Goal: Information Seeking & Learning: Check status

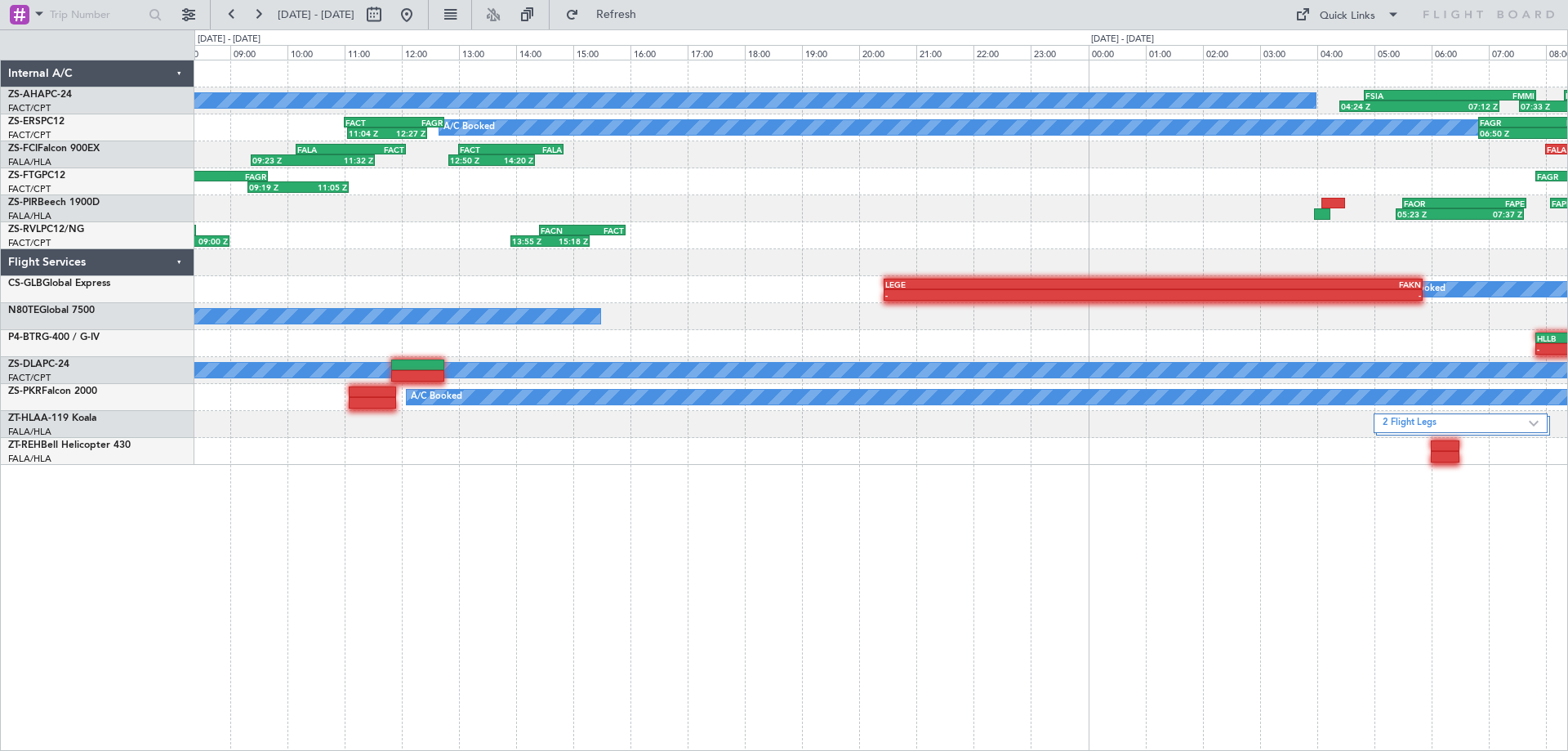
click at [1167, 215] on div "05:23 Z 07:37 Z FAOR 05:30 Z FAPE 07:40 Z FAPE 08:05 Z FAOR 10:15 Z 08:43 Z 10:…" at bounding box center [881, 208] width 1373 height 27
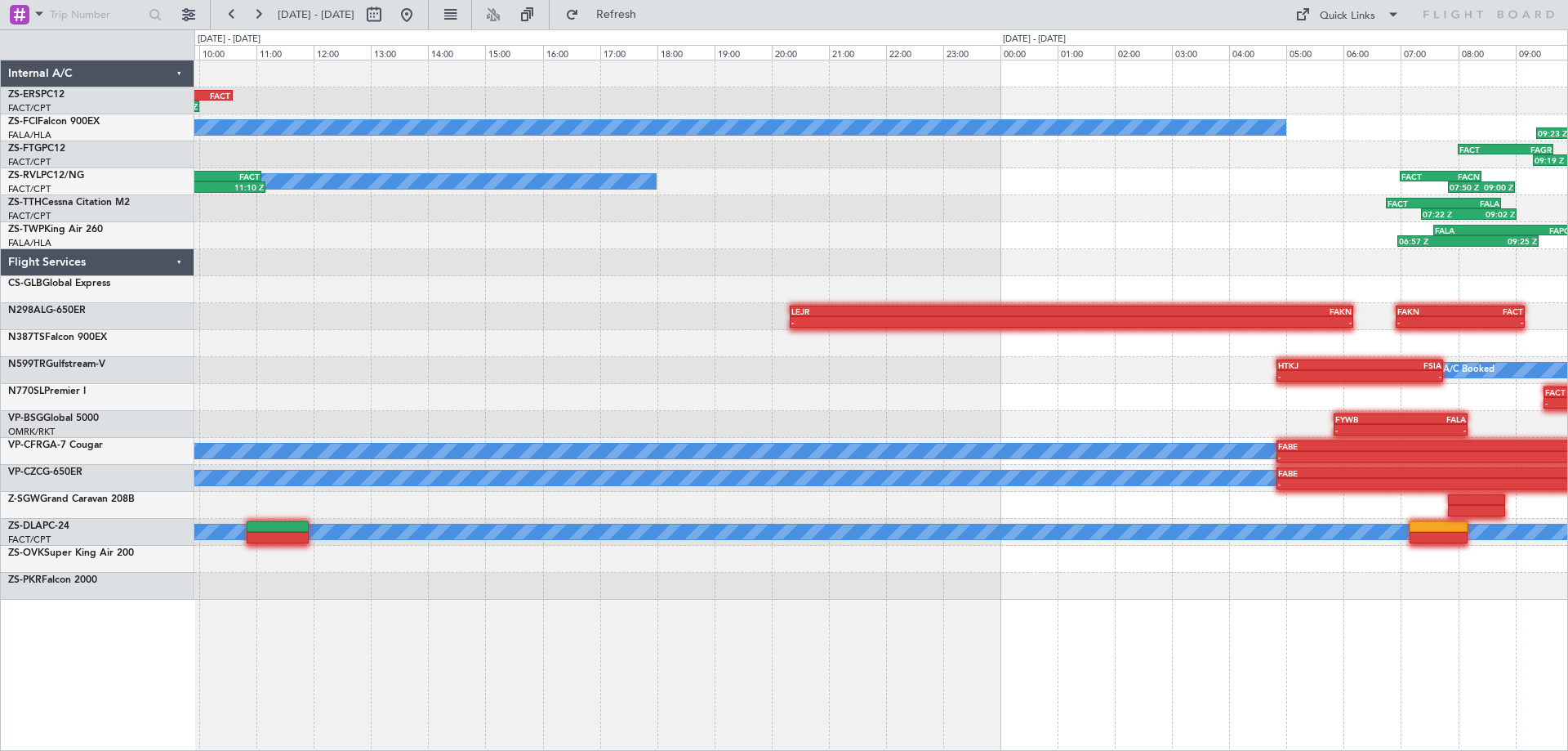
click at [1187, 253] on div at bounding box center [881, 262] width 1373 height 27
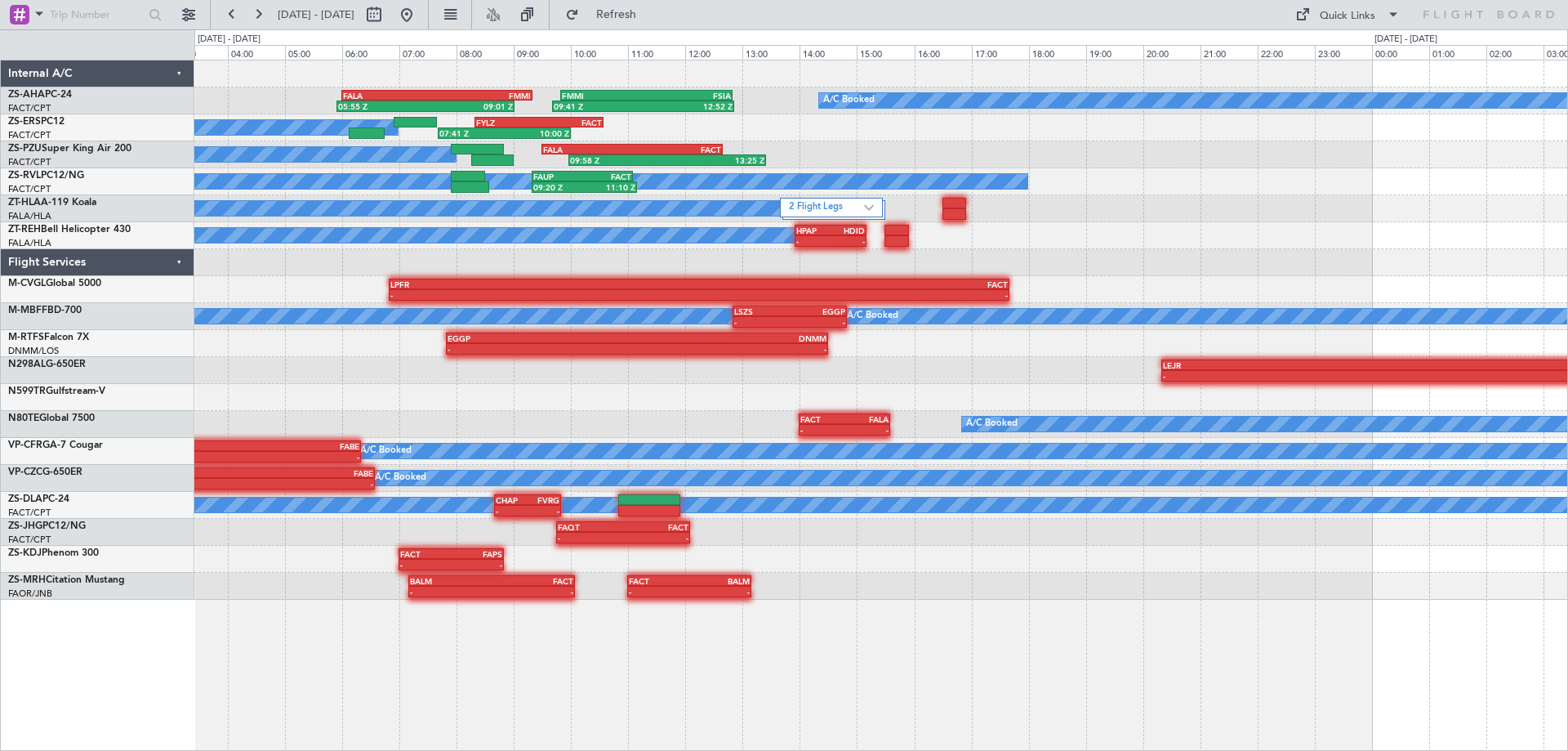
click at [144, 348] on div "A/C Booked 05:55 Z 09:01 Z FALA 06:00 Z FMMI 09:20 Z 09:41 Z 12:52 Z FMMI 09:50…" at bounding box center [784, 390] width 1568 height 721
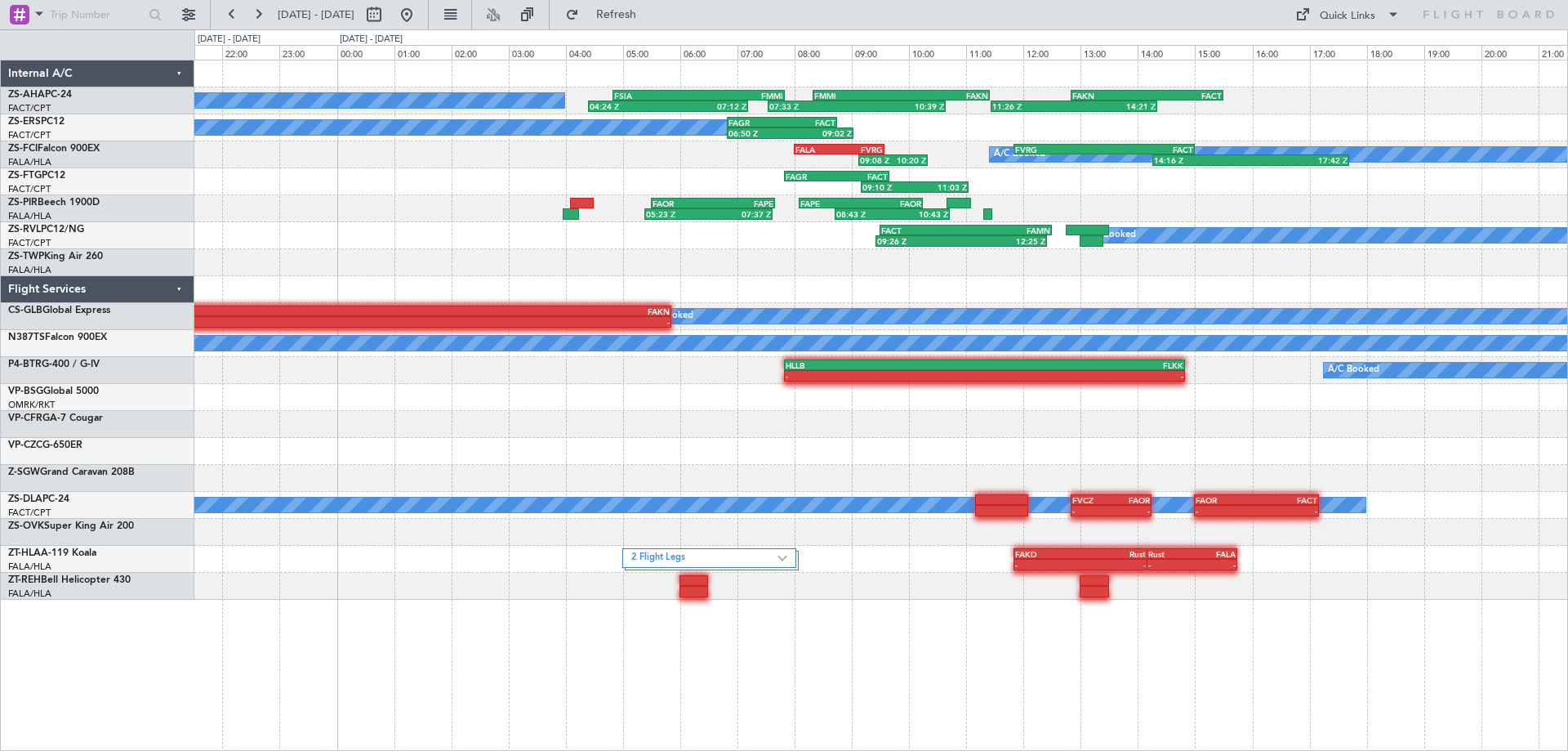
click at [745, 306] on div "A/C Booked 04:24 Z 07:12 Z FSIA 04:50 Z FMMI 07:50 Z 07:33 Z 10:39 Z FMMI 08:20…" at bounding box center [881, 330] width 1373 height 539
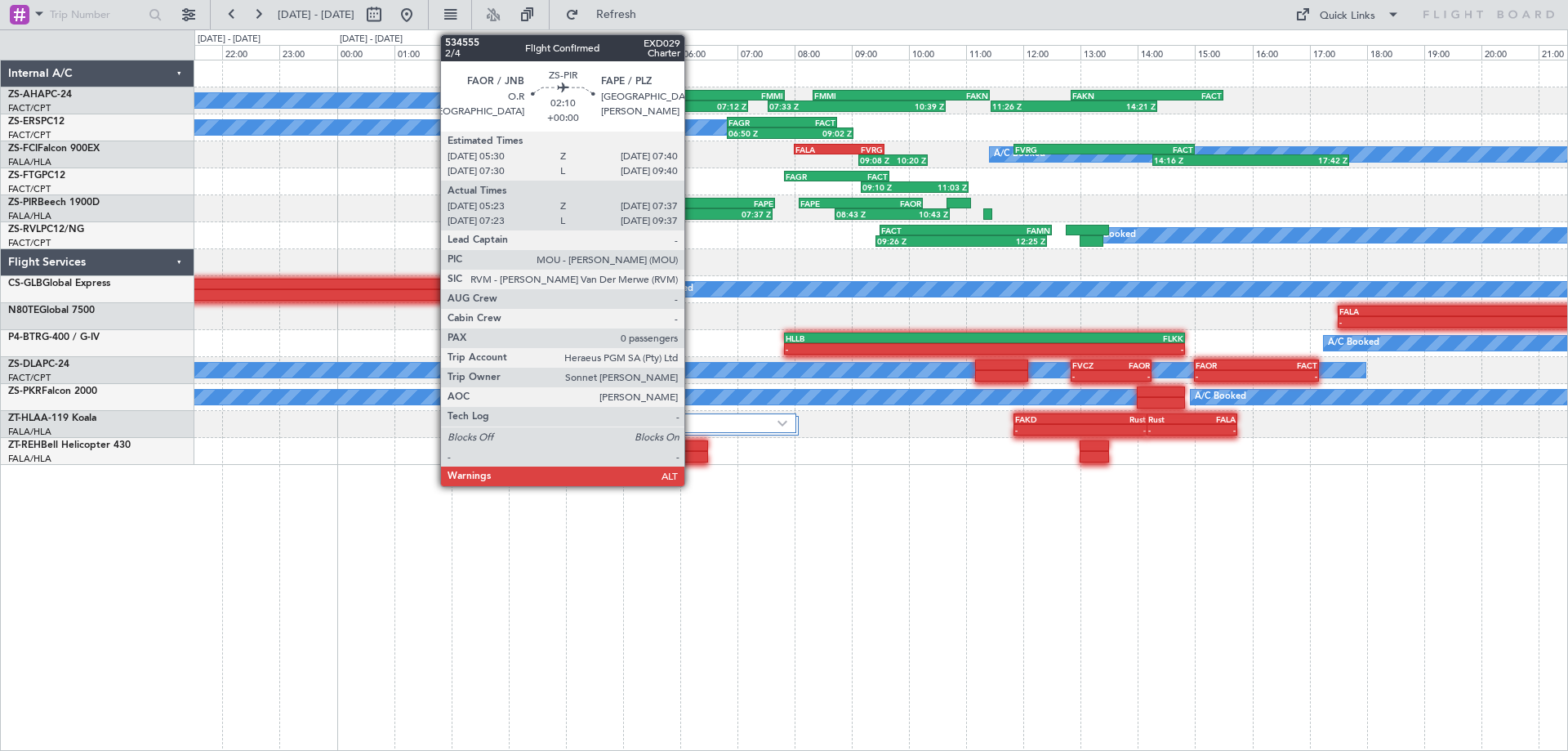
click at [692, 208] on div "05:23 Z 07:37 Z" at bounding box center [708, 214] width 128 height 11
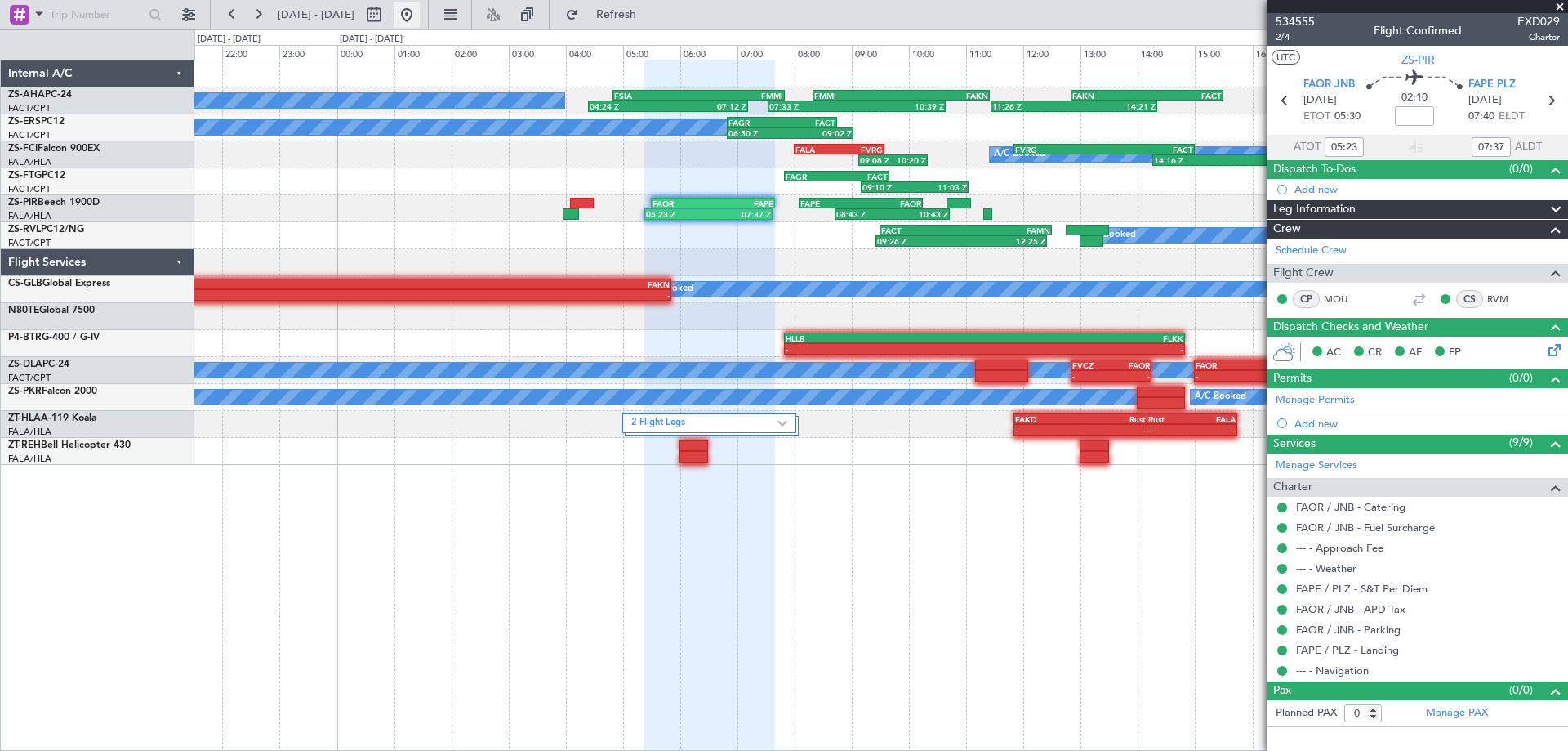
click at [420, 11] on button at bounding box center [407, 15] width 26 height 26
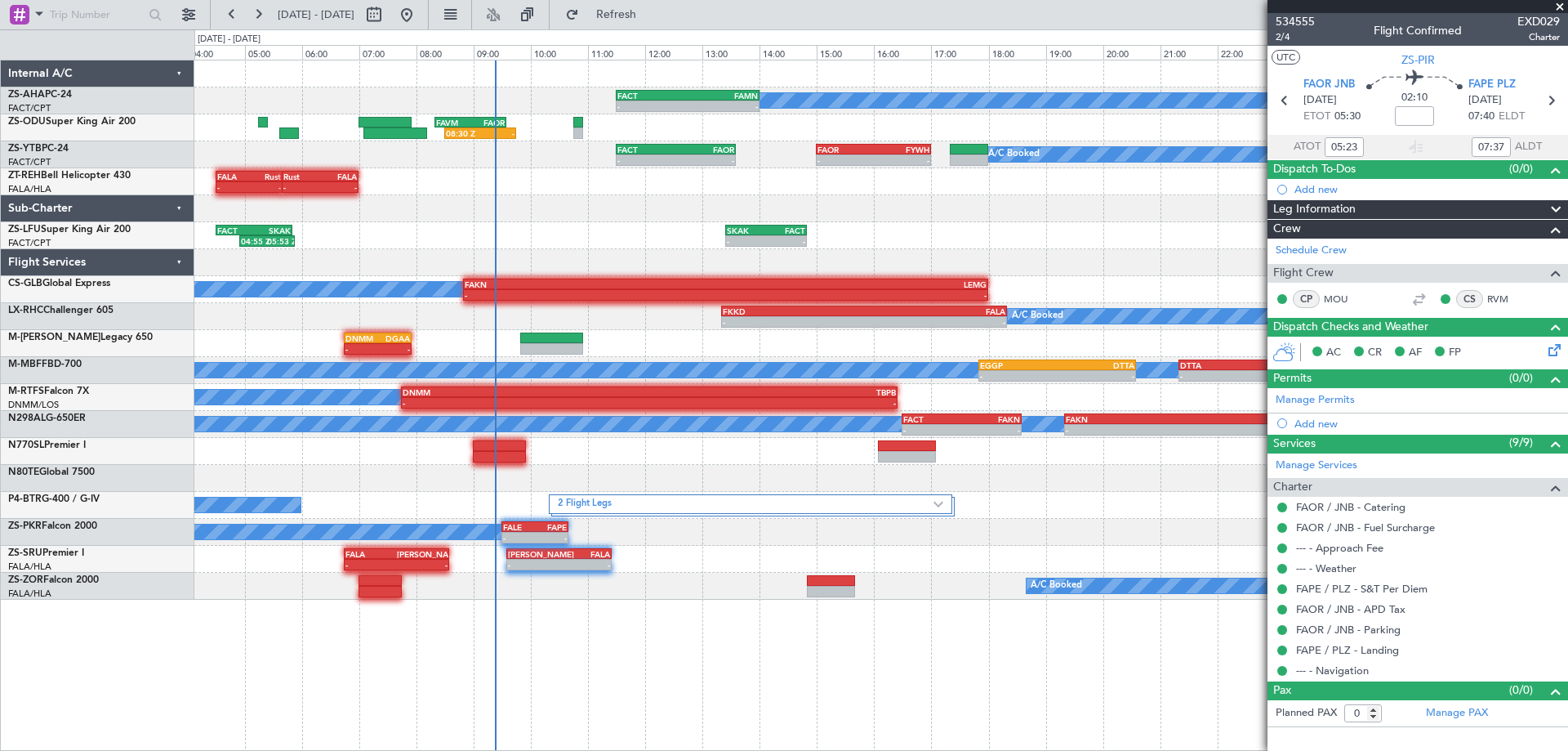
click at [17, 303] on div "A/C Booked FACT 11:30 Z FAMN 14:00 Z - - FAVM 08:20 Z FAOR 09:35 Z 08:30 Z - FA…" at bounding box center [784, 390] width 1568 height 721
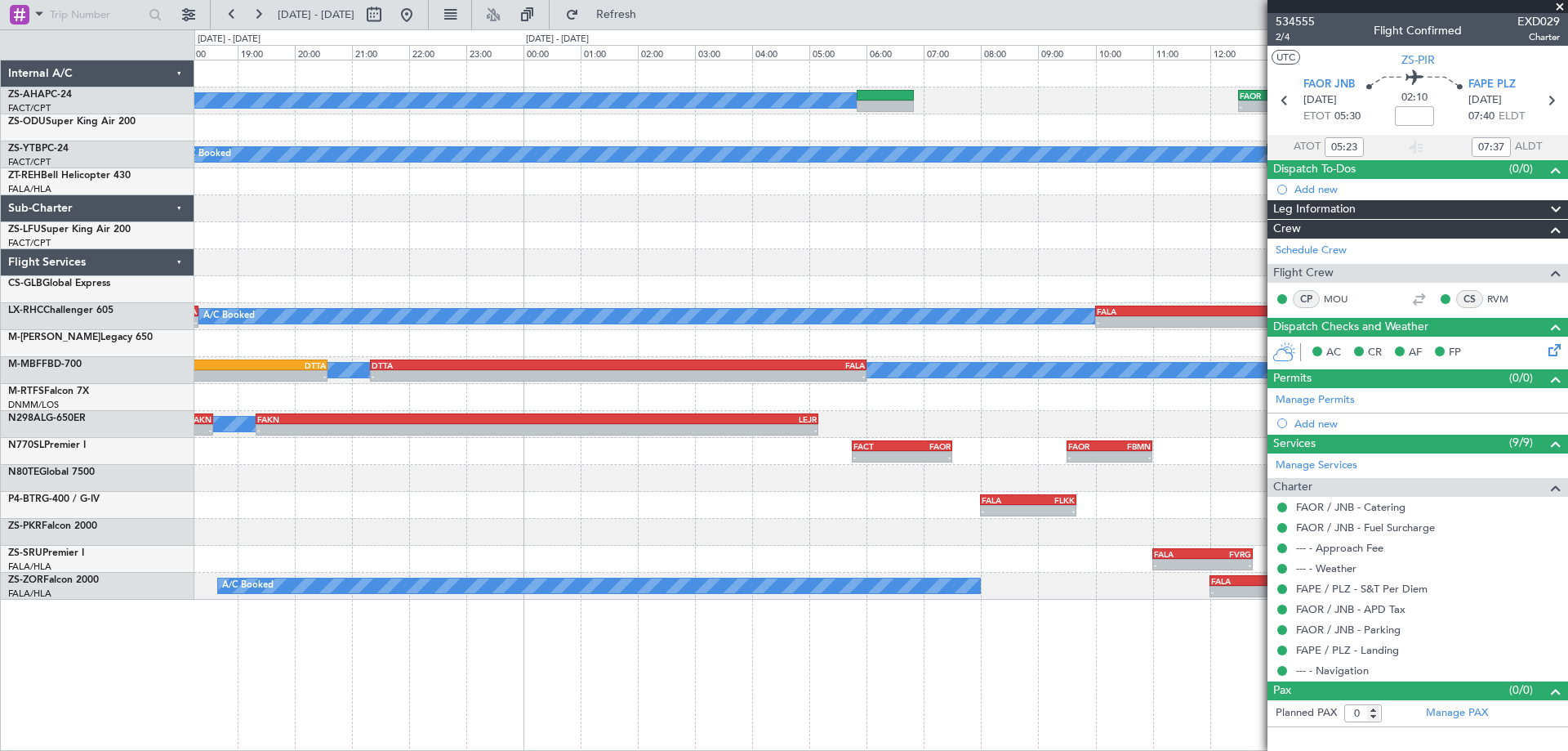
click at [328, 294] on div "A/C Booked - - FAOR 12:30 Z FACT 14:40 Z FACT 11:30 Z FAMN 14:00 Z - - A/C Book…" at bounding box center [881, 330] width 1373 height 539
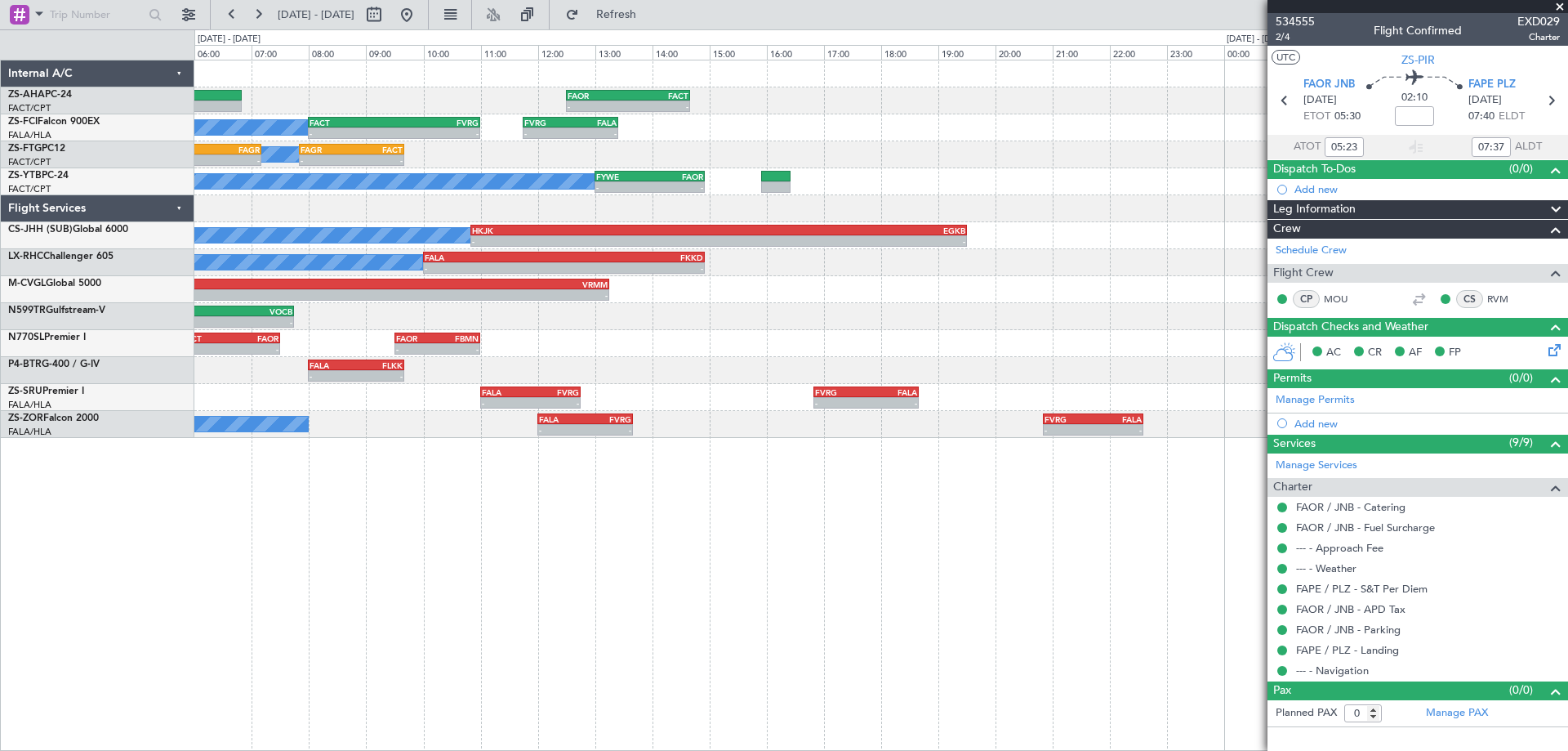
click at [433, 362] on div "- - FAOR 12:30 Z FACT 14:40 Z A/C Booked A/C Booked - - FACT 08:00 Z FVRG 11:00…" at bounding box center [881, 249] width 1373 height 377
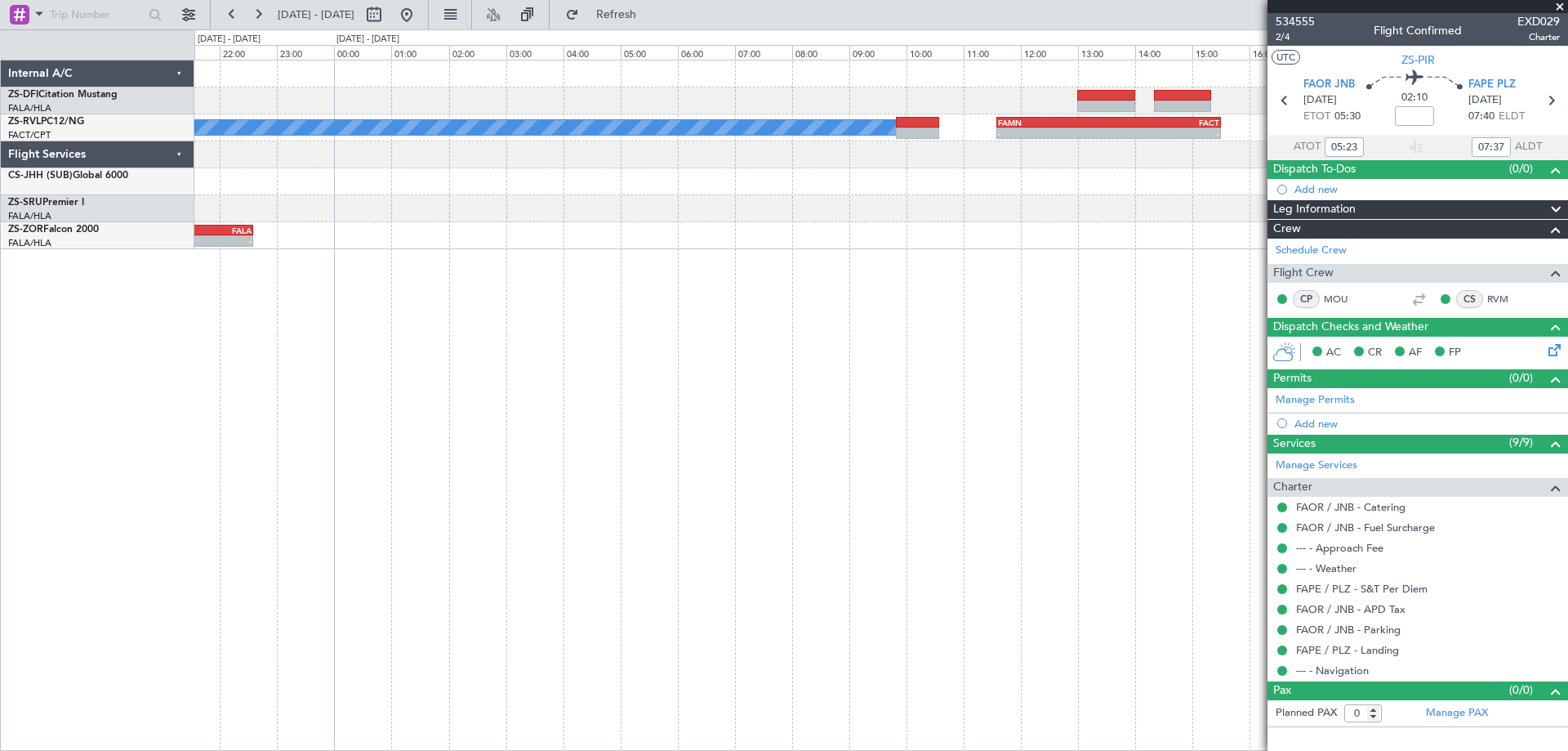
click at [451, 367] on div "A/C Booked - - FAMN 11:35 Z FACT 15:30 Z - - HKJK 10:50 Z EGKB 19:30 Z - - FVRG…" at bounding box center [881, 405] width 1374 height 691
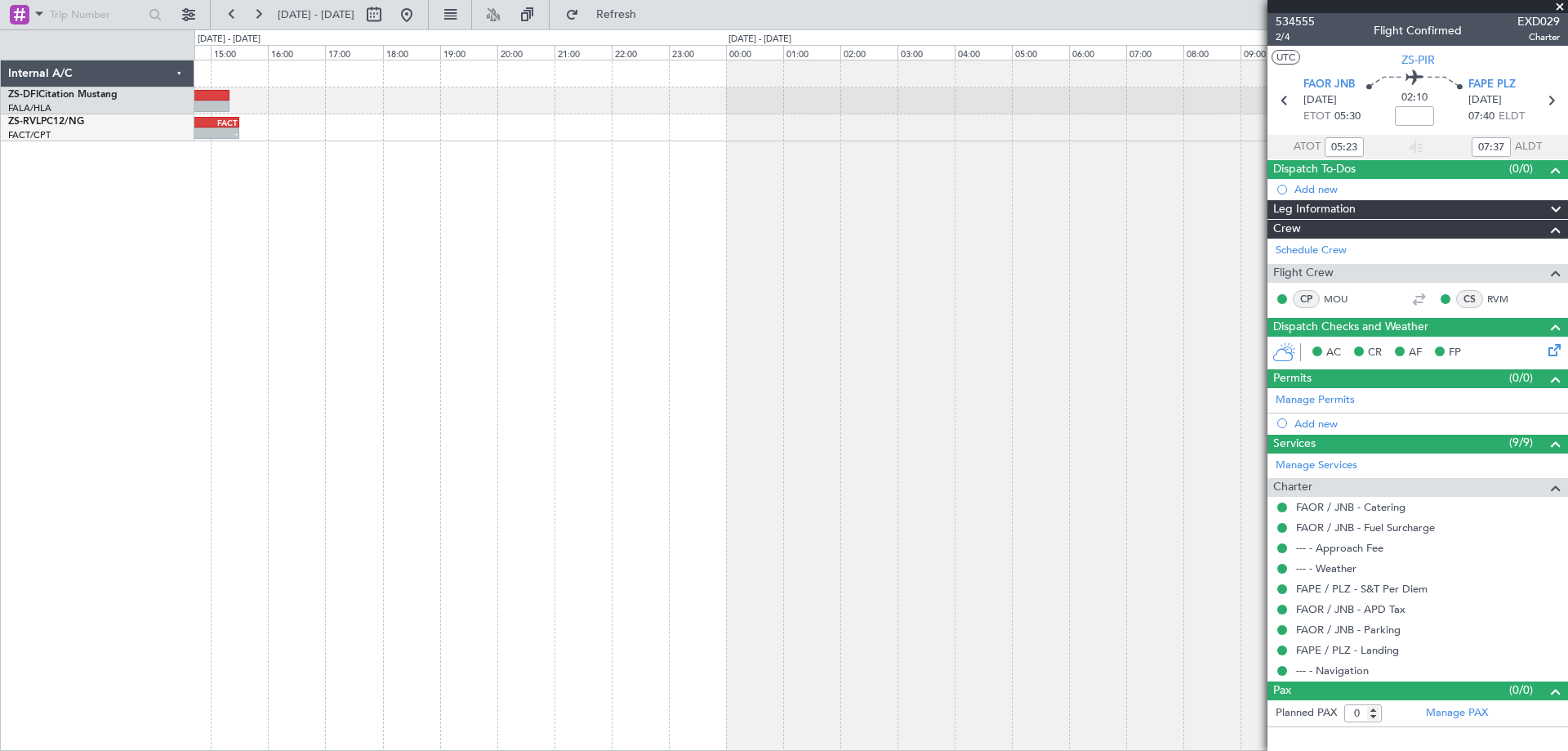
click at [348, 430] on div "- - FAMN 11:35 Z FACT 15:30 Z A/C Booked" at bounding box center [881, 405] width 1374 height 691
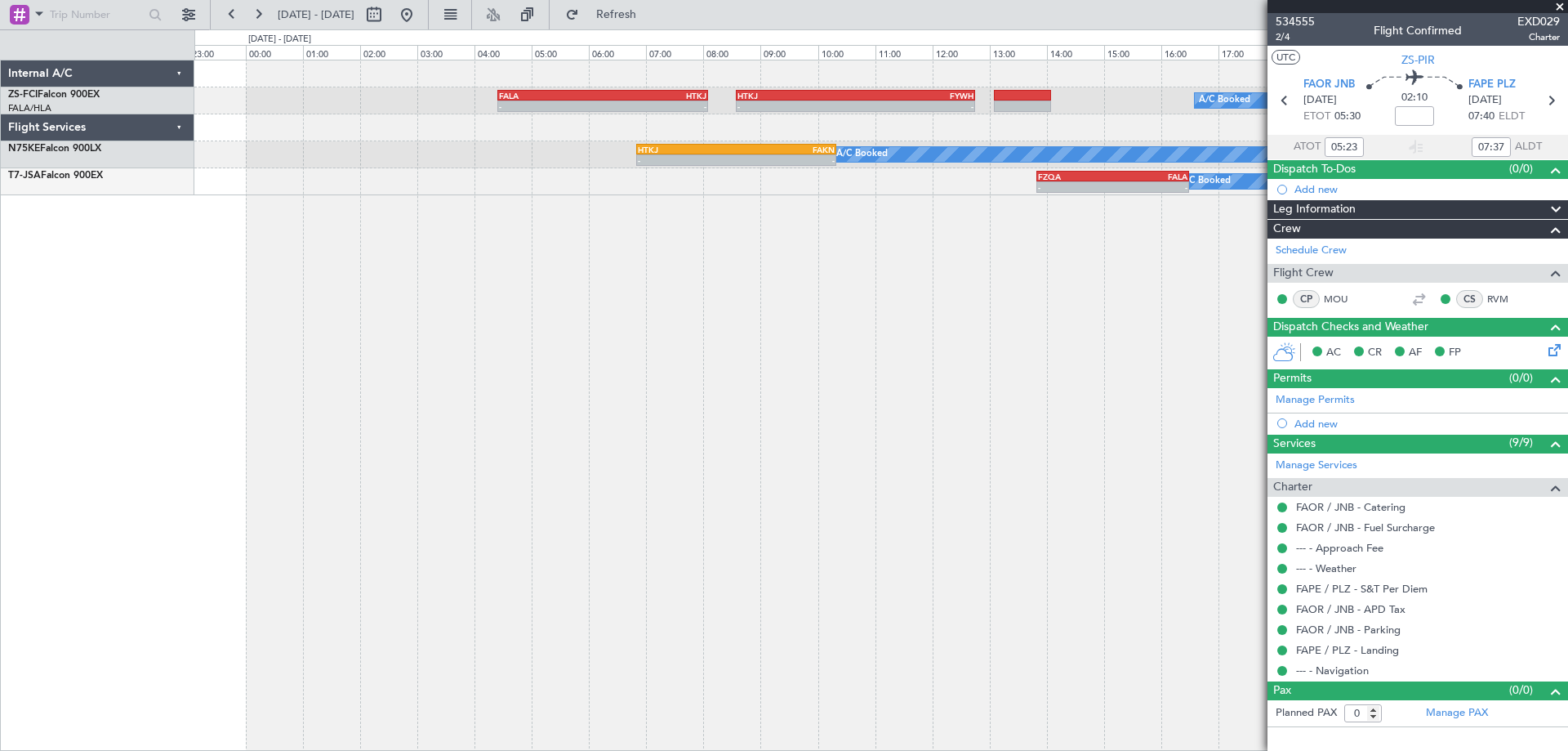
click at [339, 434] on div "- - FALA 04:25 Z HTKJ 08:05 Z - - HTKJ 08:35 Z FYWH 12:45 Z A/C Booked A/C Book…" at bounding box center [881, 405] width 1374 height 691
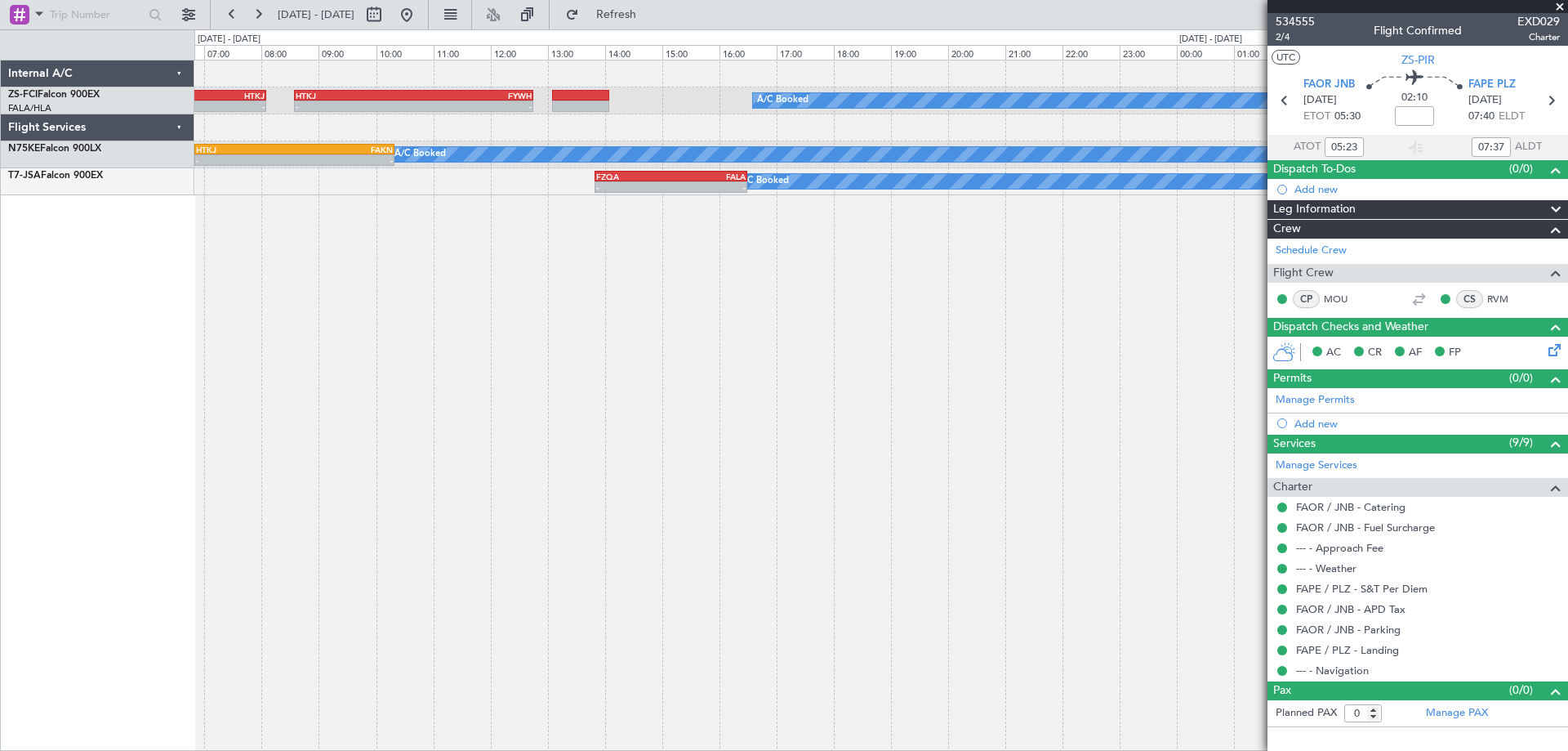
click at [519, 484] on div "- - FALA 04:25 Z HTKJ 08:05 Z - - HTKJ 08:35 Z FYWH 12:45 Z A/C Booked A/C Book…" at bounding box center [881, 405] width 1374 height 691
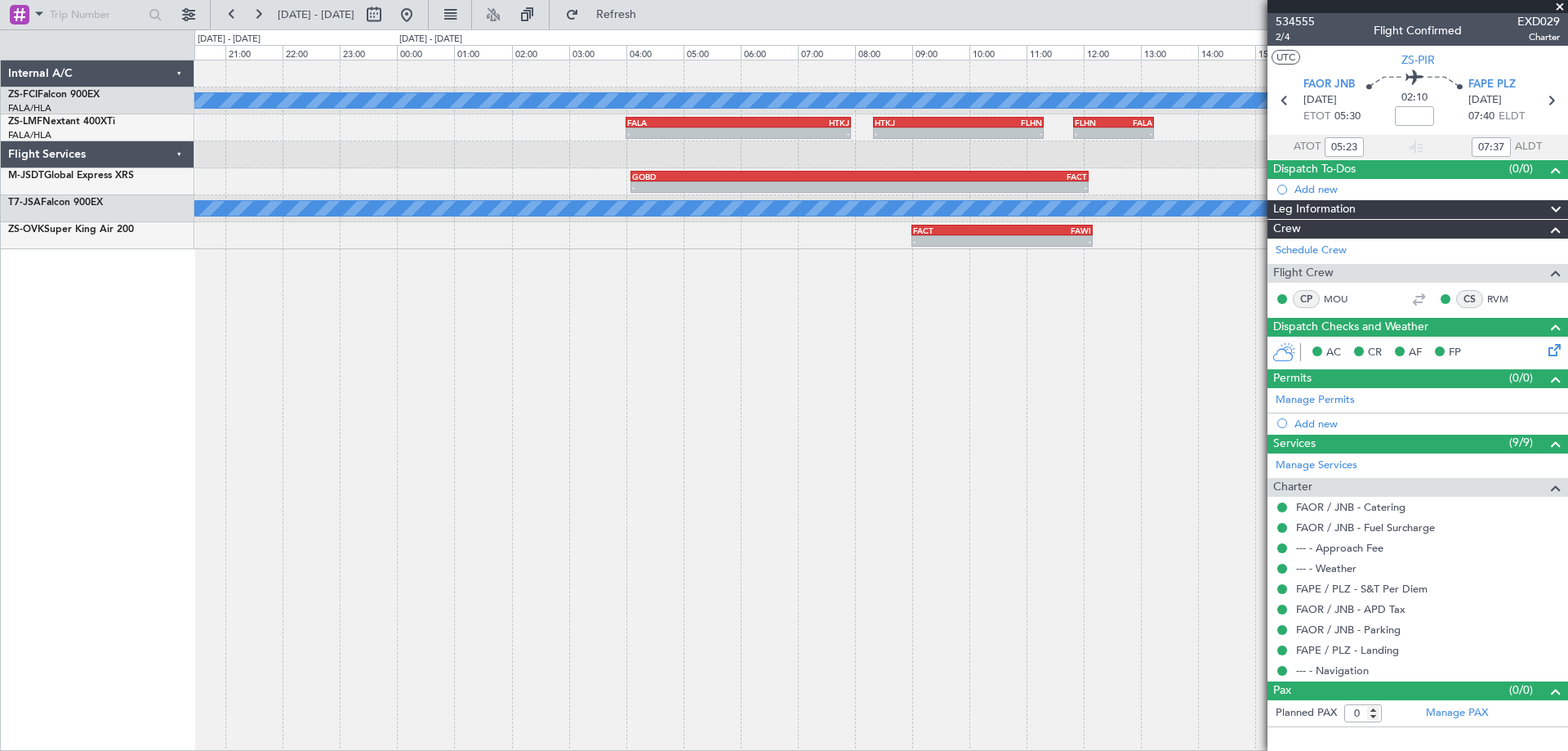
click at [561, 475] on div "A/C Booked A/C Booked A/C Booked - - FALA 04:00 Z HTKJ 07:56 Z - - HTKJ 08:20 Z…" at bounding box center [881, 405] width 1374 height 691
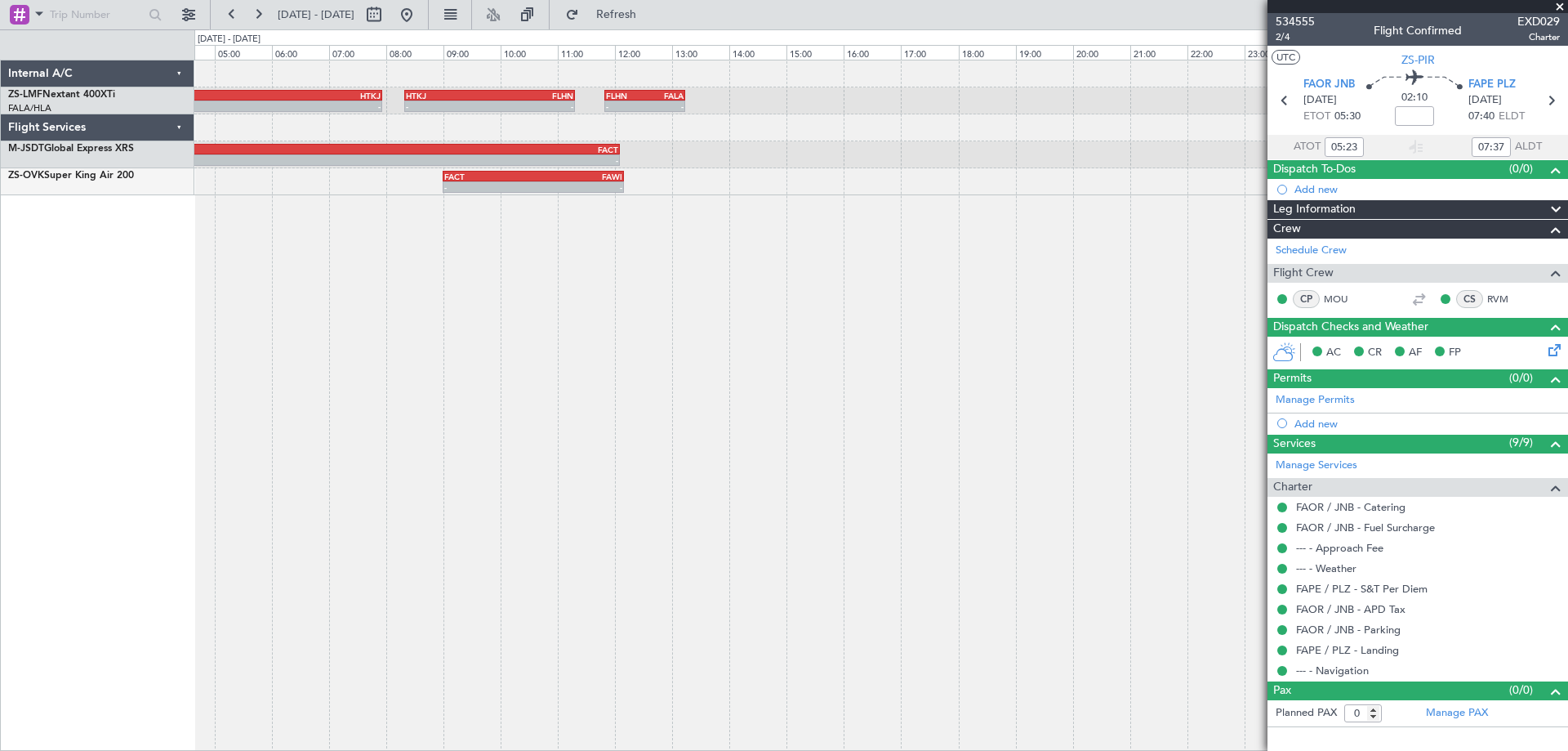
click at [522, 457] on div "- - FALA 04:00 Z HTKJ 07:56 Z - - HTKJ 08:20 Z FLHN 11:18 Z - - FLHN 11:50 Z FA…" at bounding box center [881, 405] width 1374 height 691
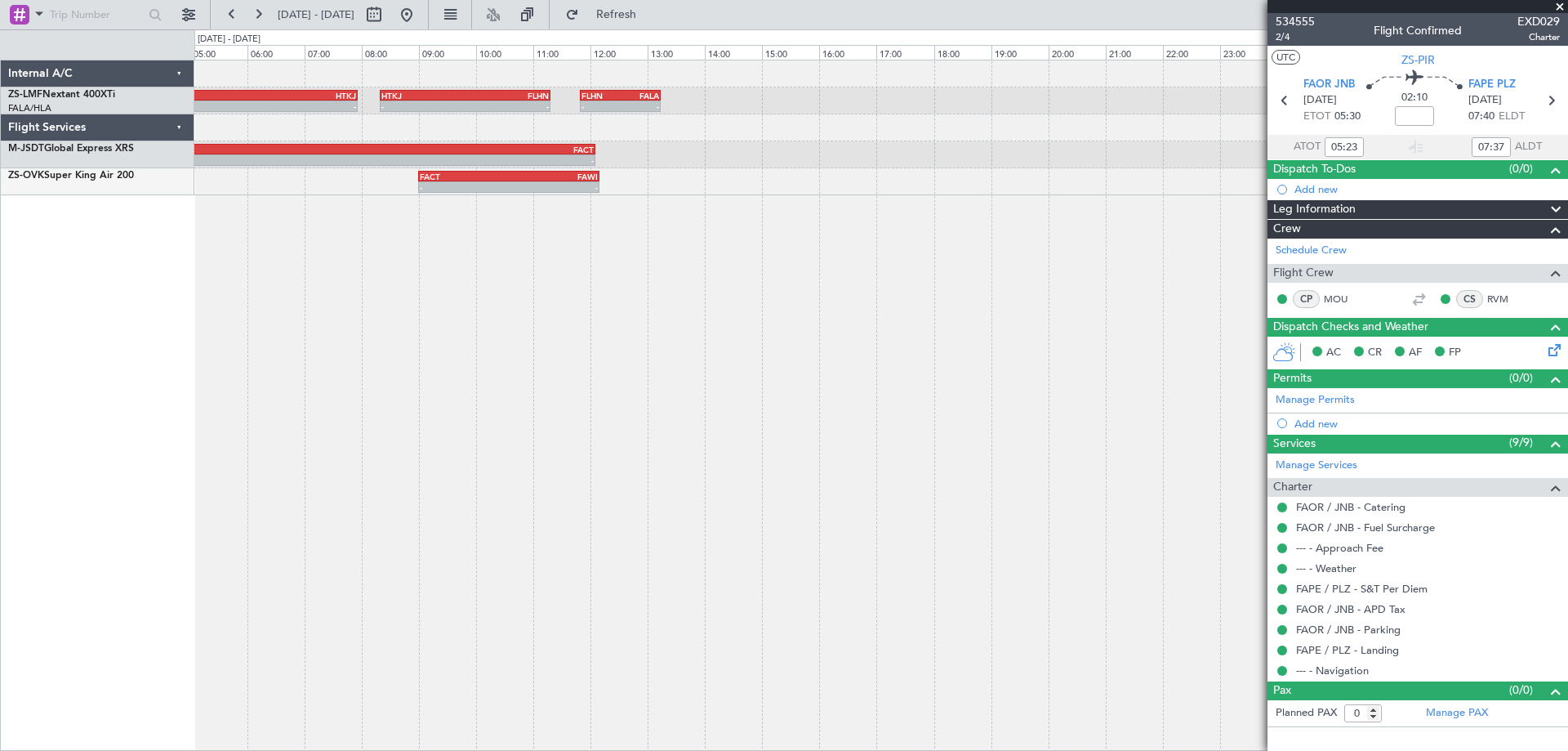
click at [383, 434] on div "- - FALA 04:00 Z HTKJ 07:56 Z - - HTKJ 08:20 Z FLHN 11:18 Z - - FLHN 11:50 Z FA…" at bounding box center [881, 405] width 1374 height 691
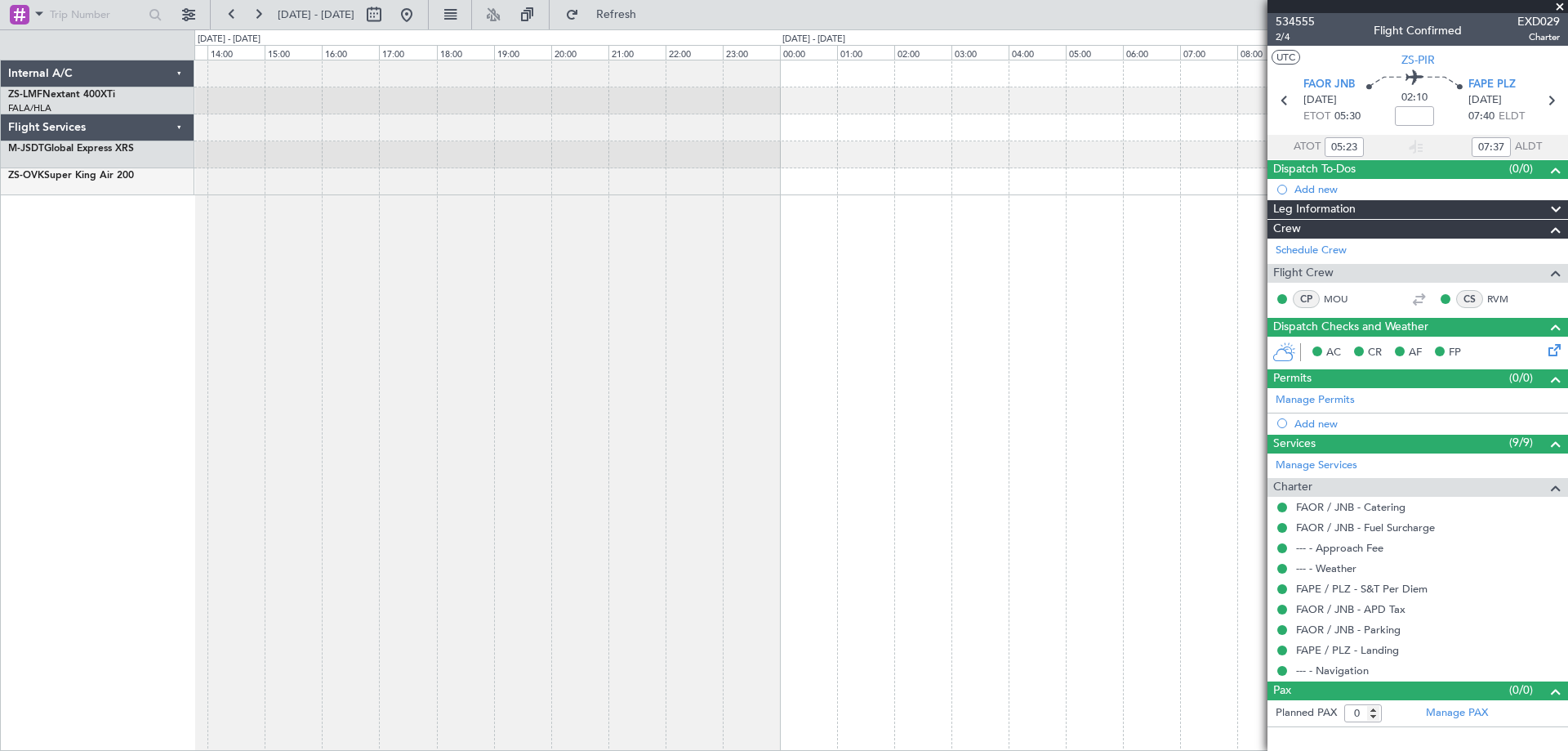
click at [442, 433] on div "- - HTKJ 08:20 Z FLHN 11:18 Z - - FLHN 11:50 Z FALA 13:14 Z FALA 04:00 Z HTKJ 0…" at bounding box center [881, 405] width 1374 height 691
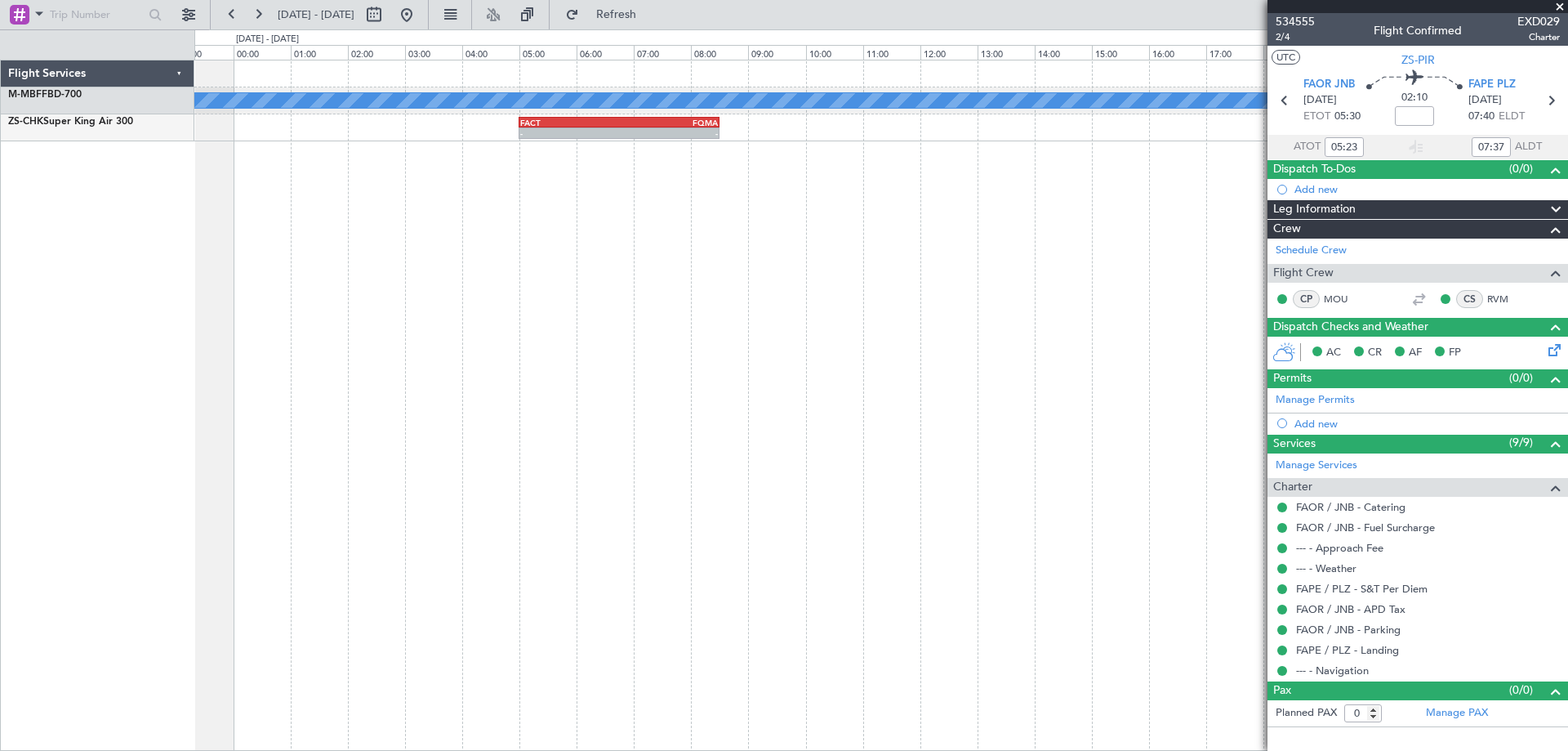
click at [328, 420] on div "A/C Booked - - FALA 21:00 Z LSGG 07:15 Z - - FACT 05:00 Z FQMA 08:30 Z" at bounding box center [881, 405] width 1374 height 691
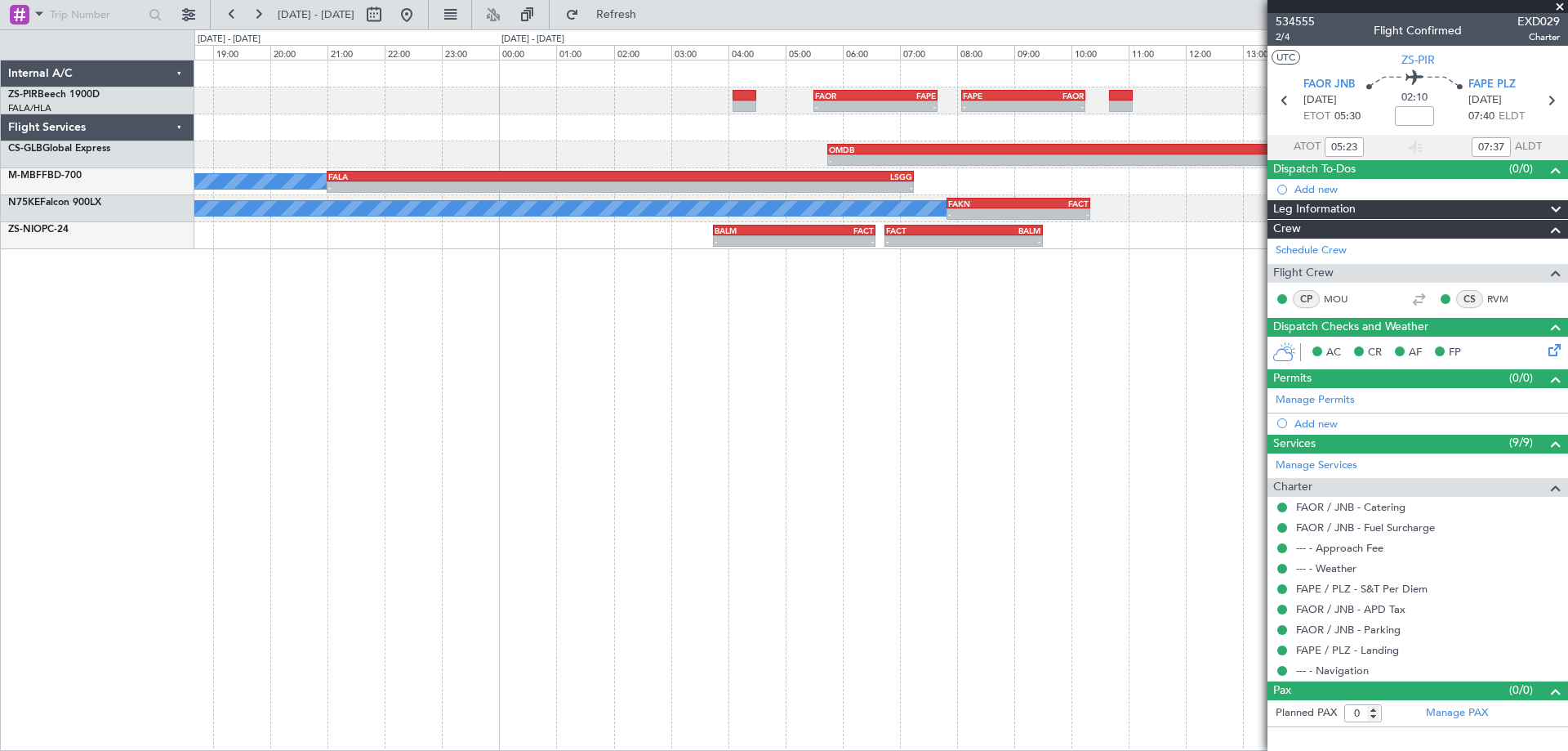
click at [498, 411] on div "- - FAOR 05:30 Z FAPE 07:40 Z - - FAPE 08:05 Z FAOR 10:15 Z - - OMDB 05:45 Z FA…" at bounding box center [881, 405] width 1374 height 691
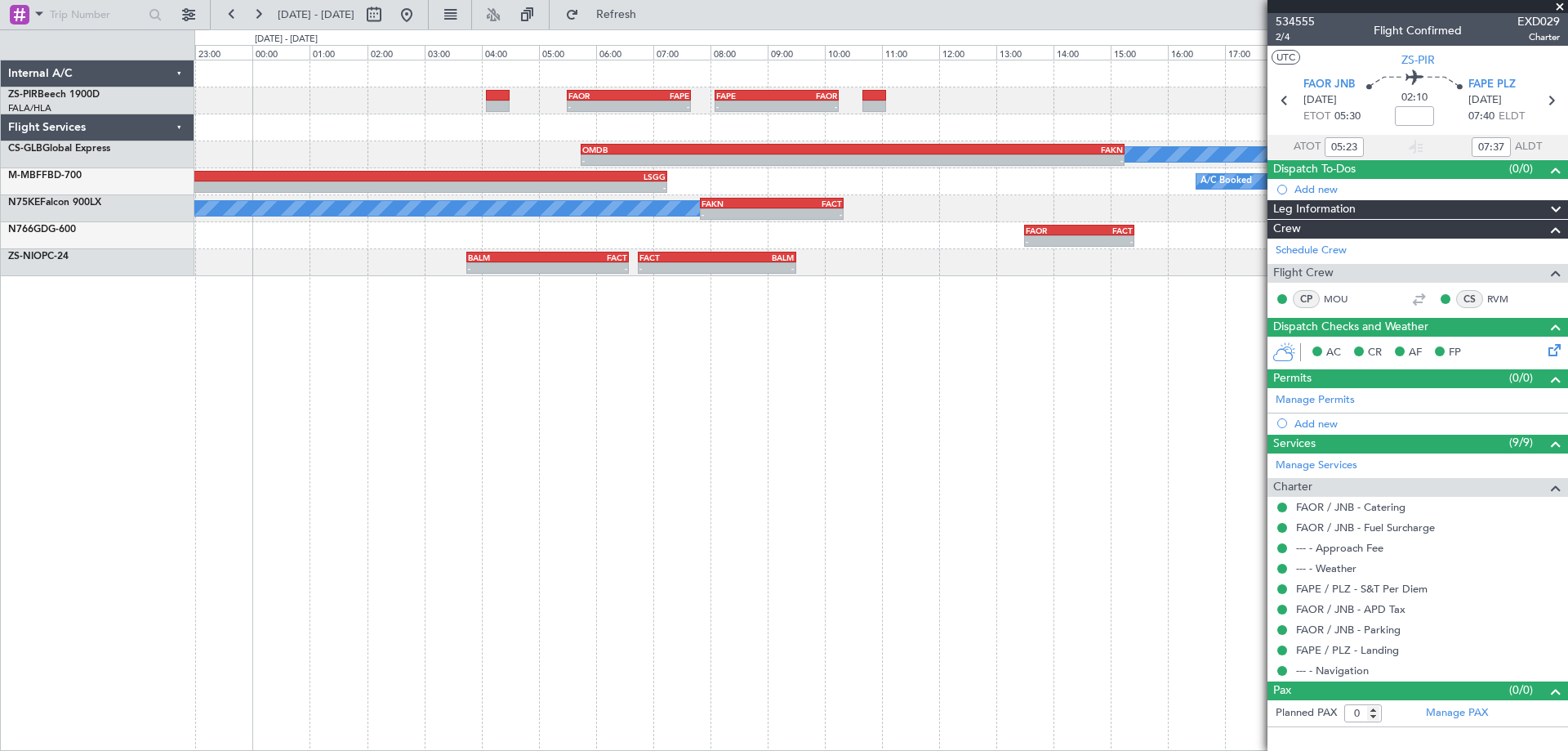
click at [730, 457] on div "- - FAOR 05:30 Z FAPE 07:40 Z - - FAPE 08:05 Z FAOR 10:15 Z - - OMDB 05:45 Z FA…" at bounding box center [881, 405] width 1374 height 691
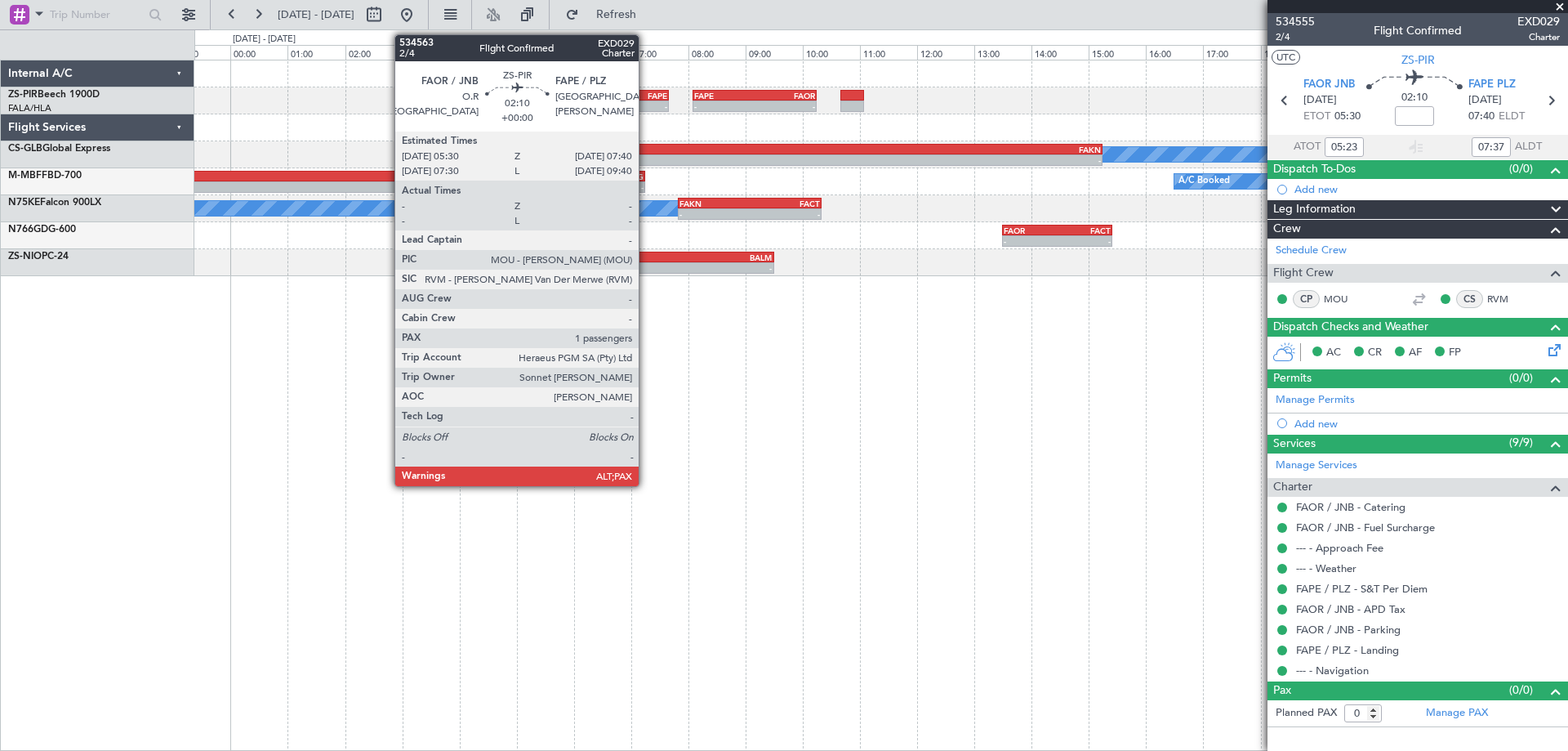
click at [646, 98] on div "FAPE" at bounding box center [637, 95] width 61 height 9
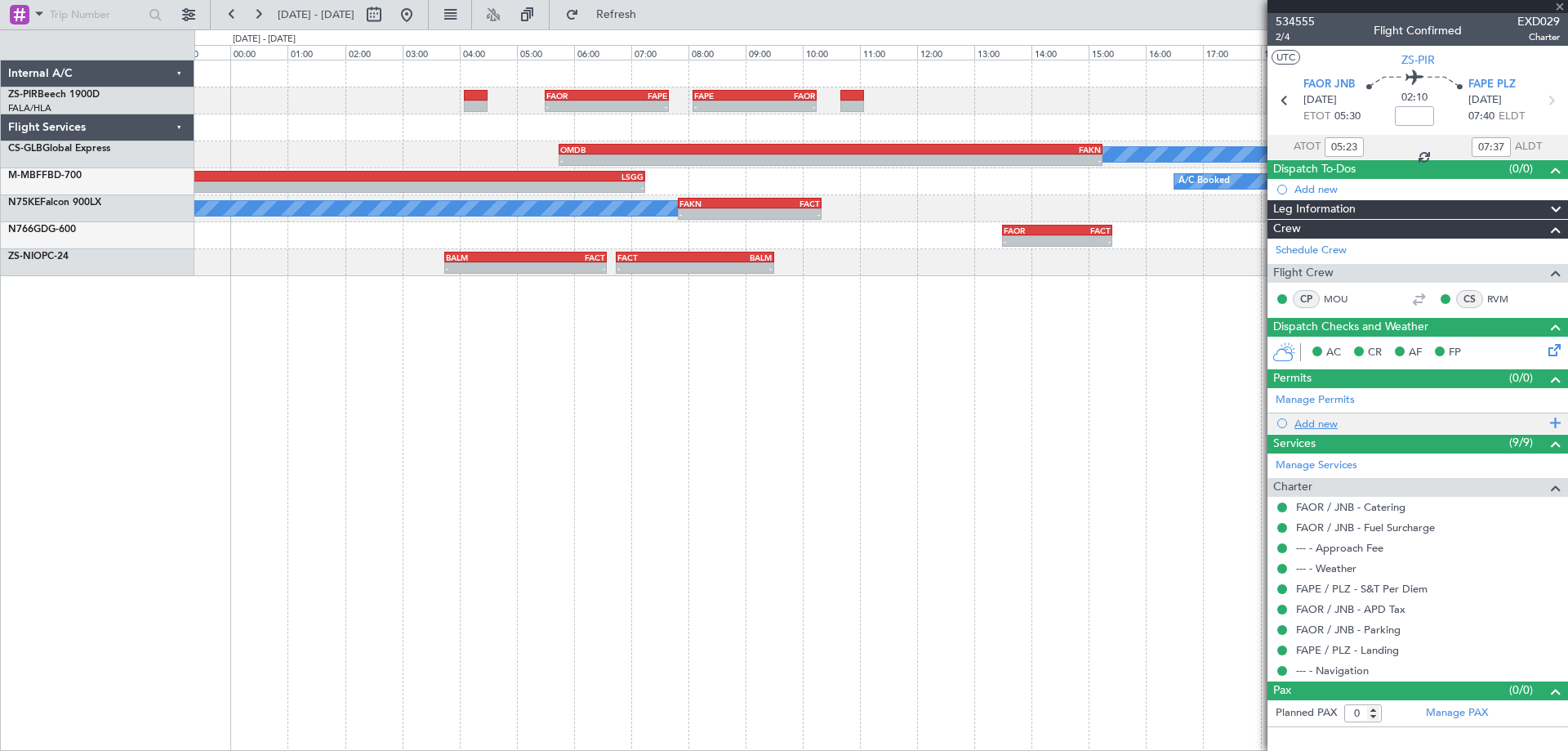
type input "1"
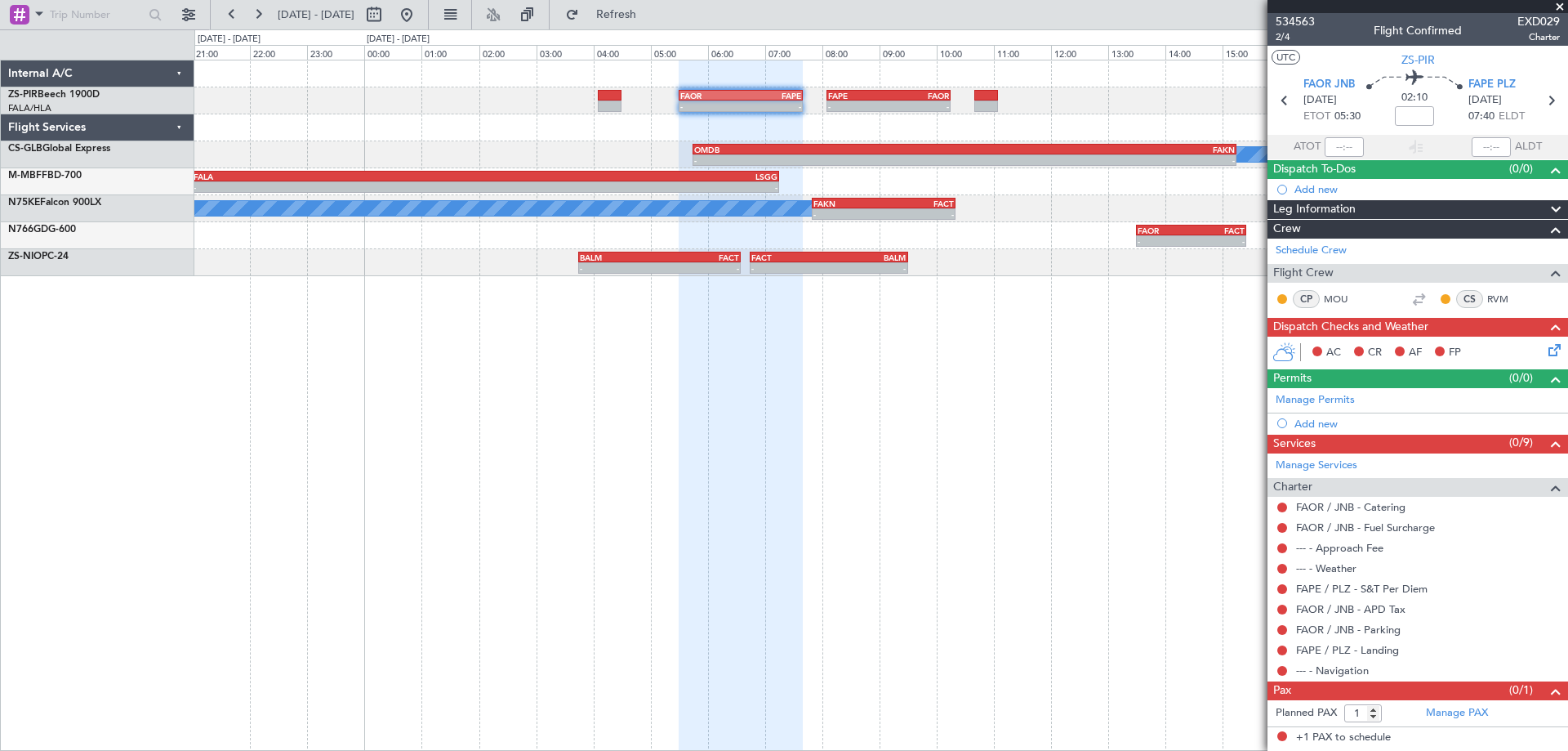
click at [1010, 375] on div "- - FAOR 05:30 Z FAPE 07:40 Z - - FAPE 08:05 Z FAOR 10:15 Z A/C Booked - - OMDB…" at bounding box center [881, 405] width 1374 height 691
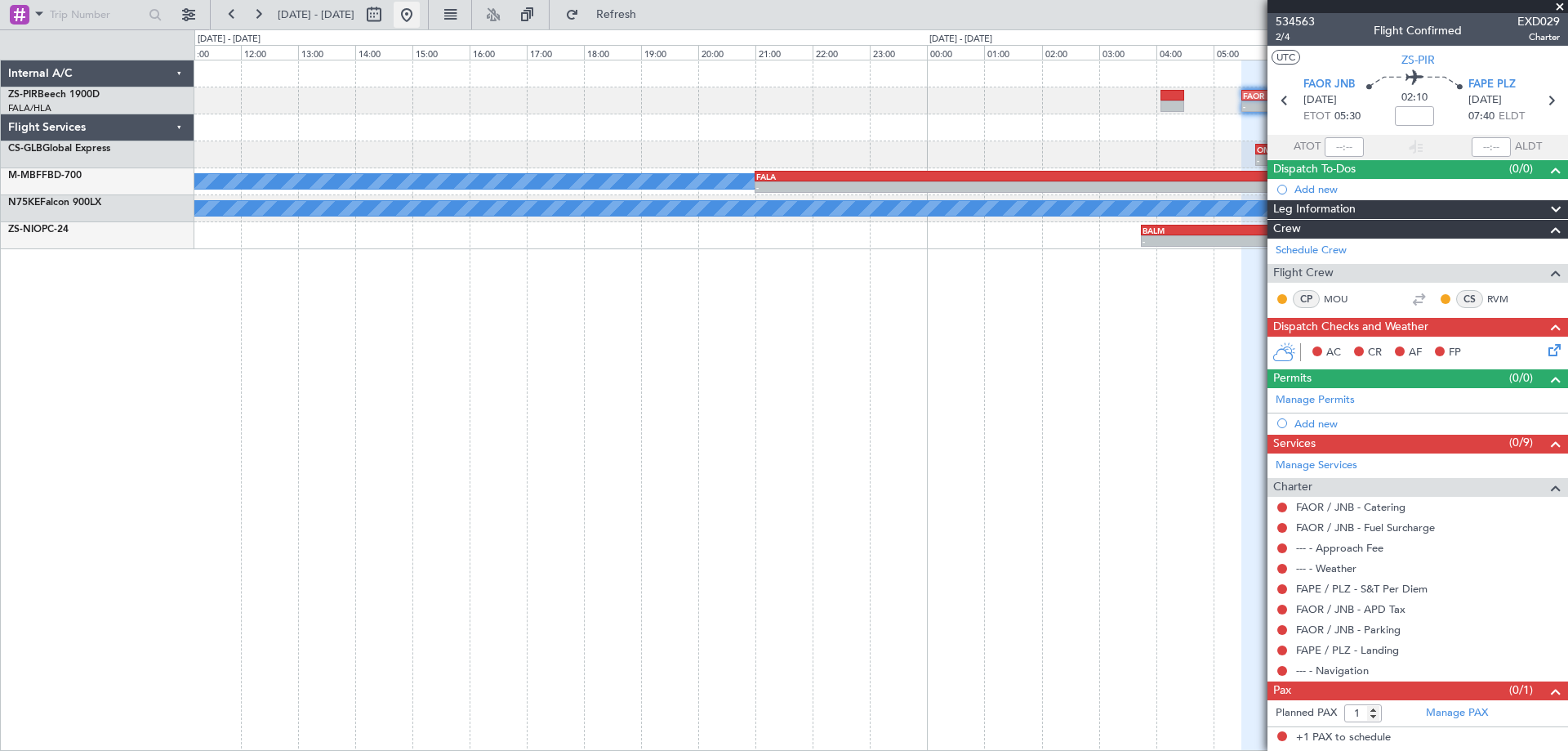
click at [420, 21] on button at bounding box center [407, 15] width 26 height 26
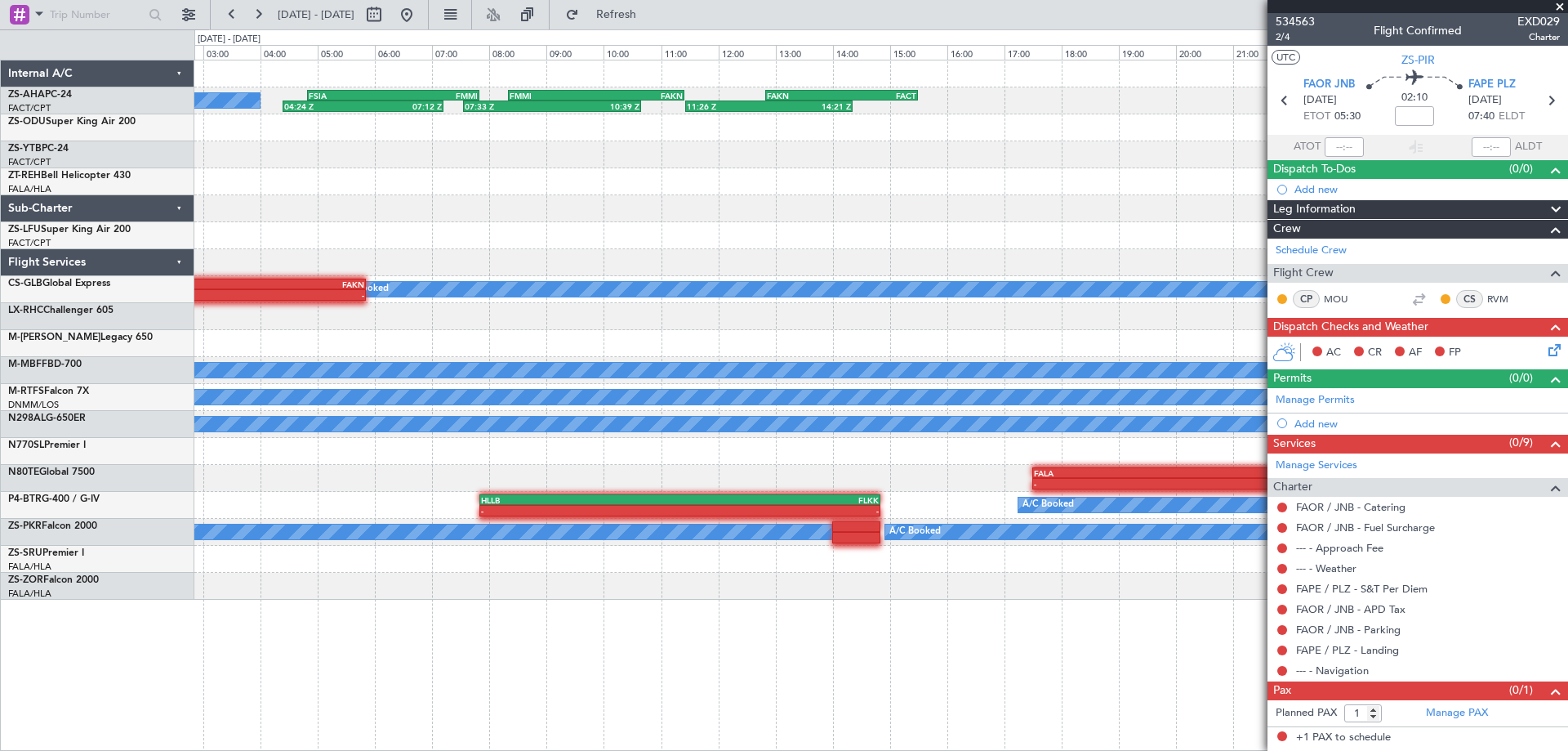
click at [1453, 205] on fb-app "[DATE] - [DATE] Refresh Quick Links FAKN 12:50 Z FACT 15:30 Z 11:26 Z 14:21 Z F…" at bounding box center [784, 381] width 1568 height 739
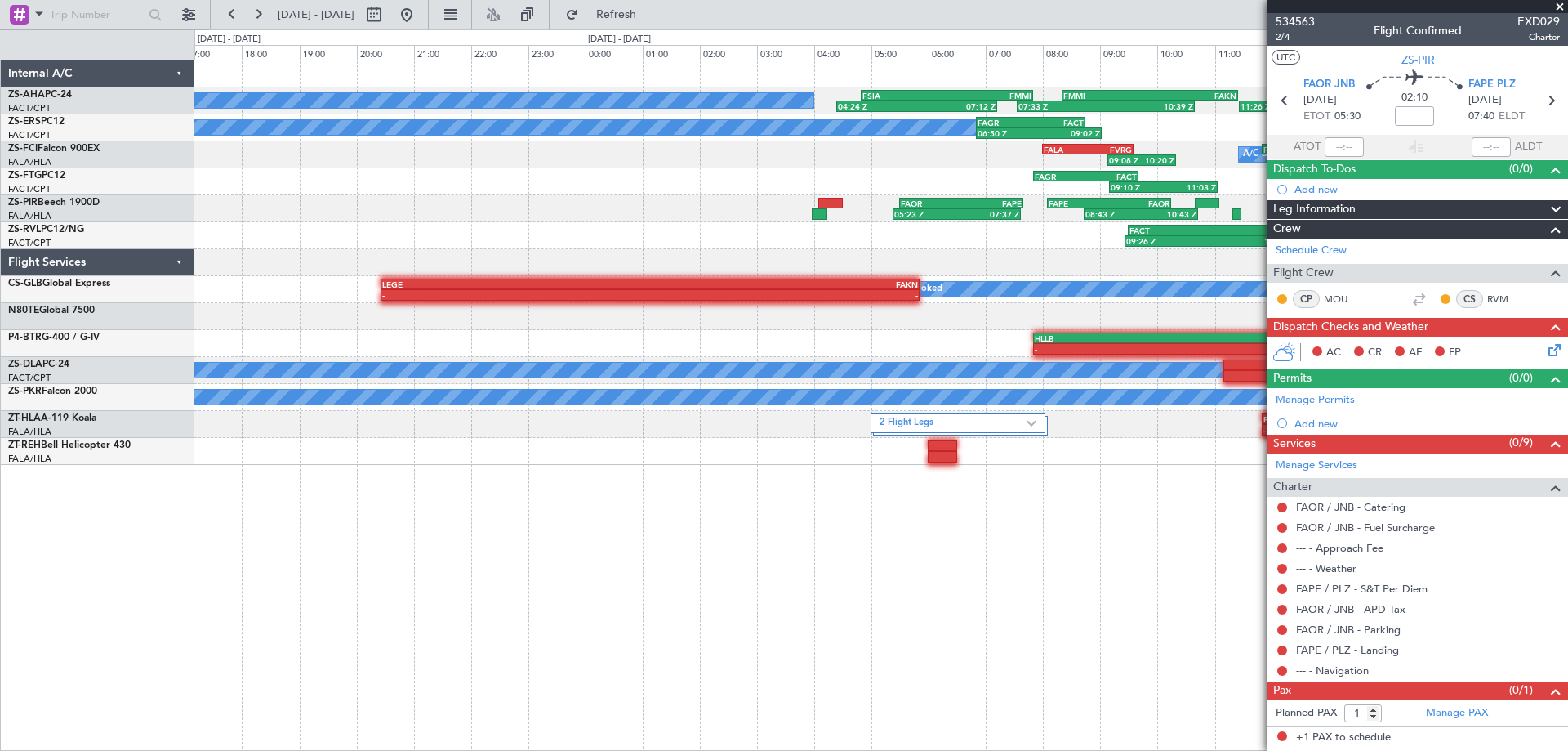
click at [1281, 177] on fb-app "[DATE] - [DATE] Refresh Quick Links FAKN 12:50 Z FACT 15:30 Z 11:26 Z 14:21 Z F…" at bounding box center [784, 381] width 1568 height 739
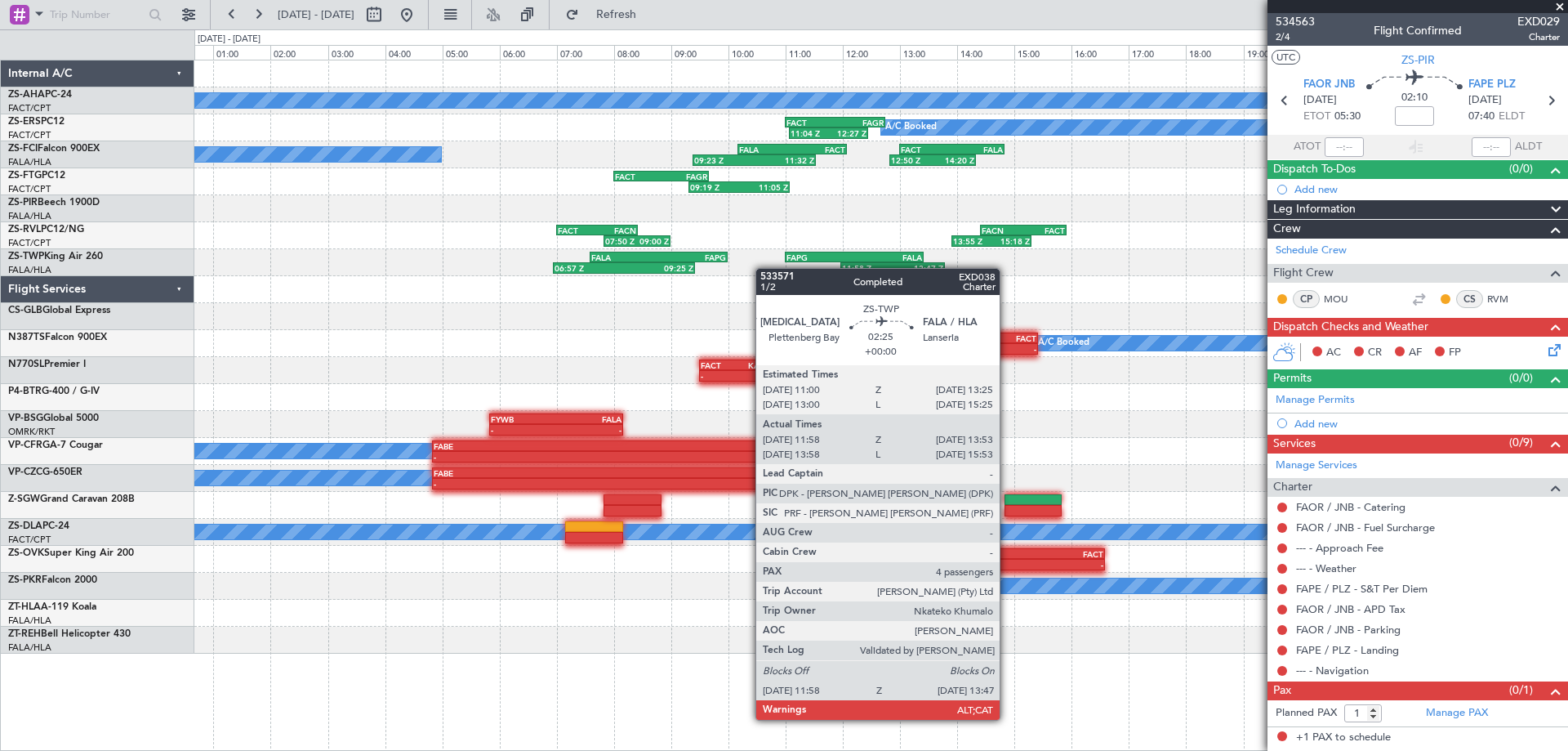
click at [774, 270] on div "06:57 Z 09:25 Z FALA 07:35 Z FAPG 10:00 Z 11:58 Z 13:47 Z FAPG 11:00 Z FALA 13:…" at bounding box center [881, 262] width 1373 height 27
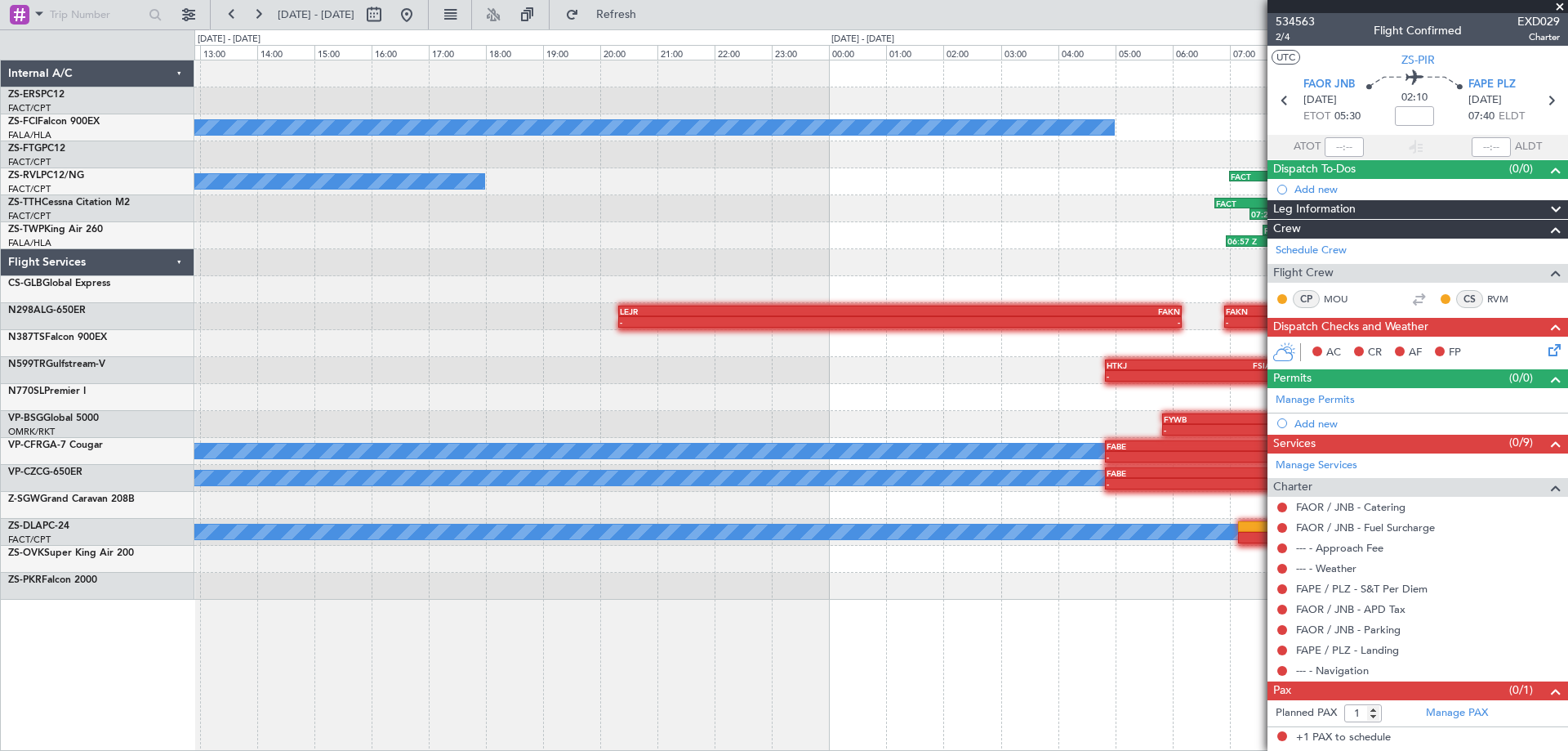
click at [1031, 263] on div "A/C Booked FACT 11:00 Z FAGR 12:45 Z 11:04 Z 12:27 Z FYLZ 08:20 Z FACT 10:35 Z …" at bounding box center [881, 330] width 1373 height 539
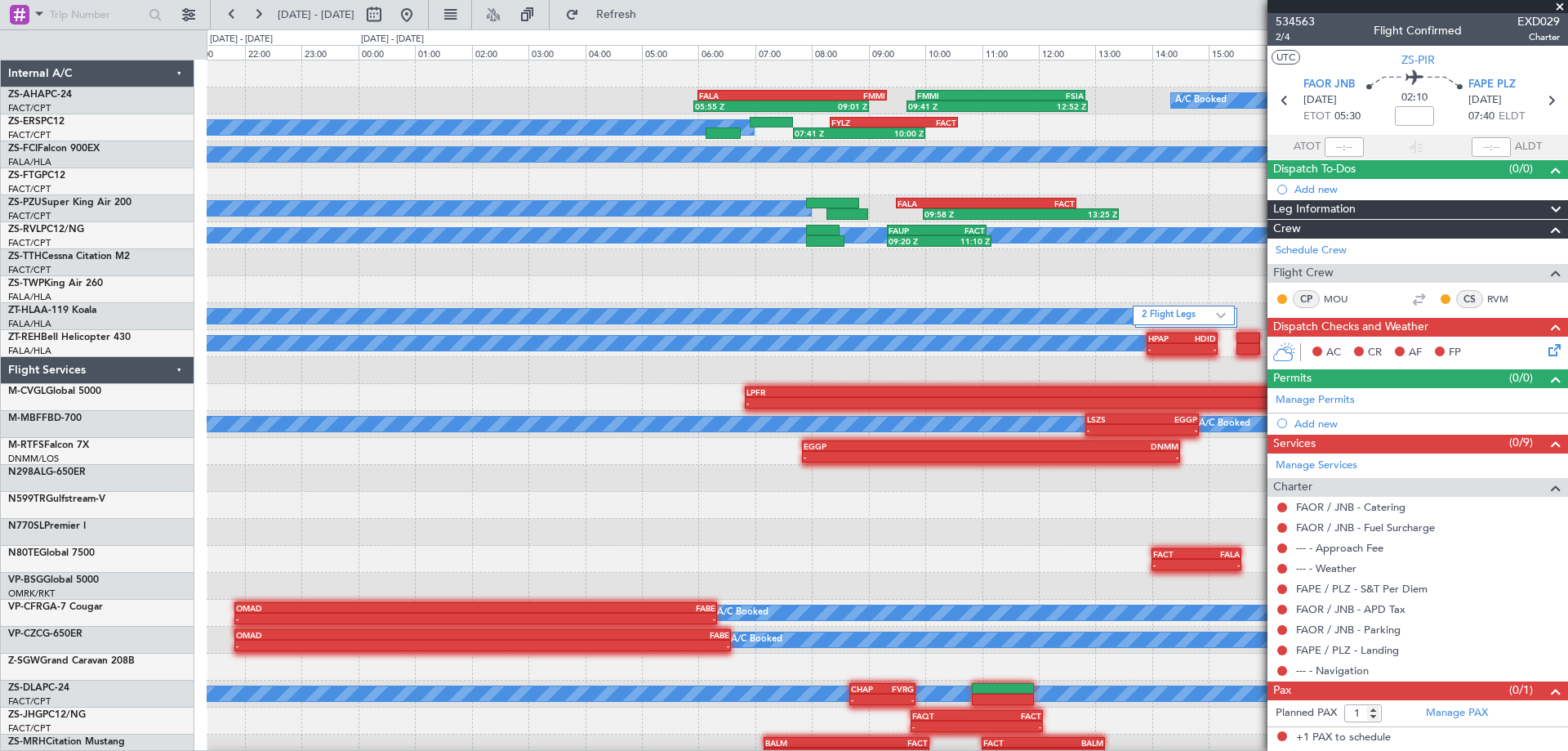
click at [1058, 267] on div at bounding box center [886, 262] width 1361 height 27
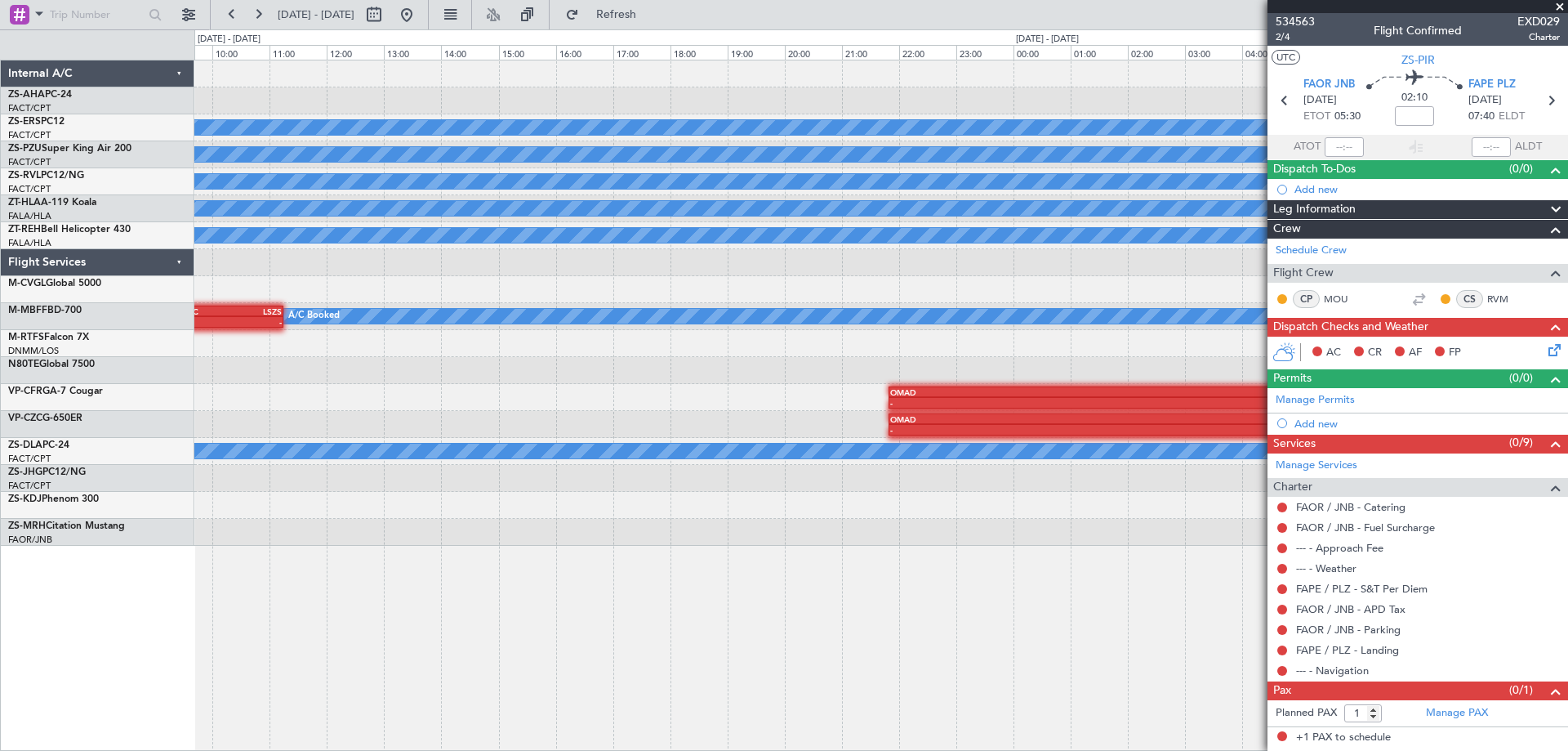
click at [1083, 330] on div "- - EGGP 07:50 Z DNMM 14:30 Z" at bounding box center [881, 343] width 1373 height 27
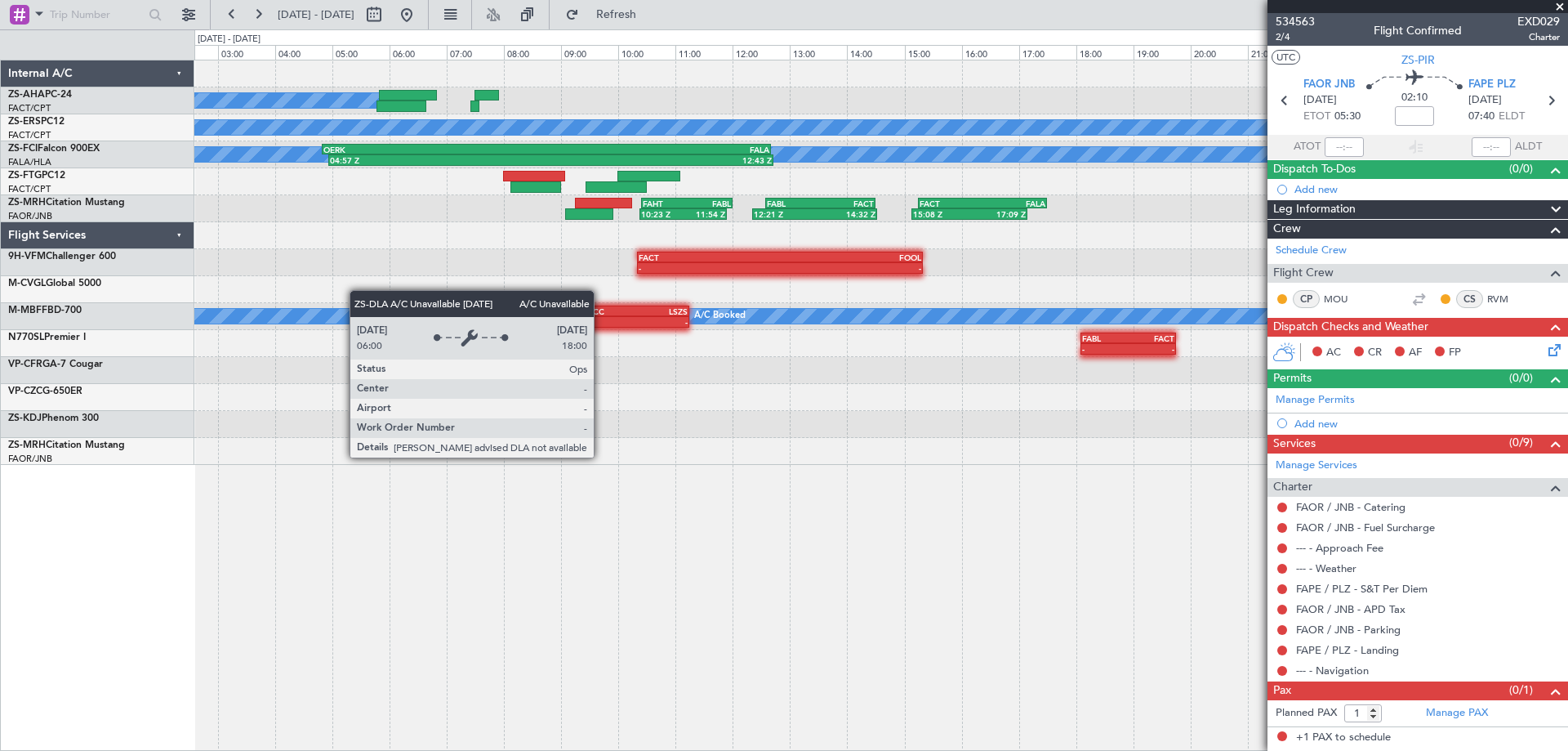
click at [1072, 525] on div "A/C Booked 05:55 Z 09:01 Z FALA 06:00 Z FMMI 09:20 Z A/C Booked 07:41 Z 10:00 Z…" at bounding box center [881, 405] width 1374 height 691
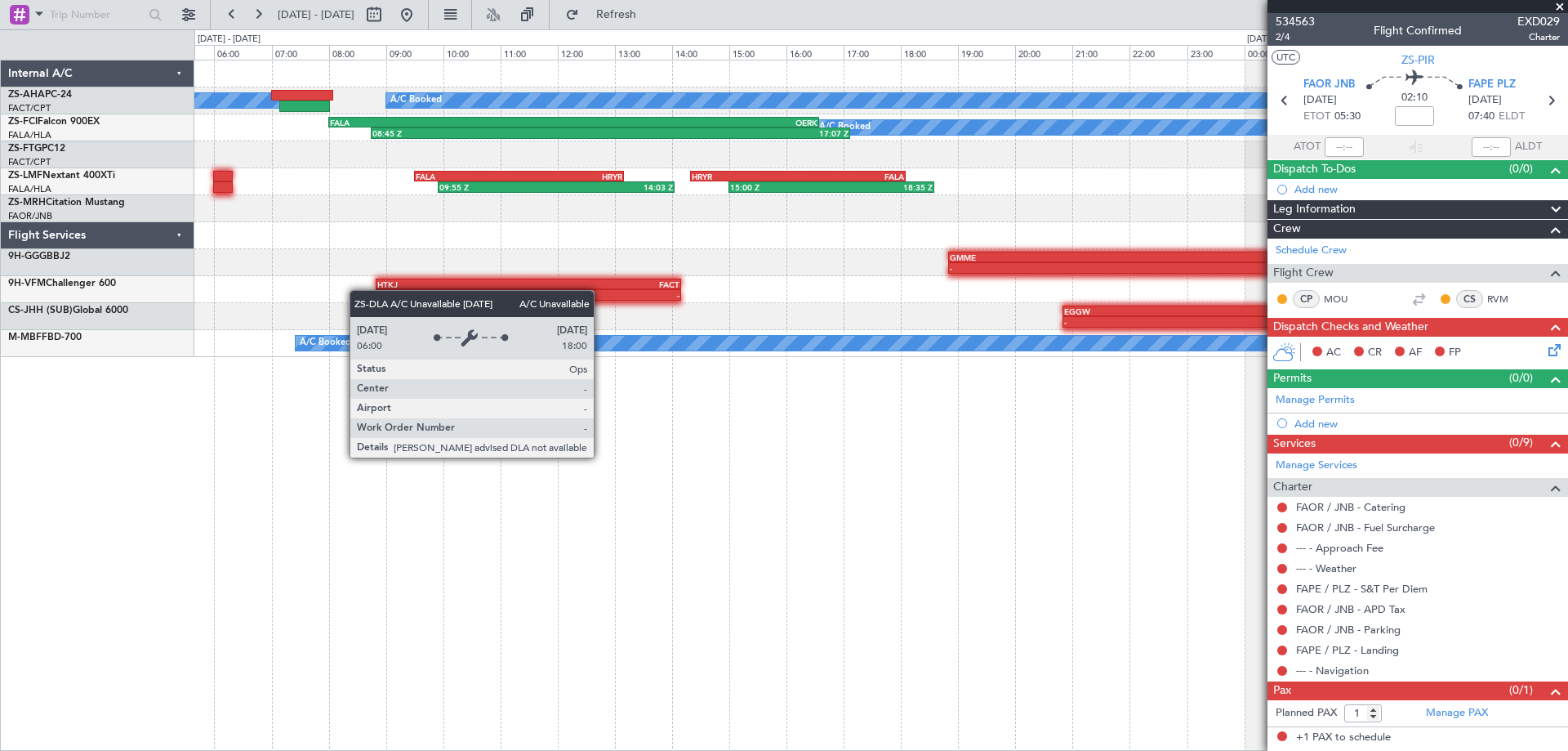
click at [1062, 505] on div "A/C Booked A/C Booked A/C Booked 04:57 Z 12:43 Z OERK 04:50 Z FALA 12:40 Z A/C …" at bounding box center [881, 405] width 1374 height 691
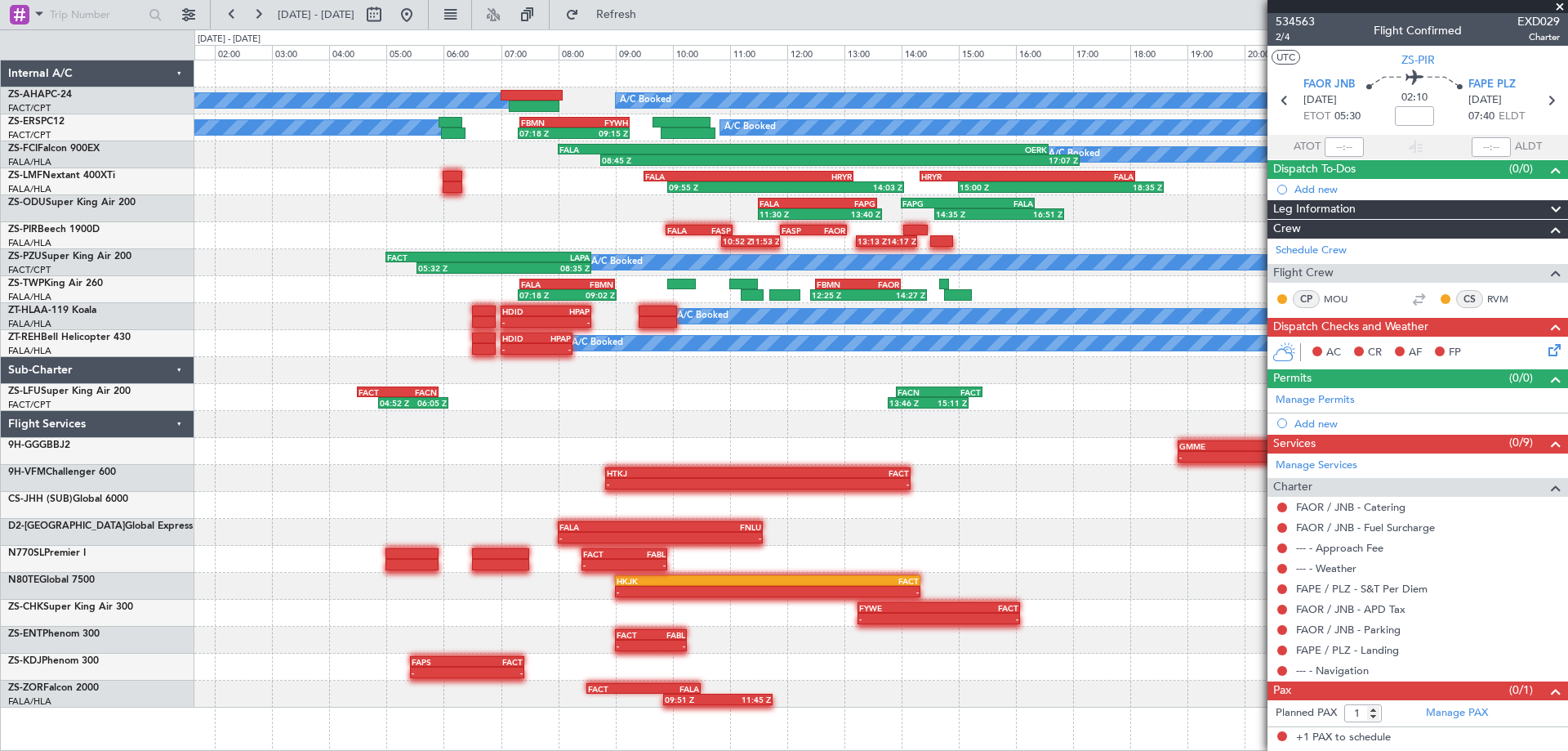
click at [1088, 252] on div "A/C Booked A/C Booked A/C Booked A/C Booked 07:18 Z 09:15 Z FBMN 07:20 Z FYWH 0…" at bounding box center [881, 384] width 1373 height 647
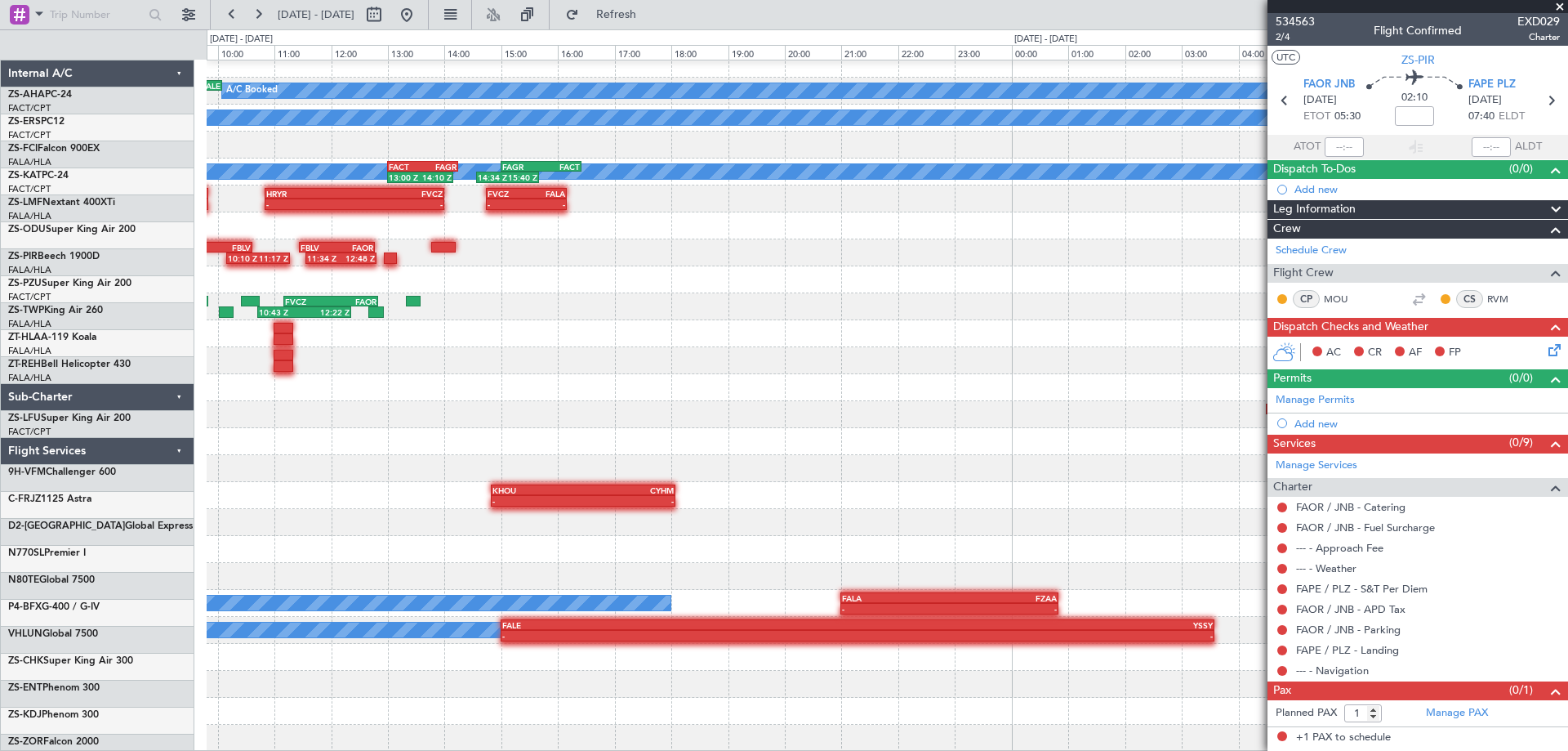
scroll to position [9, 0]
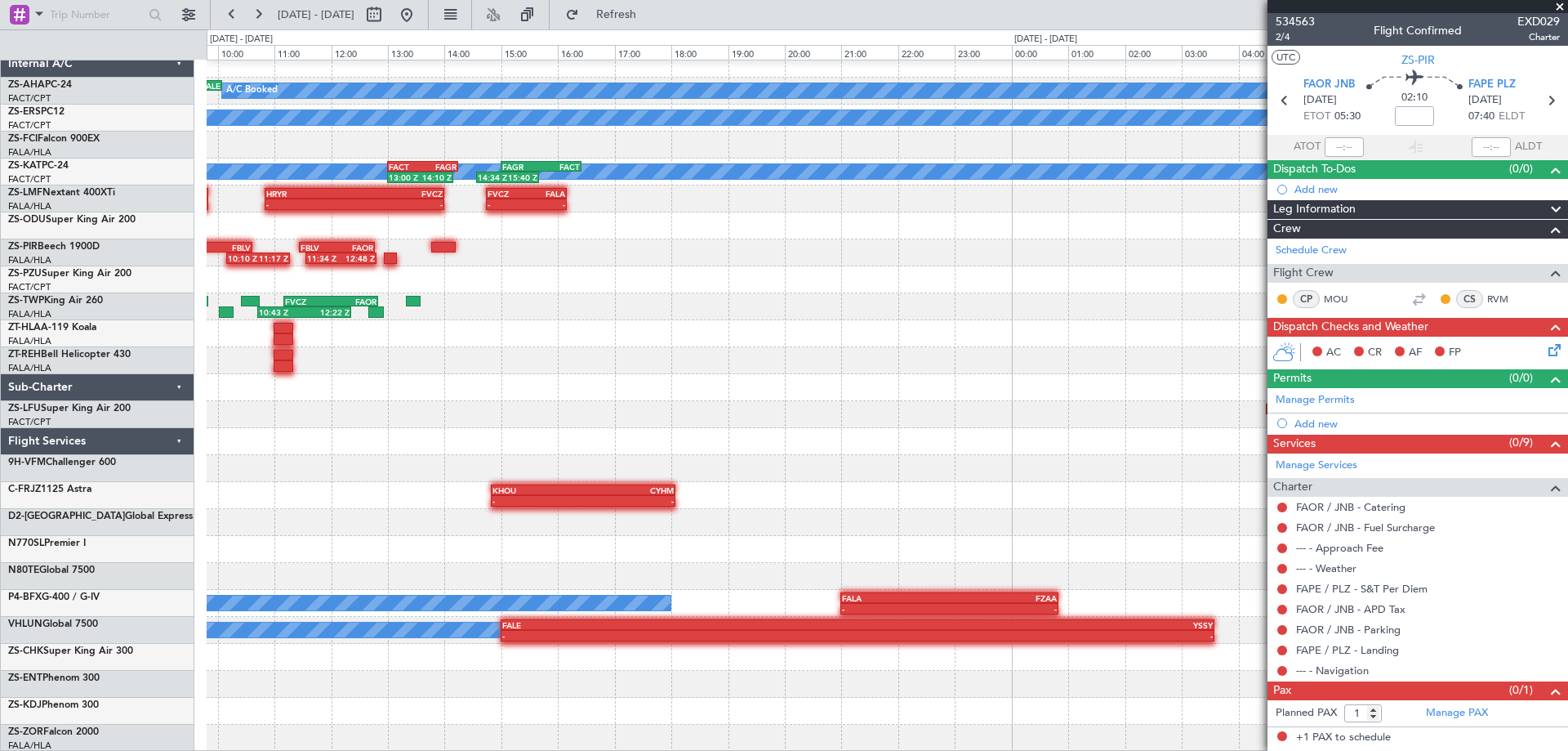
click at [742, 375] on div at bounding box center [886, 388] width 1361 height 27
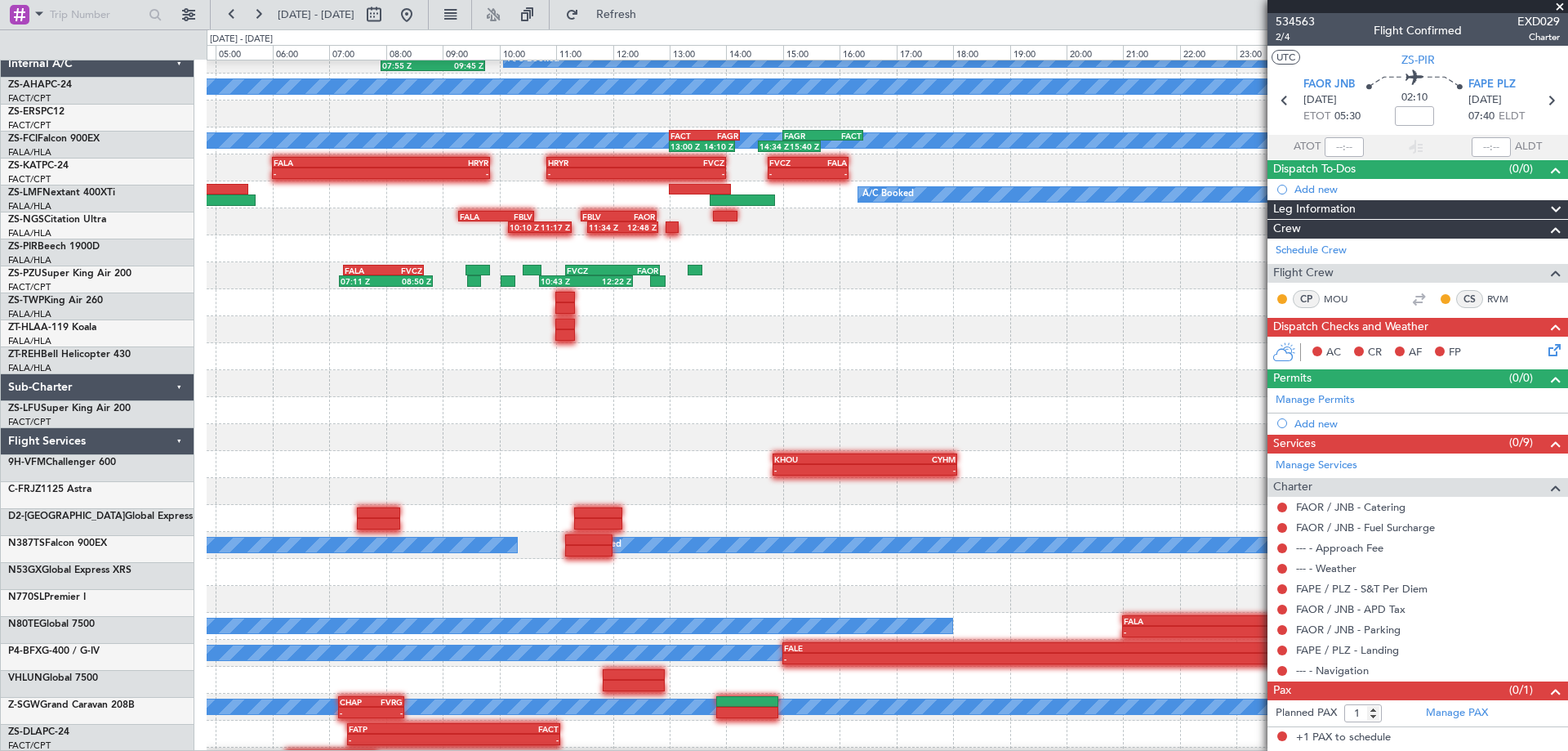
click at [729, 445] on div "HTKJ 08:50 Z FACT 14:10 Z - -" at bounding box center [886, 437] width 1361 height 27
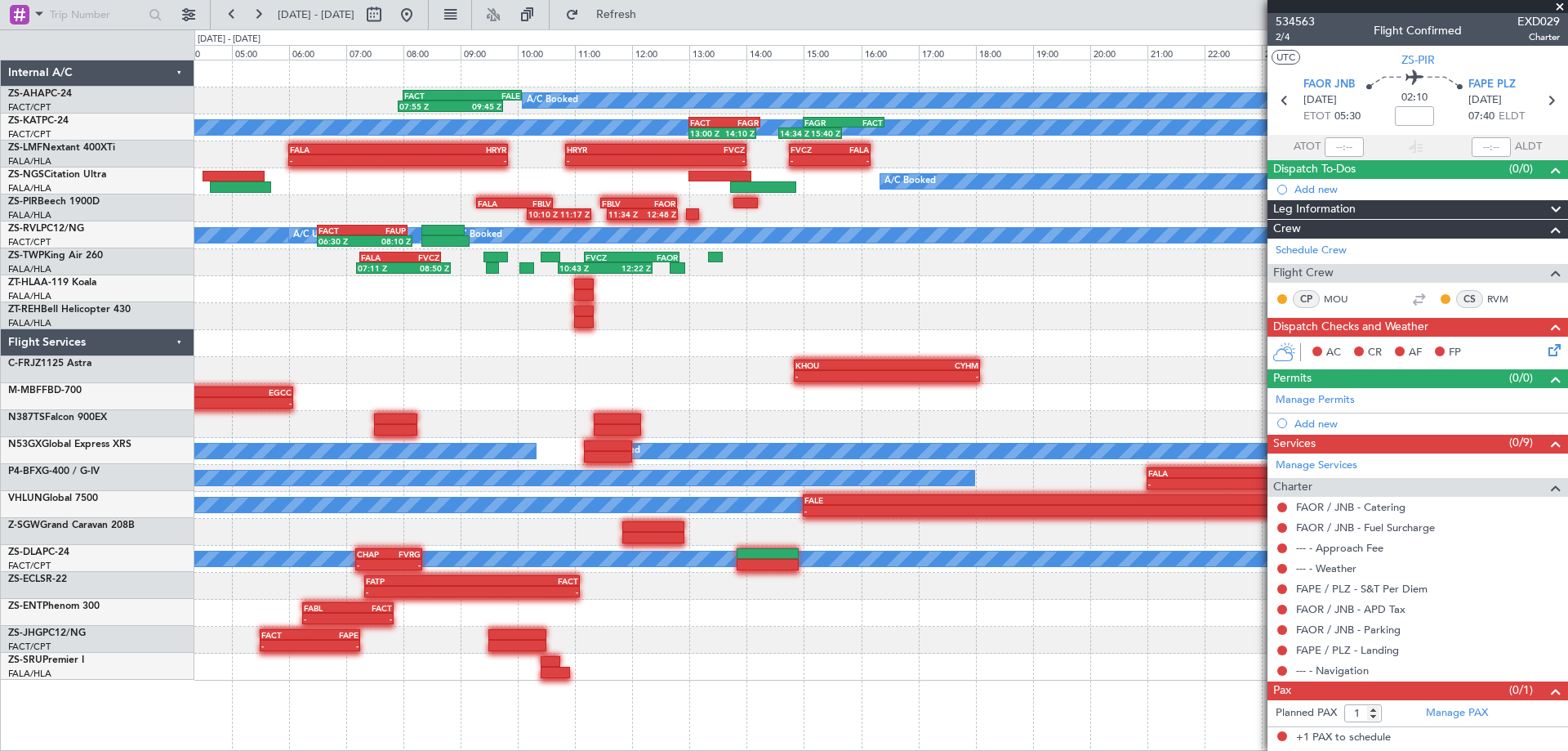
scroll to position [0, 0]
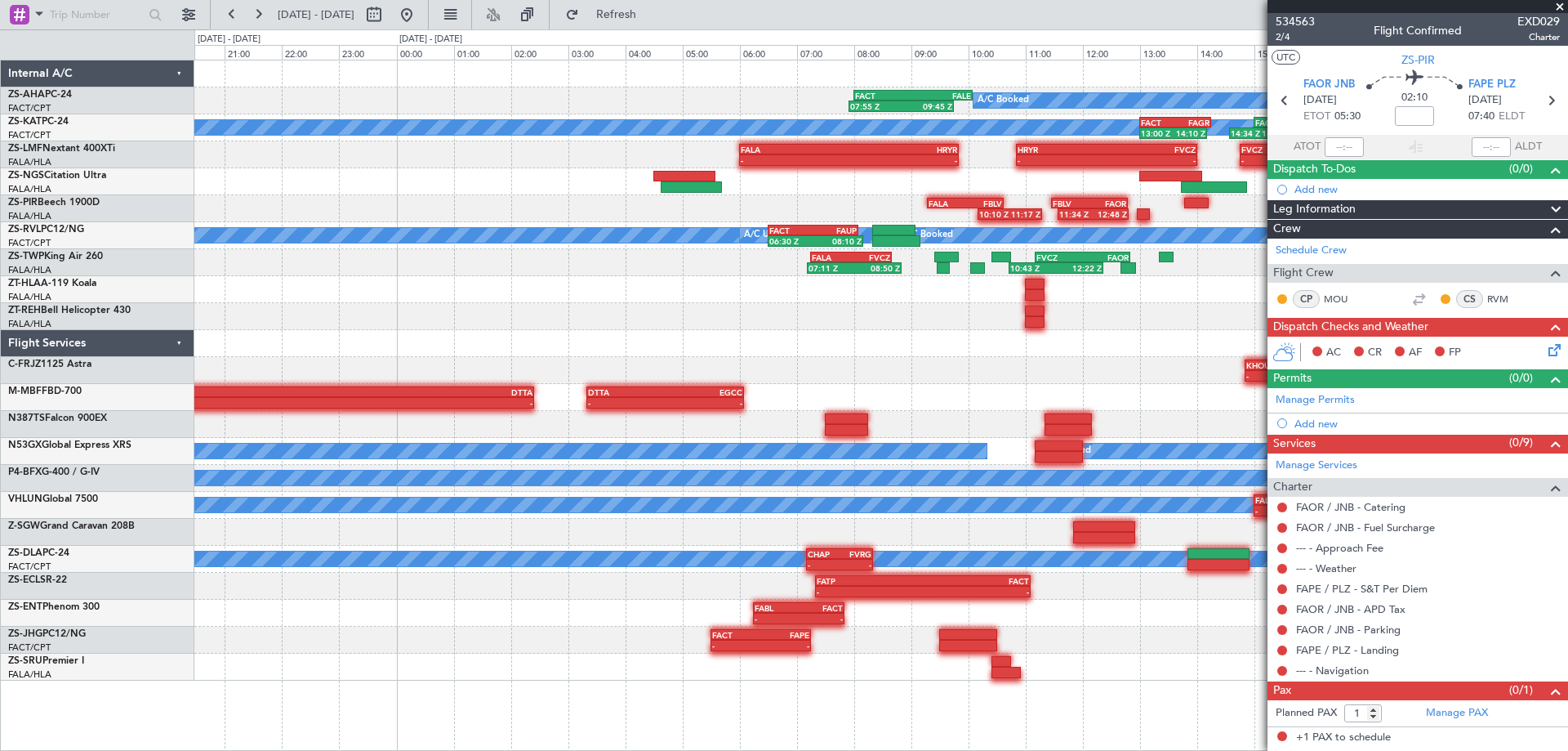
click at [957, 340] on div at bounding box center [881, 343] width 1373 height 27
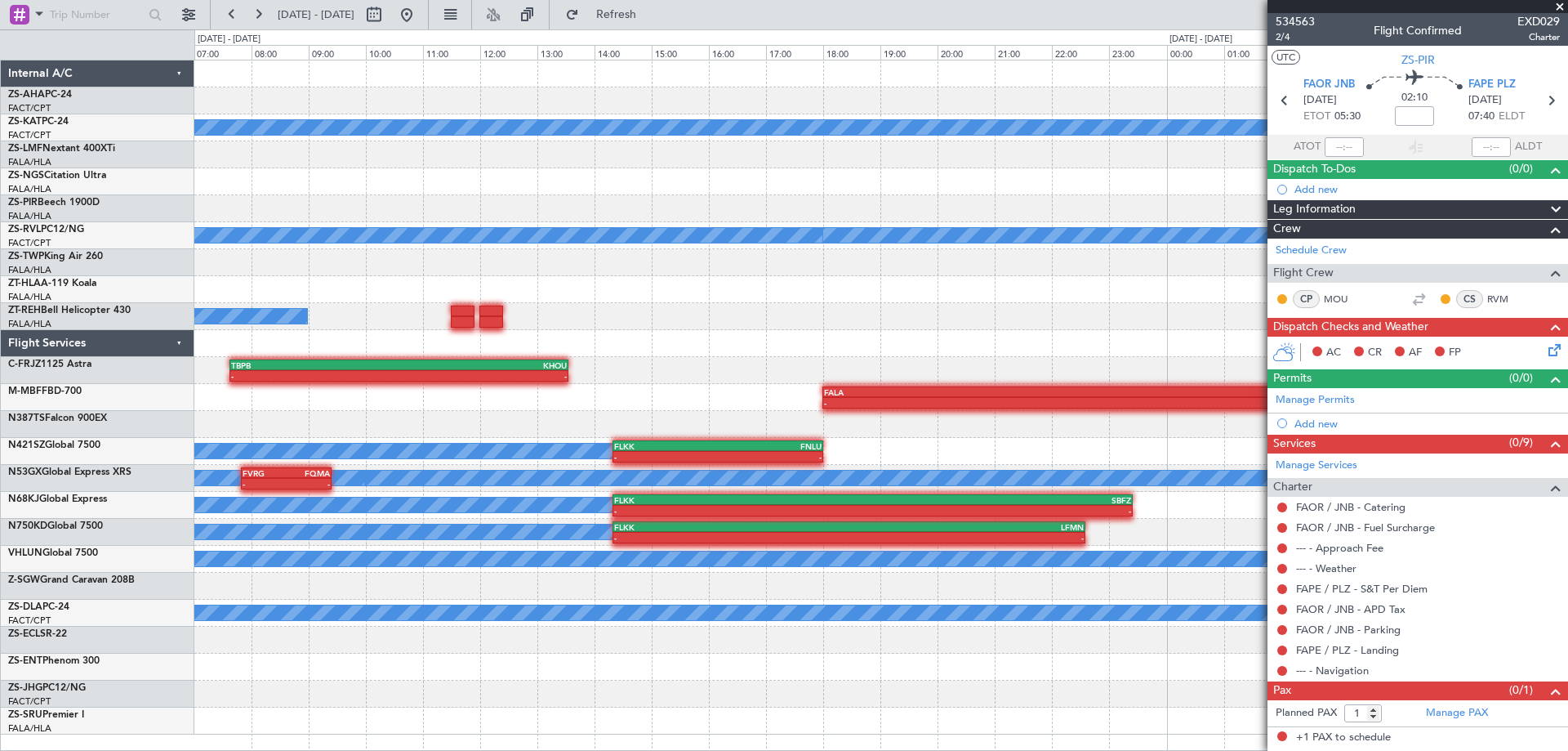
click at [861, 427] on div at bounding box center [881, 424] width 1373 height 27
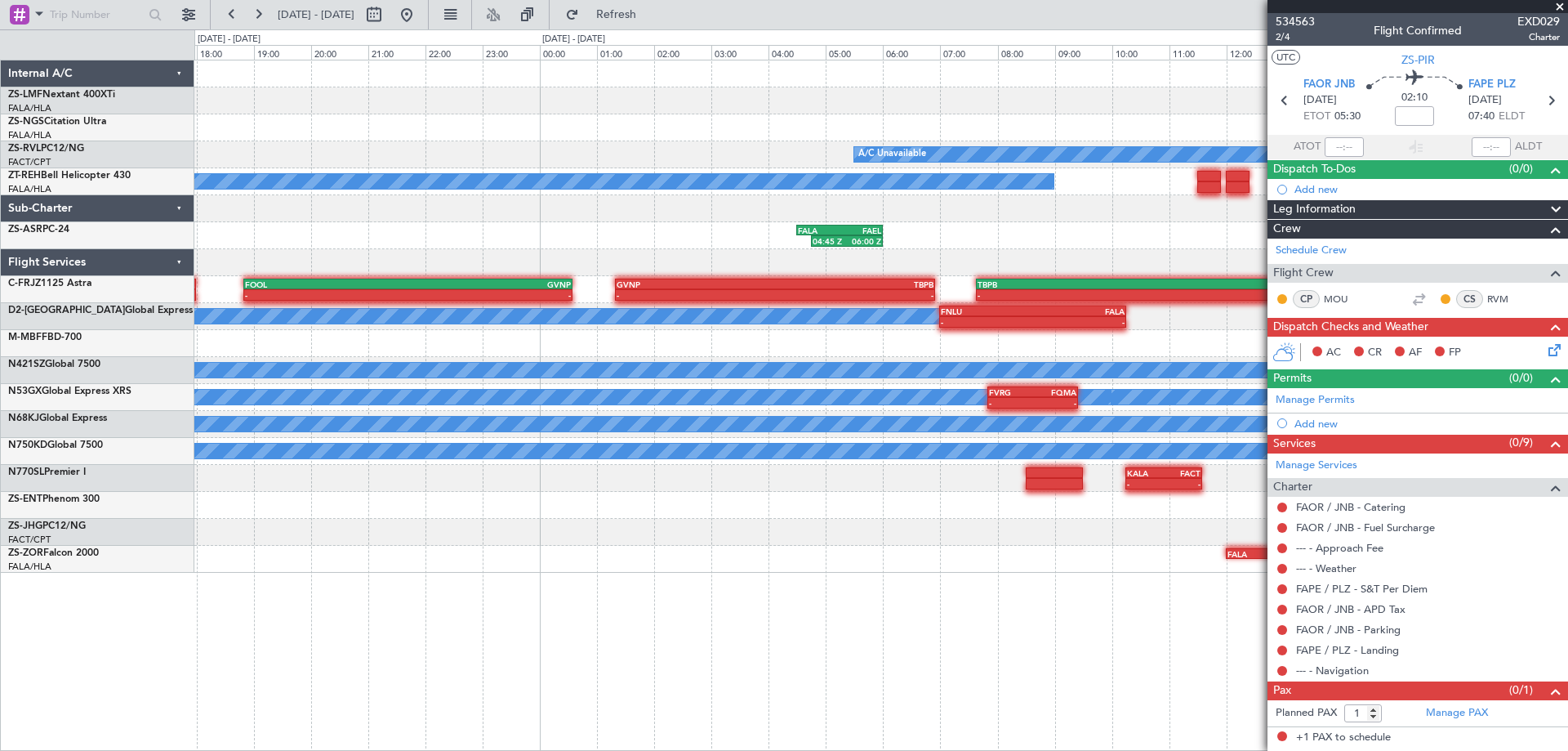
click at [1132, 258] on div at bounding box center [881, 262] width 1373 height 27
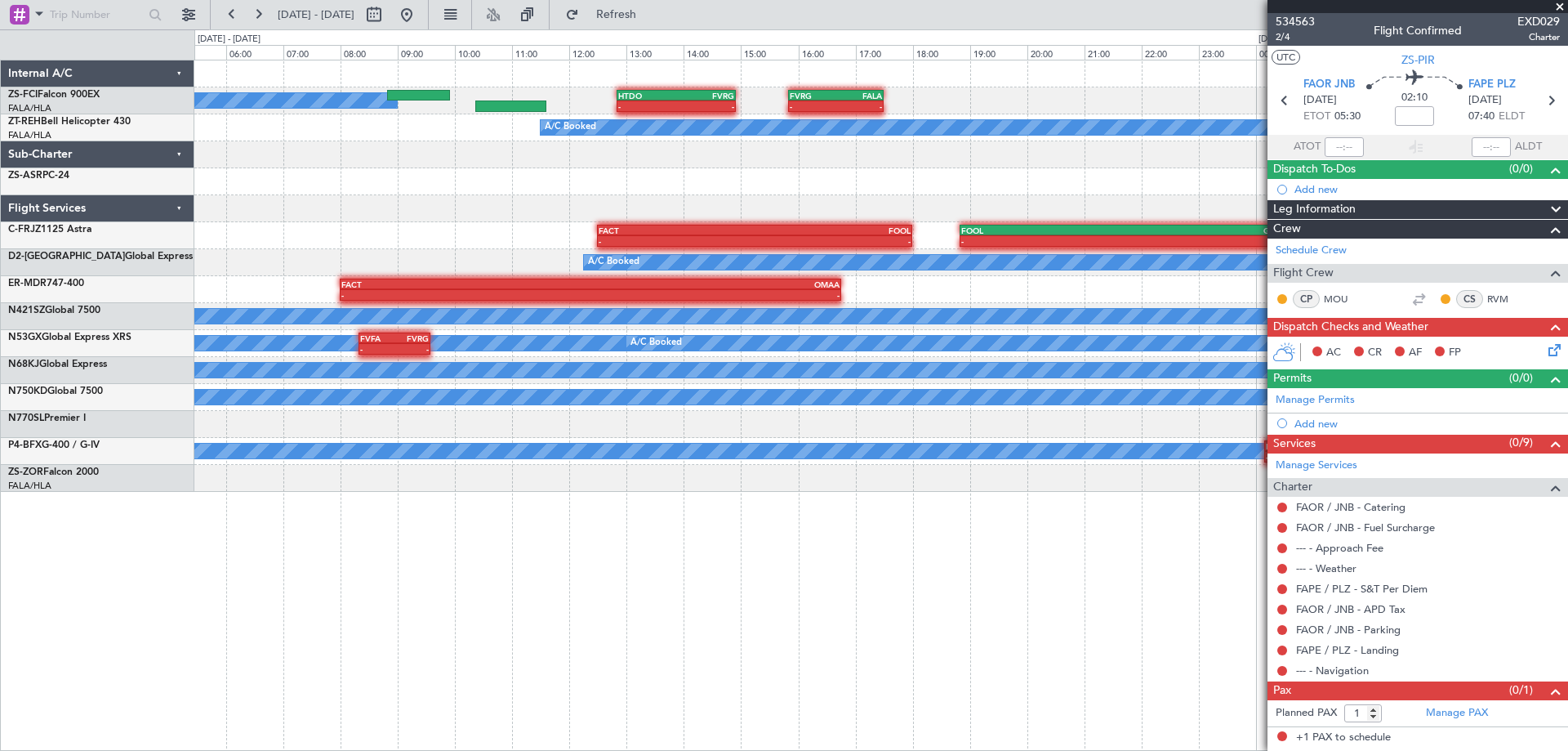
click at [963, 178] on div "- - FVRG 15:50 Z FALA 17:30 Z - - HTDO 12:50 Z FVRG 14:55 Z A/C Booked A/C Book…" at bounding box center [881, 276] width 1373 height 432
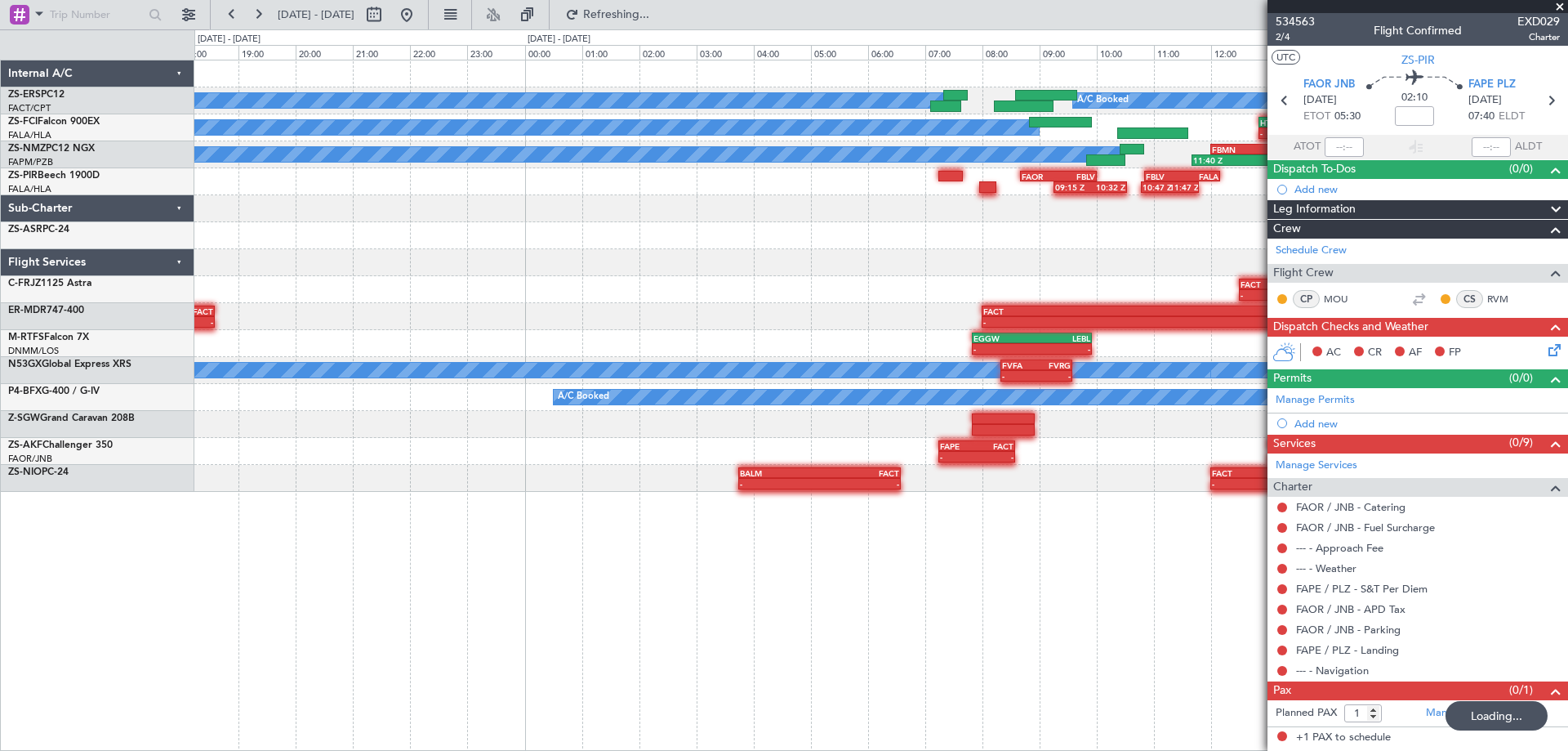
click at [1088, 172] on div "A/C Booked A/C Booked - - FVRG 15:50 Z FALA 17:30 Z - - HTDO 12:50 Z FVRG 14:55…" at bounding box center [881, 276] width 1373 height 432
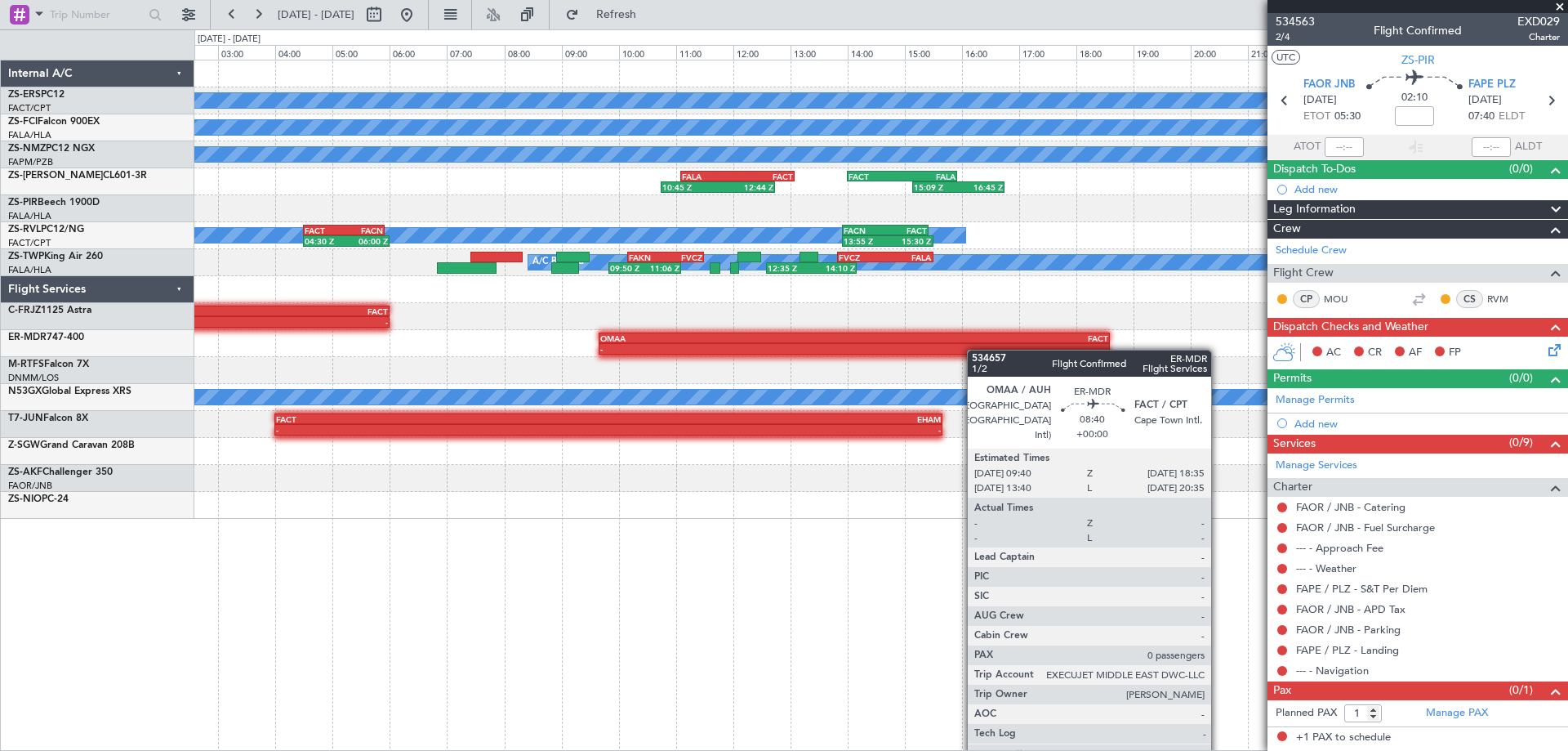
click at [1127, 342] on div "A/C Booked A/C Booked A/C Booked A/C Booked 15:09 Z 16:45 Z FACT 14:00 Z FALA 1…" at bounding box center [881, 290] width 1373 height 459
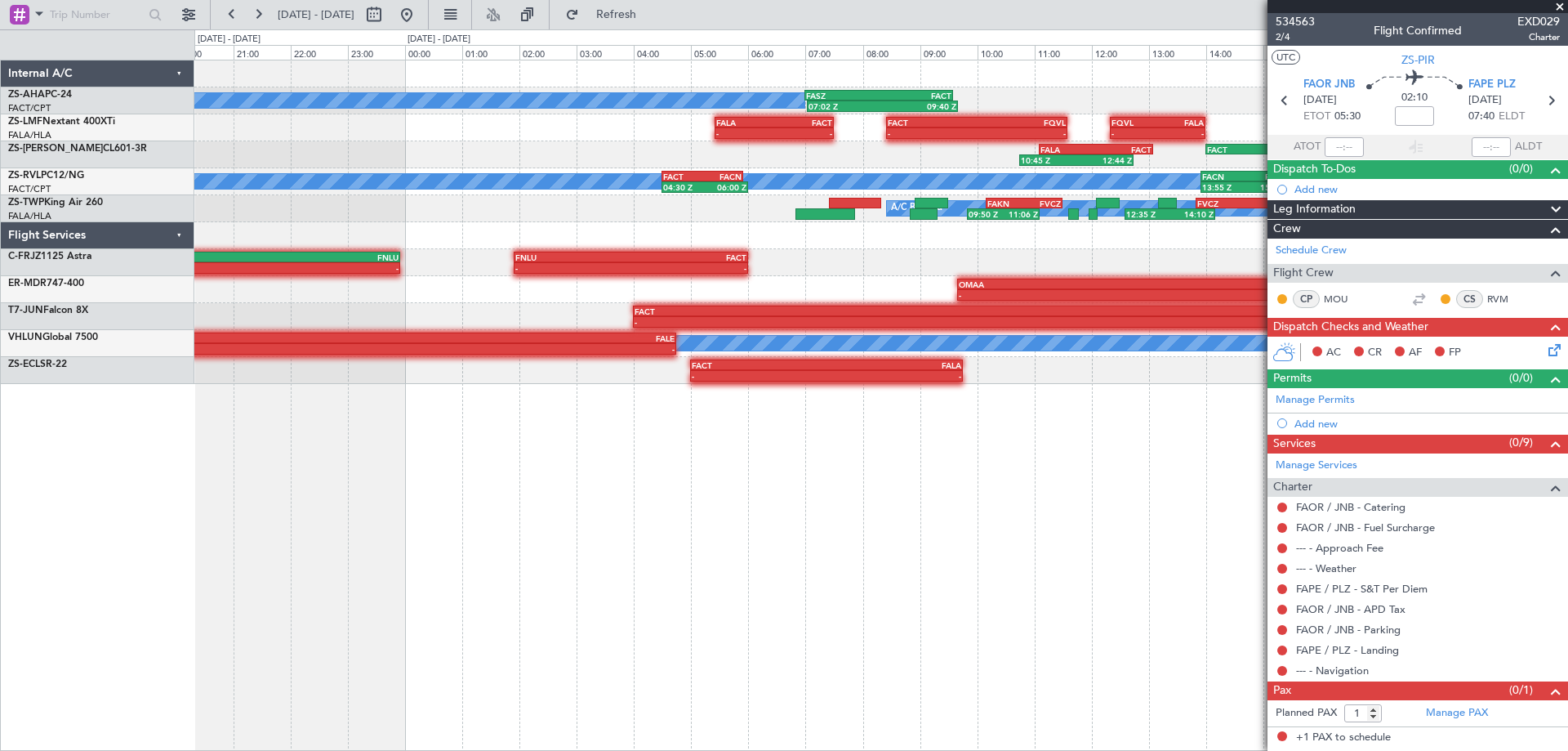
click at [967, 503] on div "A/C Booked 07:02 Z 09:40 Z FASZ 07:00 Z FACT 09:35 Z - - FALA 05:25 Z FACT 07:3…" at bounding box center [881, 405] width 1374 height 691
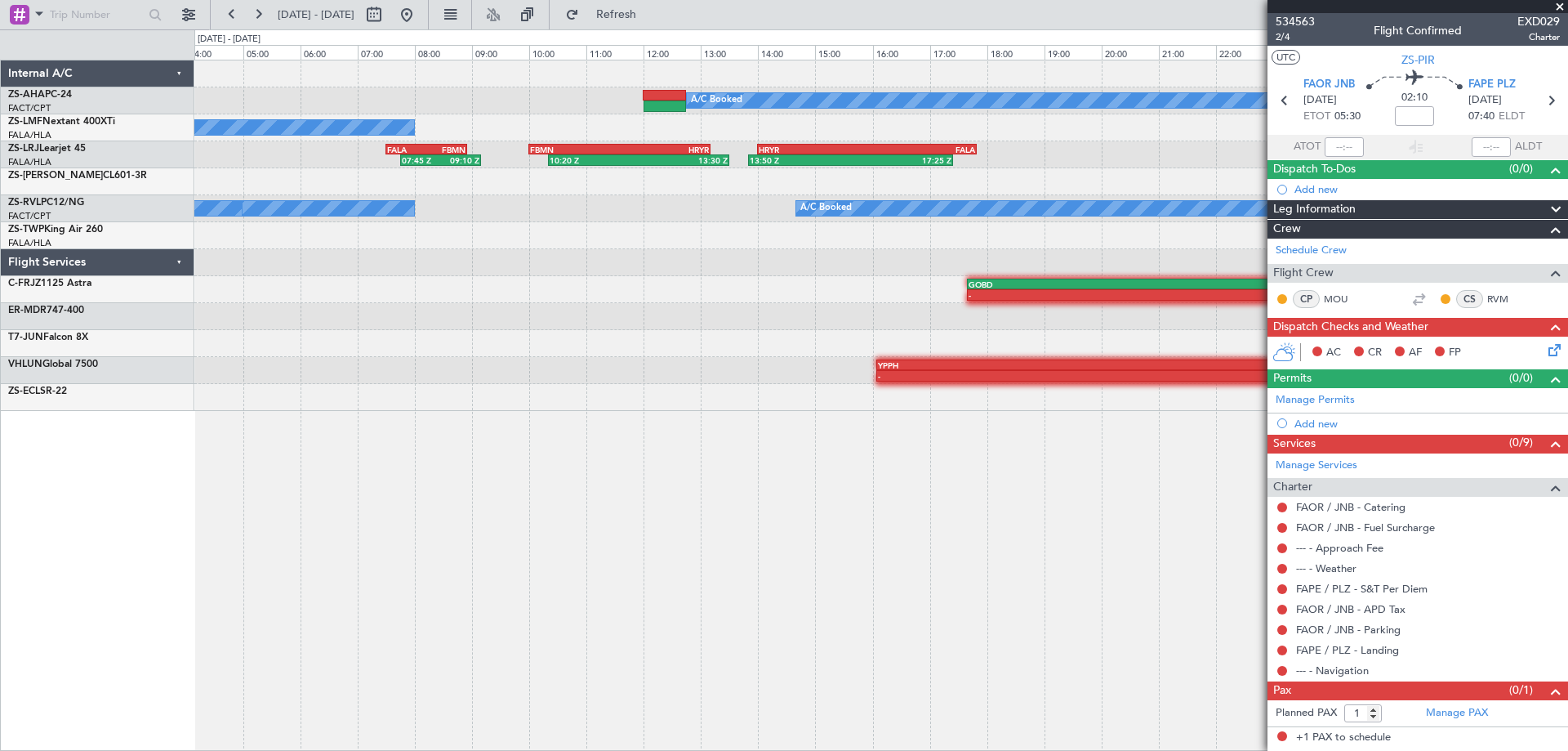
click at [852, 530] on div "A/C Booked FASZ 07:00 Z FACT 09:35 Z 07:02 Z 09:40 Z A/C Booked - - FALA 05:25 …" at bounding box center [881, 405] width 1374 height 691
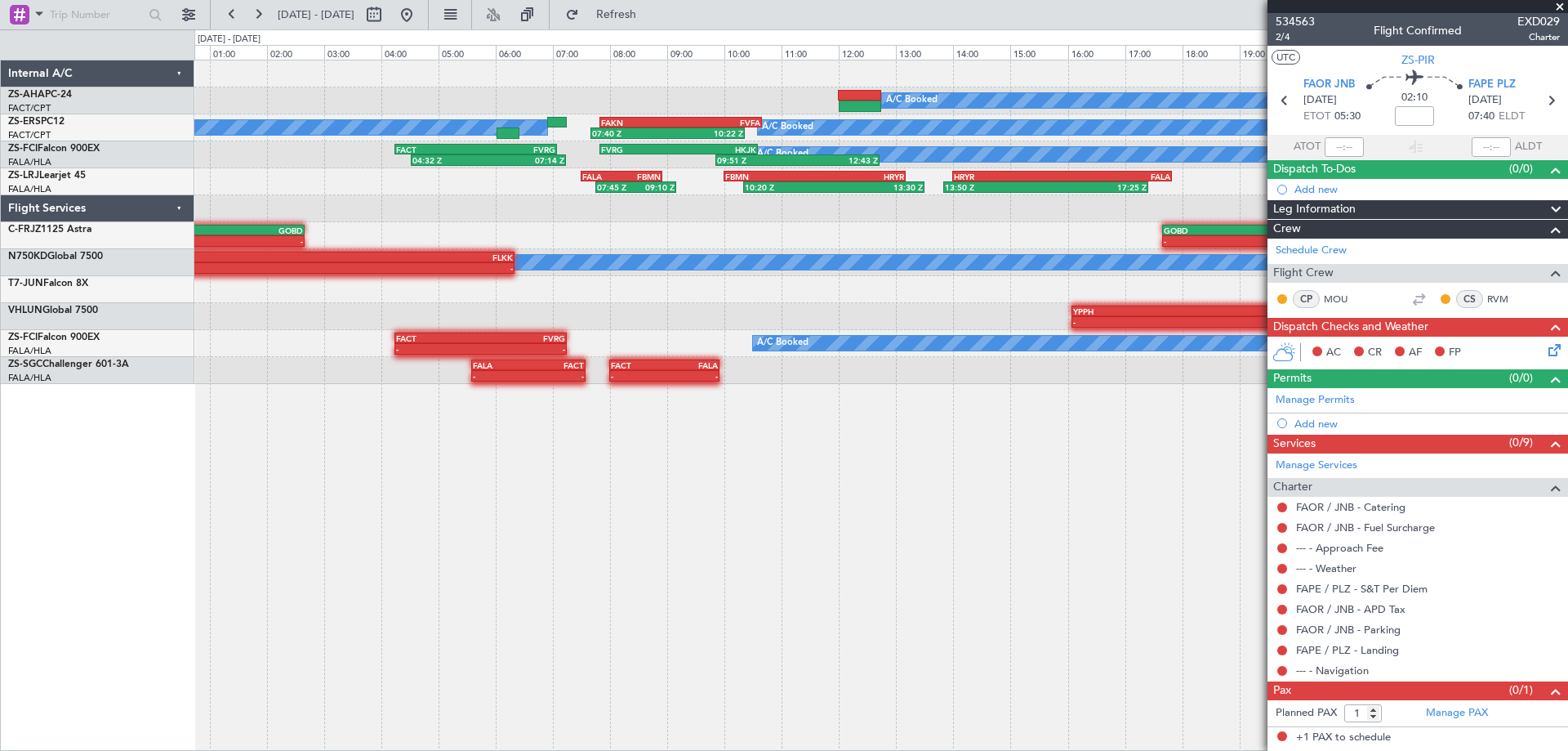
click at [1013, 526] on div "A/C Booked A/C Booked A/C Booked 07:40 Z 10:22 Z FAKN 07:50 Z FVFA 10:40 Z A/C …" at bounding box center [881, 405] width 1374 height 691
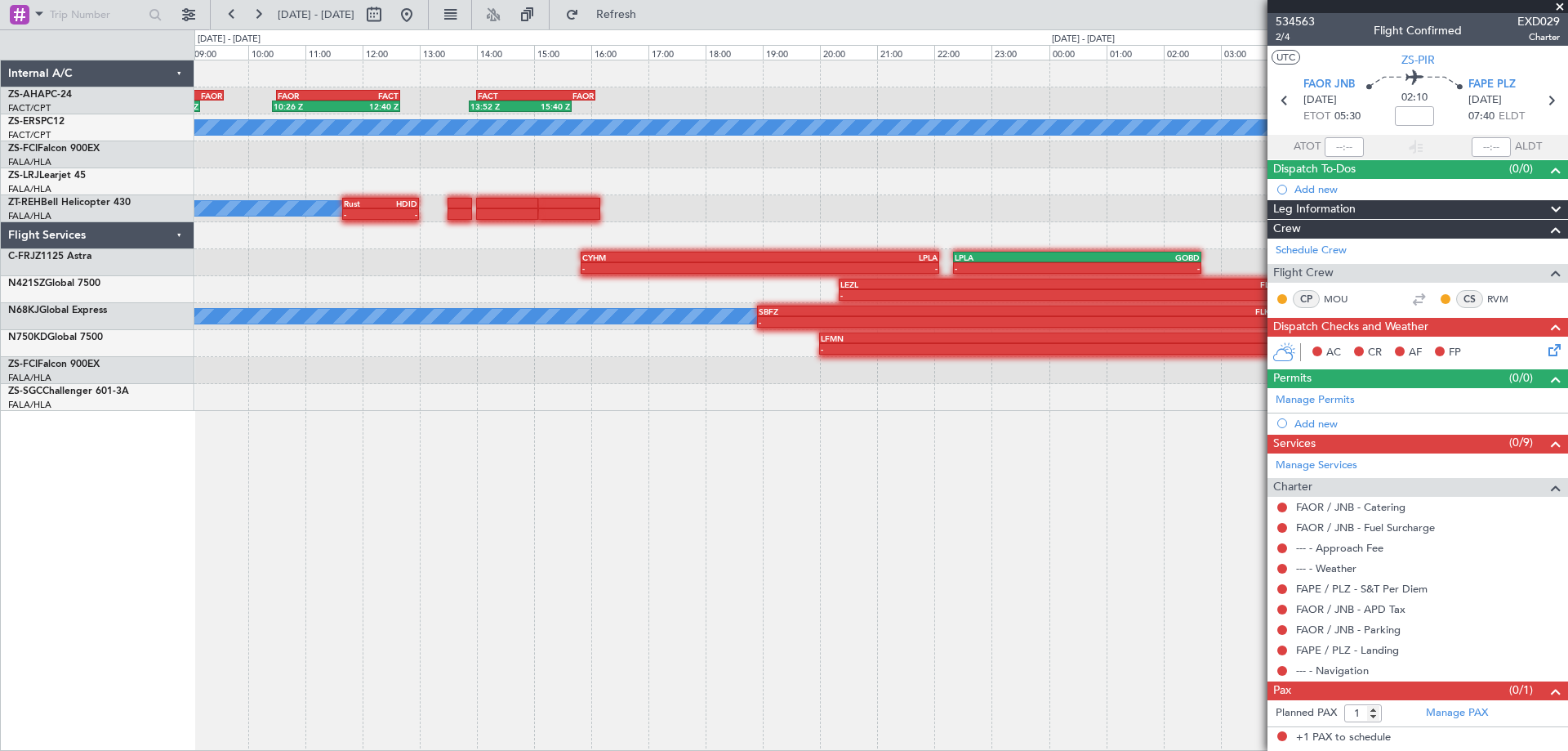
click at [971, 547] on div "FACT 14:00 Z FAOR 16:05 Z 13:52 Z 15:40 Z 10:26 Z 12:40 Z FAOR 10:30 Z FACT 12:…" at bounding box center [881, 405] width 1374 height 691
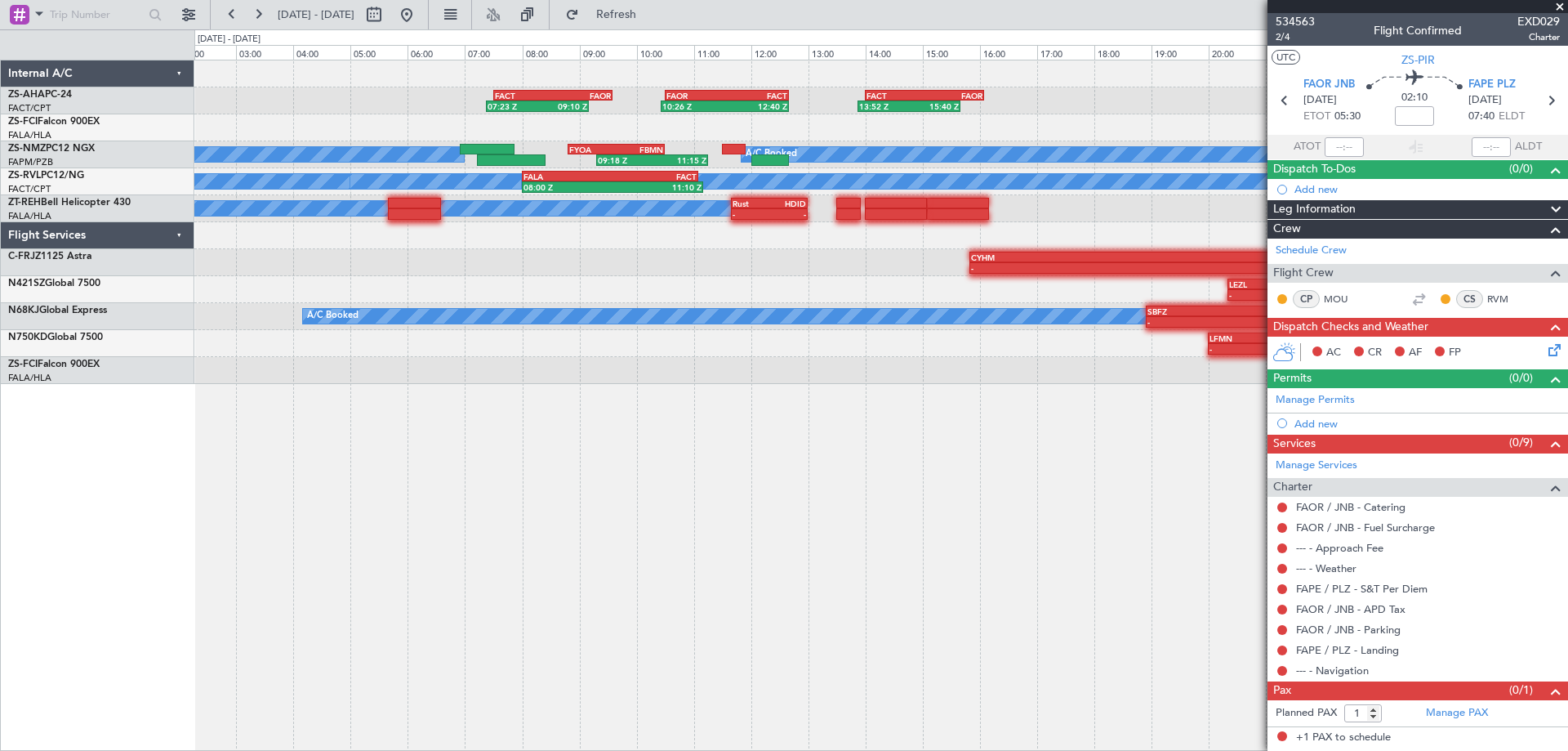
click at [922, 540] on div "FACT 14:00 Z FAOR 16:05 Z 13:52 Z 15:40 Z 10:26 Z 12:40 Z FAOR 10:30 Z FACT 12:…" at bounding box center [881, 405] width 1374 height 691
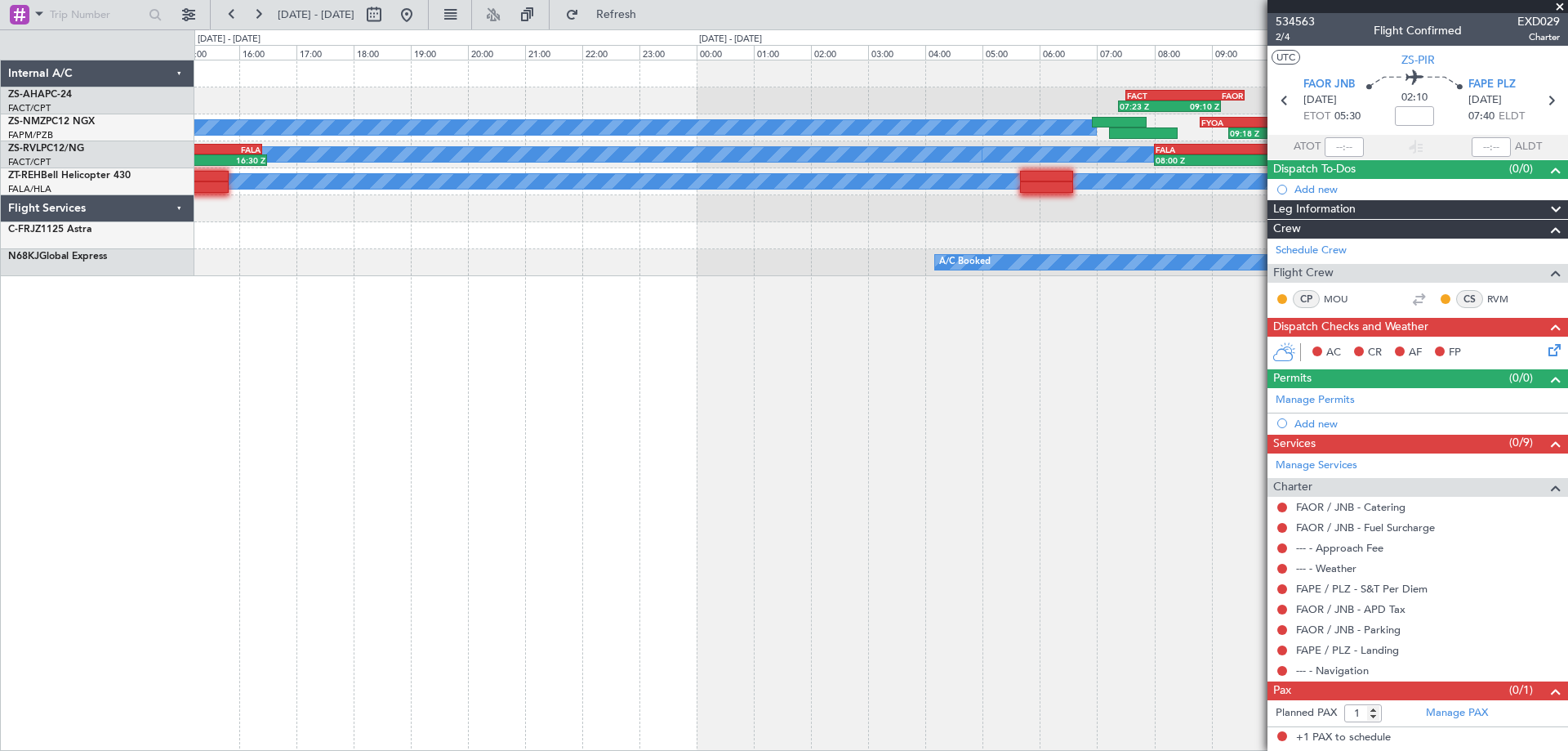
click at [1106, 494] on div "FACT 14:00 Z FAOR 16:05 Z 13:52 Z 15:40 Z 10:26 Z 12:40 Z FAOR 10:30 Z FACT 12:…" at bounding box center [881, 405] width 1374 height 691
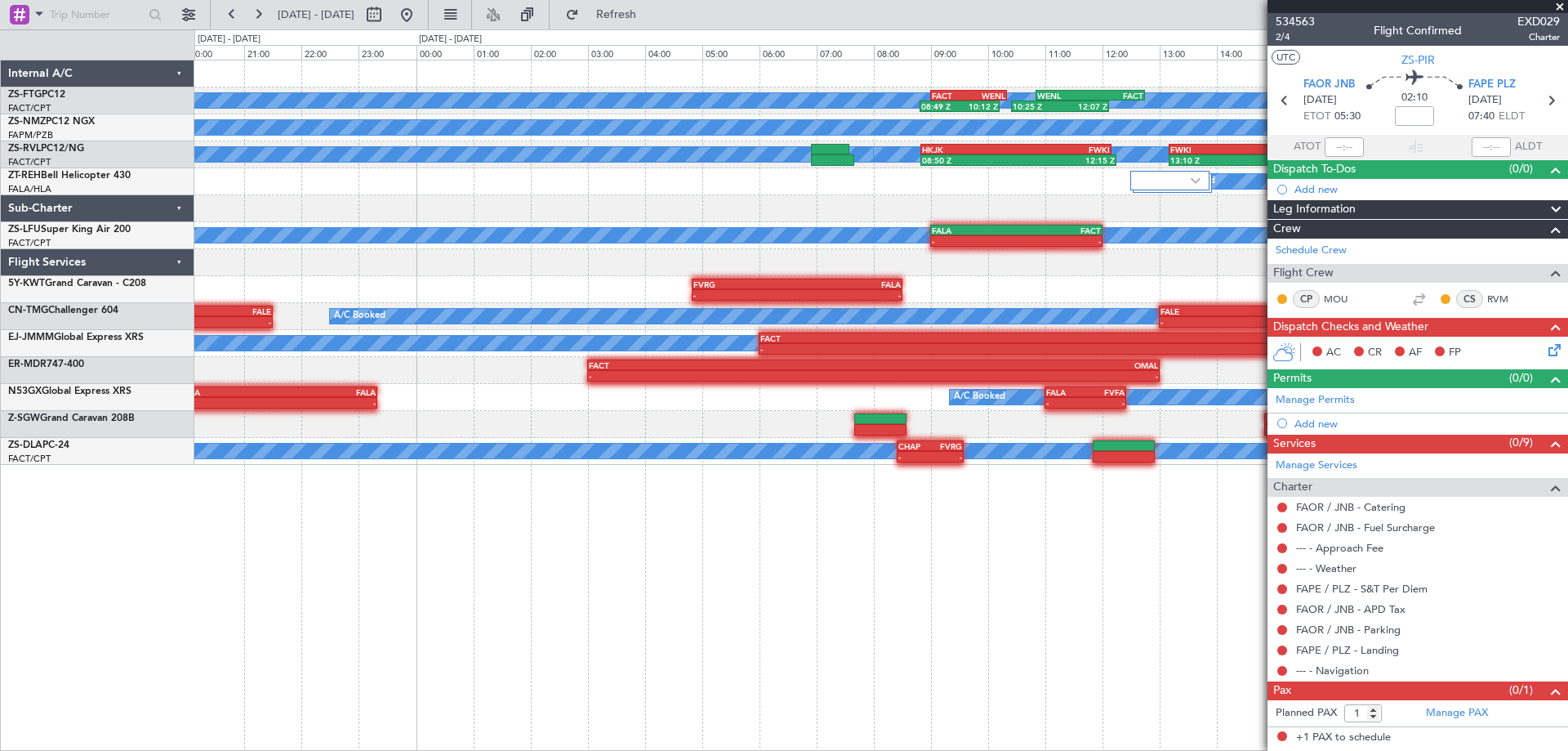
click at [945, 546] on div "A/C Booked 08:49 Z 10:12 Z FACT 09:00 Z WENL 10:20 Z 10:25 Z 12:07 Z WENL 10:50…" at bounding box center [881, 405] width 1374 height 691
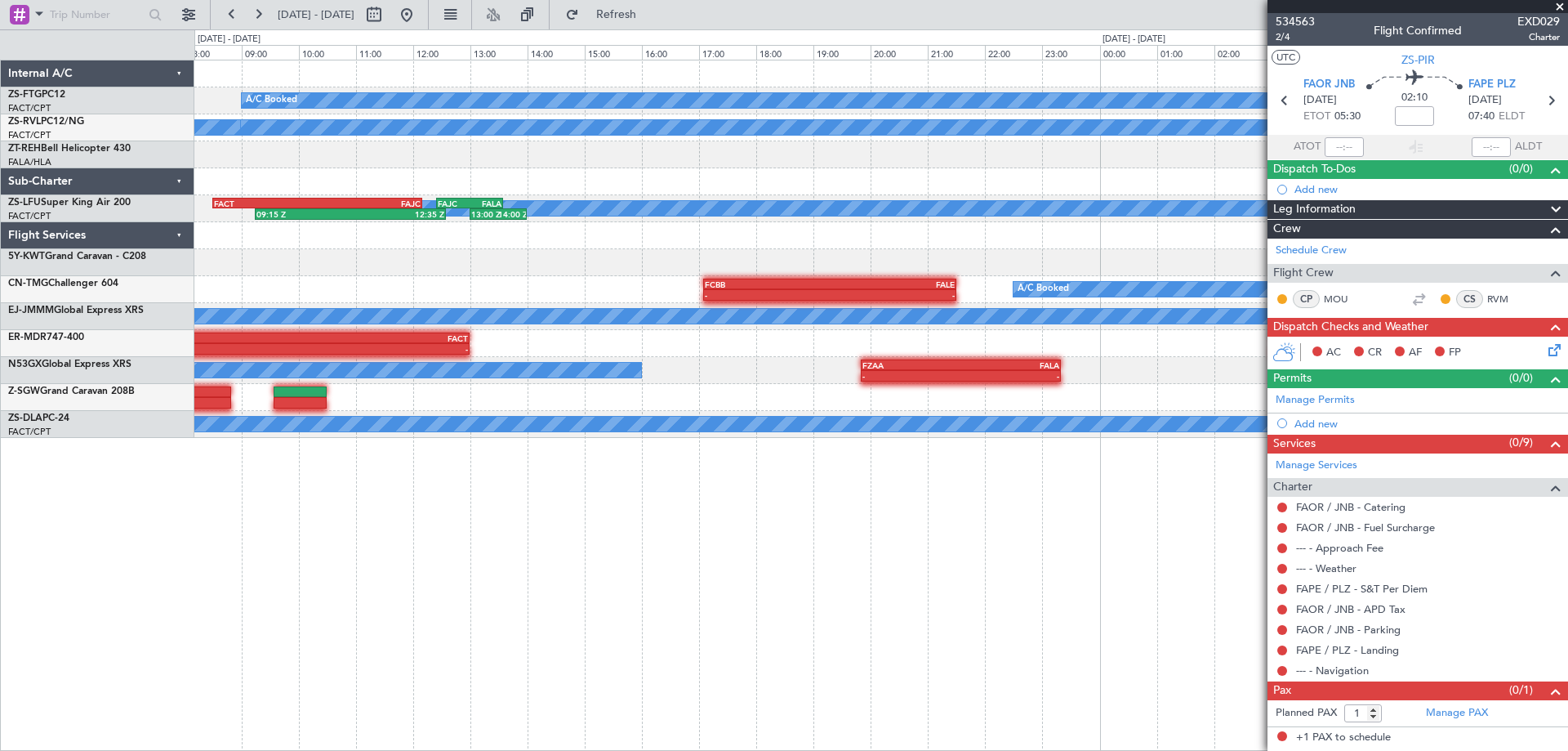
click at [1100, 534] on div "A/C Booked 10:25 Z 12:07 Z FACT 09:00 Z WENL 10:20 Z 08:49 Z 10:12 Z WENL 10:50…" at bounding box center [881, 405] width 1374 height 691
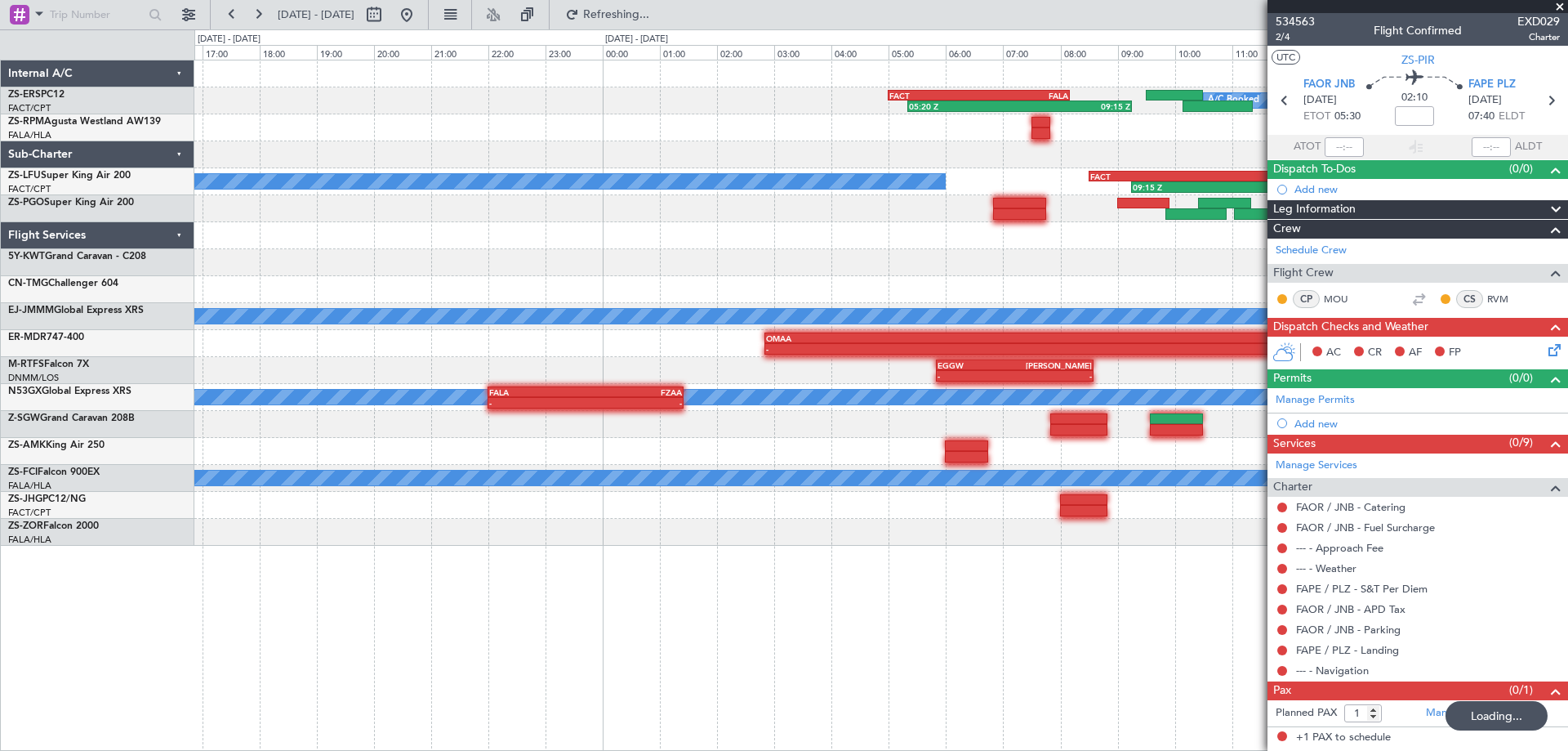
click at [1105, 584] on div "A/C Booked 05:20 Z 09:15 Z FACT 05:00 Z FALA 08:10 Z A/C Booked 09:15 Z 12:35 Z…" at bounding box center [881, 405] width 1374 height 691
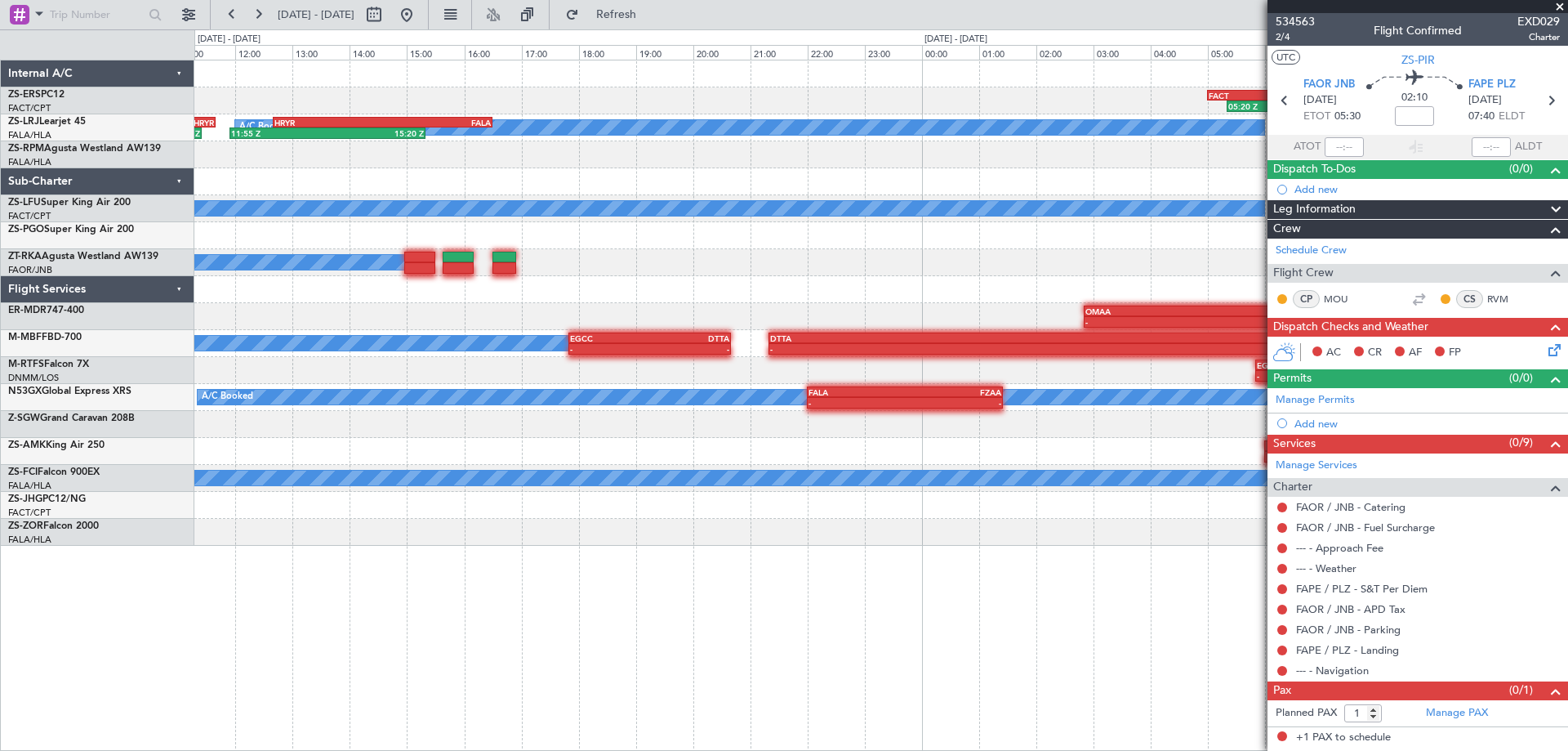
click at [1014, 621] on div "A/C Booked 05:20 Z 09:15 Z FACT 05:00 Z FALA 08:10 Z A/C Booked HRYR 12:40 Z FA…" at bounding box center [881, 405] width 1374 height 691
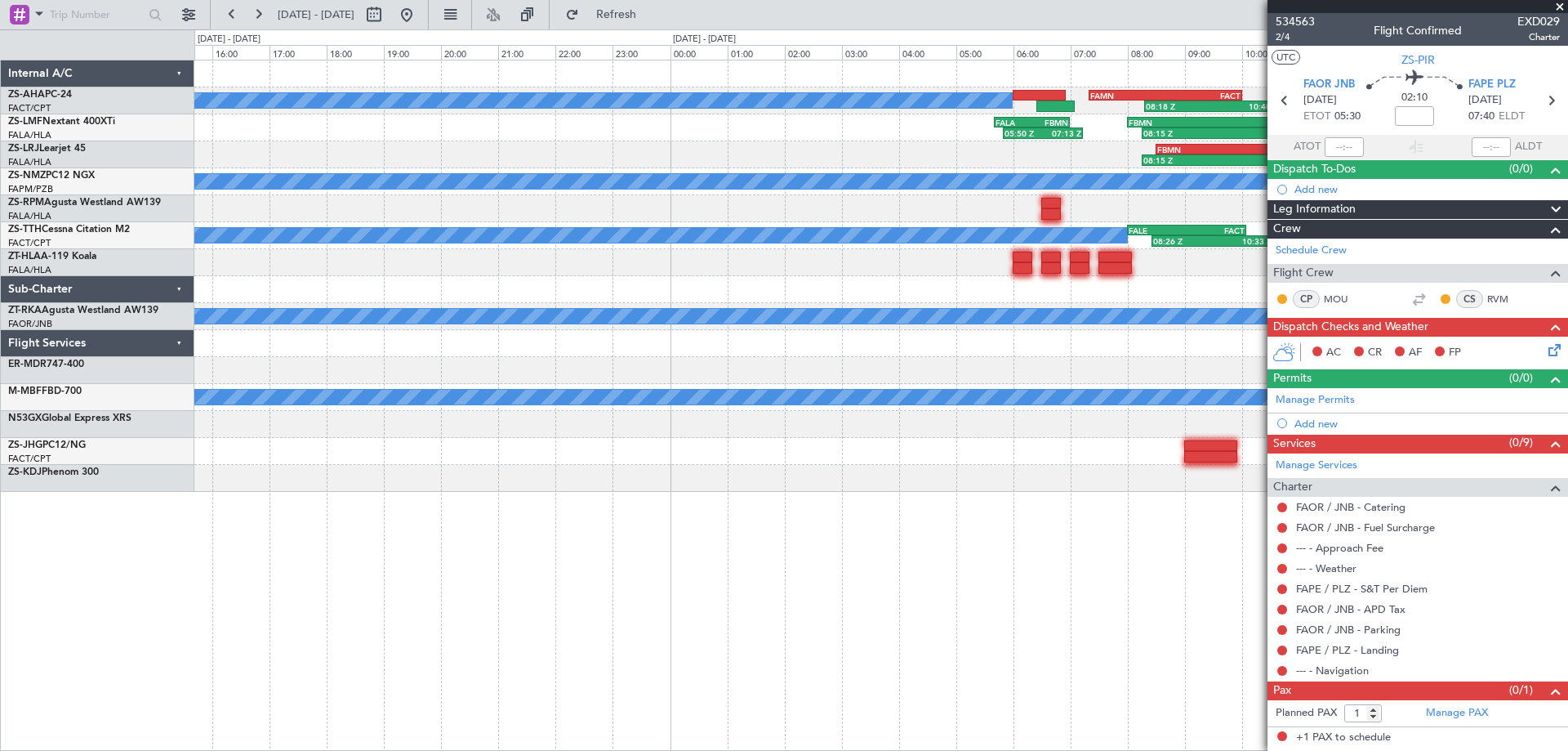
click at [999, 618] on div "A/C Booked 08:18 Z 10:40 Z FAMN 07:20 Z FACT 10:00 Z FACT 12:00 Z FAOR 14:05 Z …" at bounding box center [881, 405] width 1374 height 691
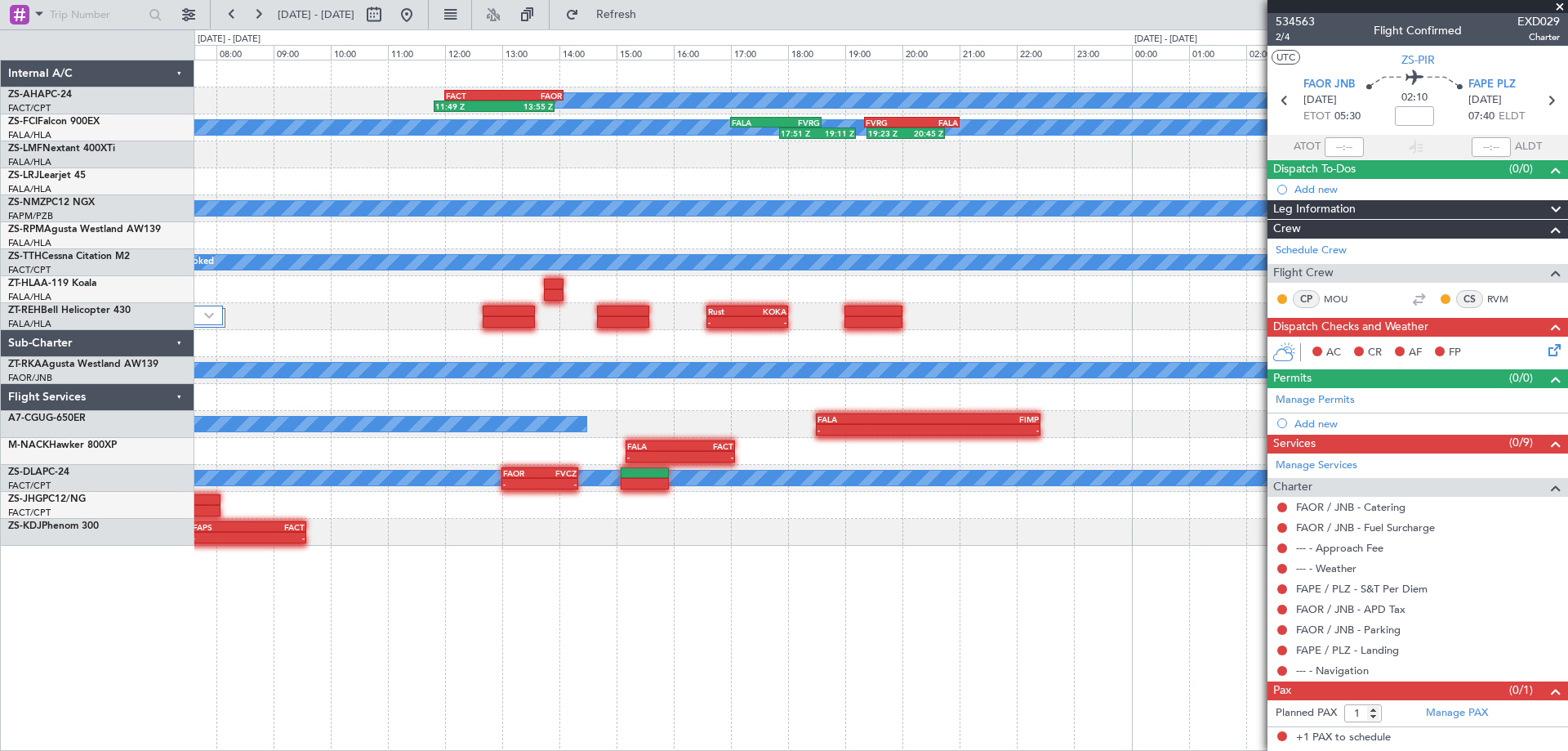
click at [744, 585] on div "A/C Booked FAMN 07:20 Z FACT 10:00 Z FACT 12:00 Z FAOR 14:05 Z 11:49 Z 13:55 Z …" at bounding box center [881, 405] width 1374 height 691
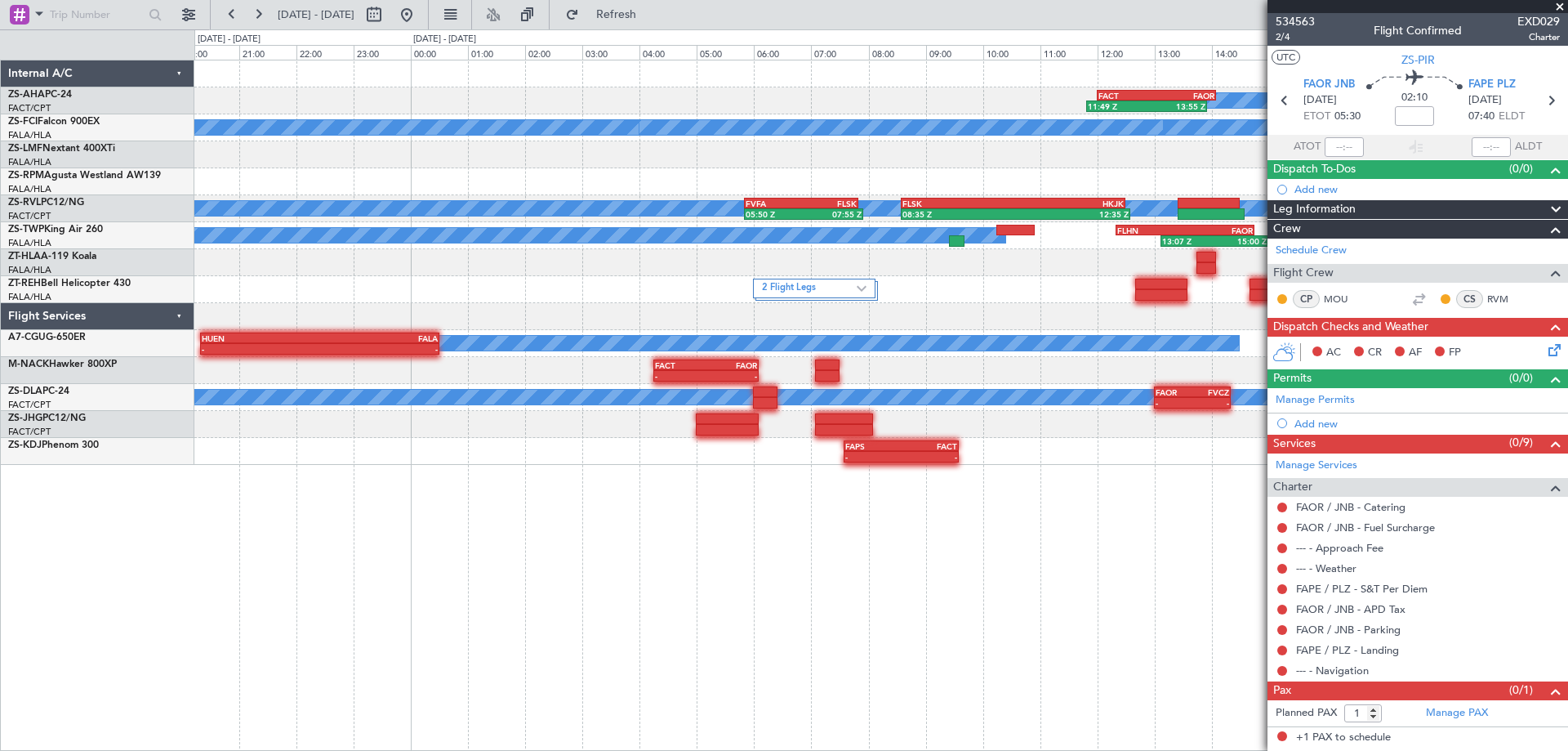
click at [958, 549] on div "A/C Booked FACT 12:00 Z FAOR 14:05 Z 11:49 Z 13:55 Z A/C Booked A/C Booked 17:5…" at bounding box center [881, 405] width 1374 height 691
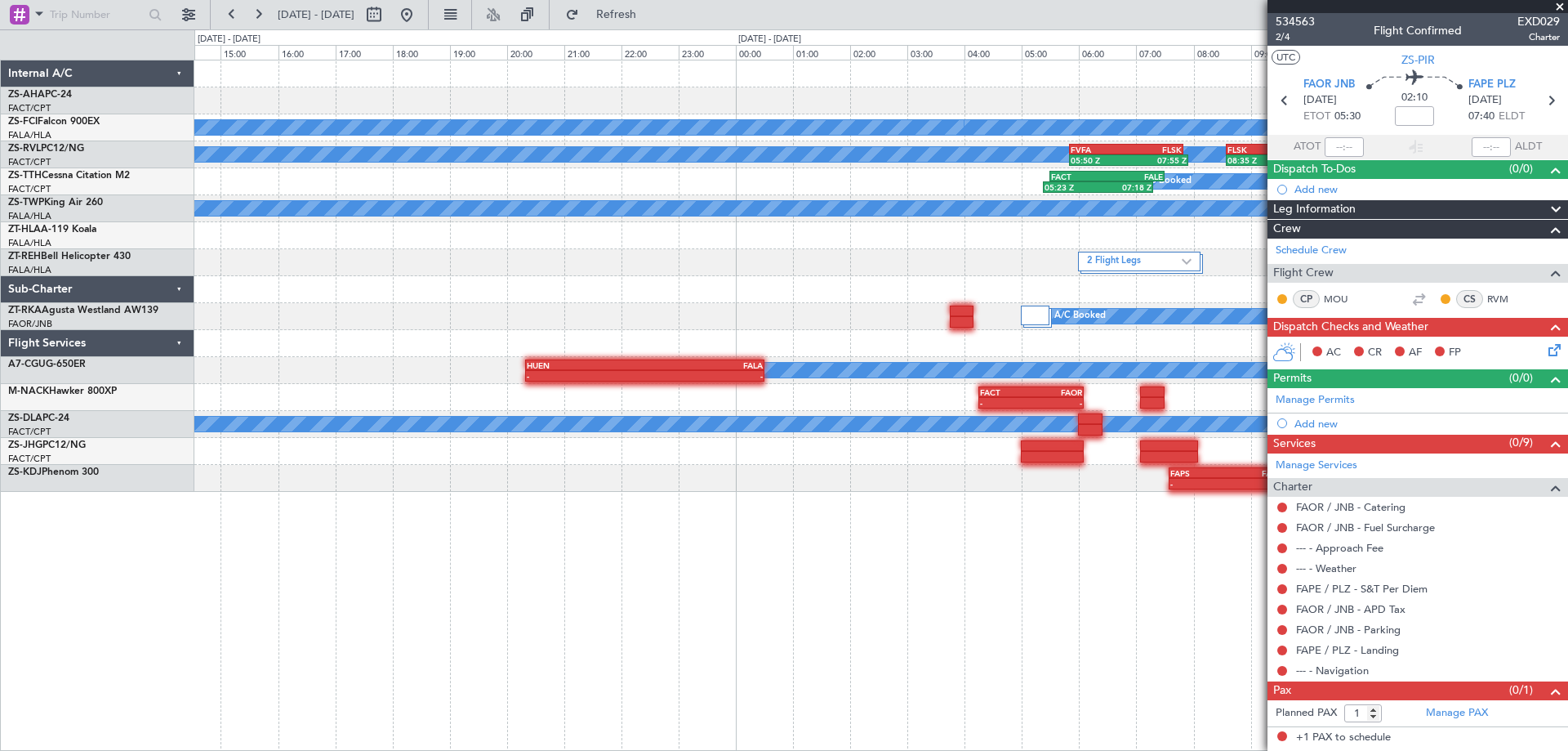
click at [936, 577] on div "A/C Booked FACT 12:00 Z FAOR 14:05 Z 11:49 Z 13:55 Z 07:00 Z 09:50 Z FAMN 06:50…" at bounding box center [881, 405] width 1374 height 691
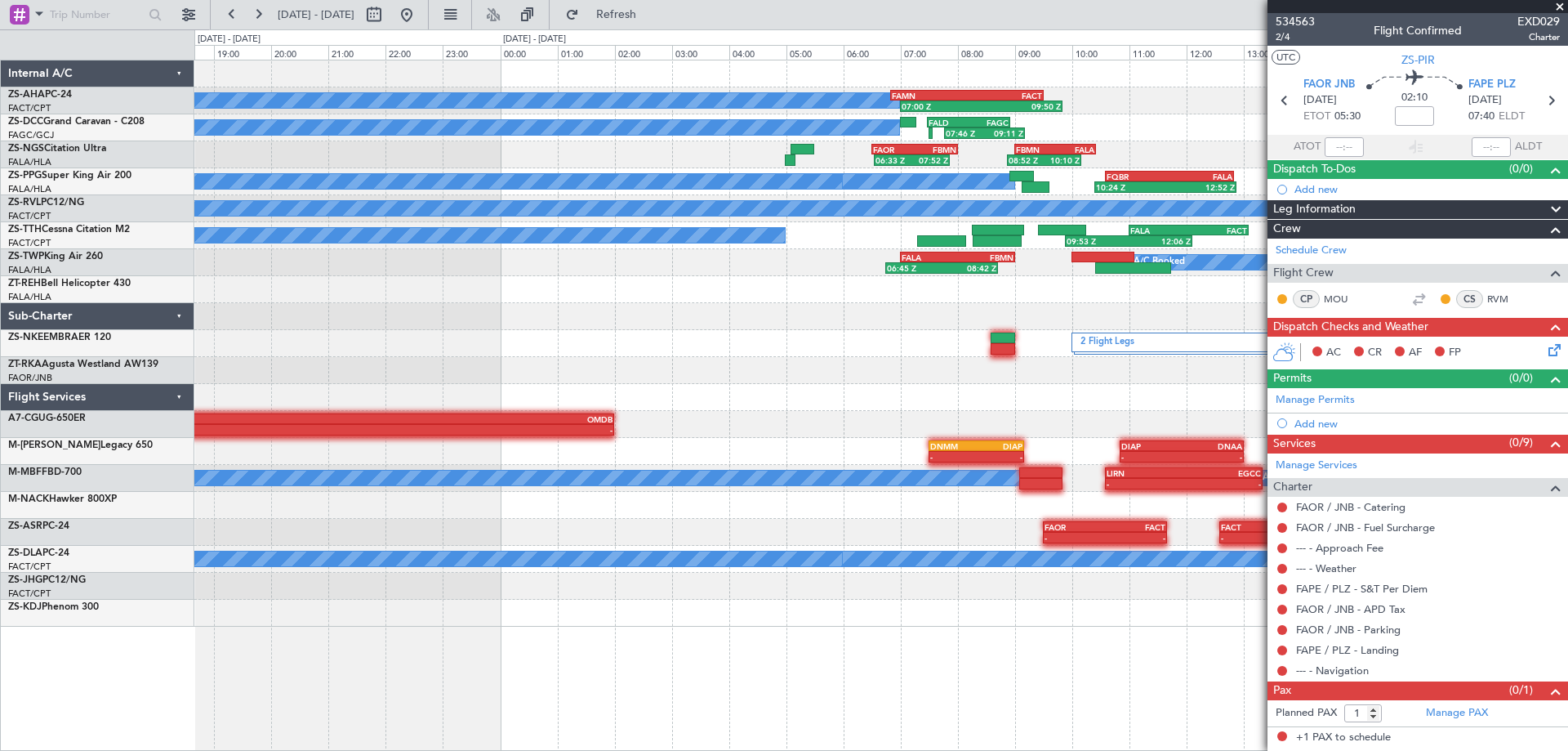
click at [1147, 617] on div at bounding box center [881, 613] width 1373 height 27
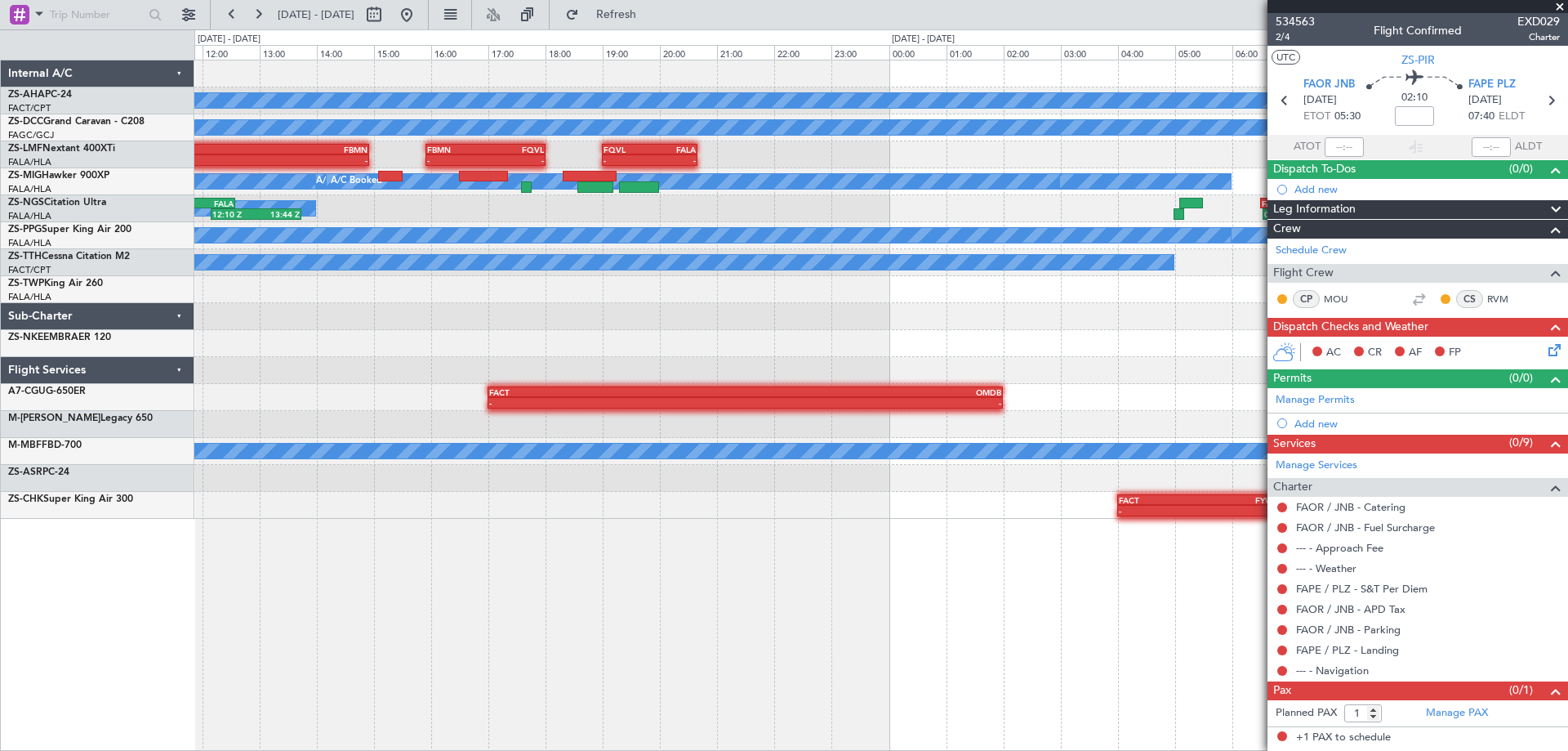
click at [1037, 497] on div "07:00 Z 09:50 Z FAMN 06:50 Z FACT 09:30 Z A/C Booked 07:46 Z 09:11 Z FALD 07:28…" at bounding box center [881, 405] width 1374 height 691
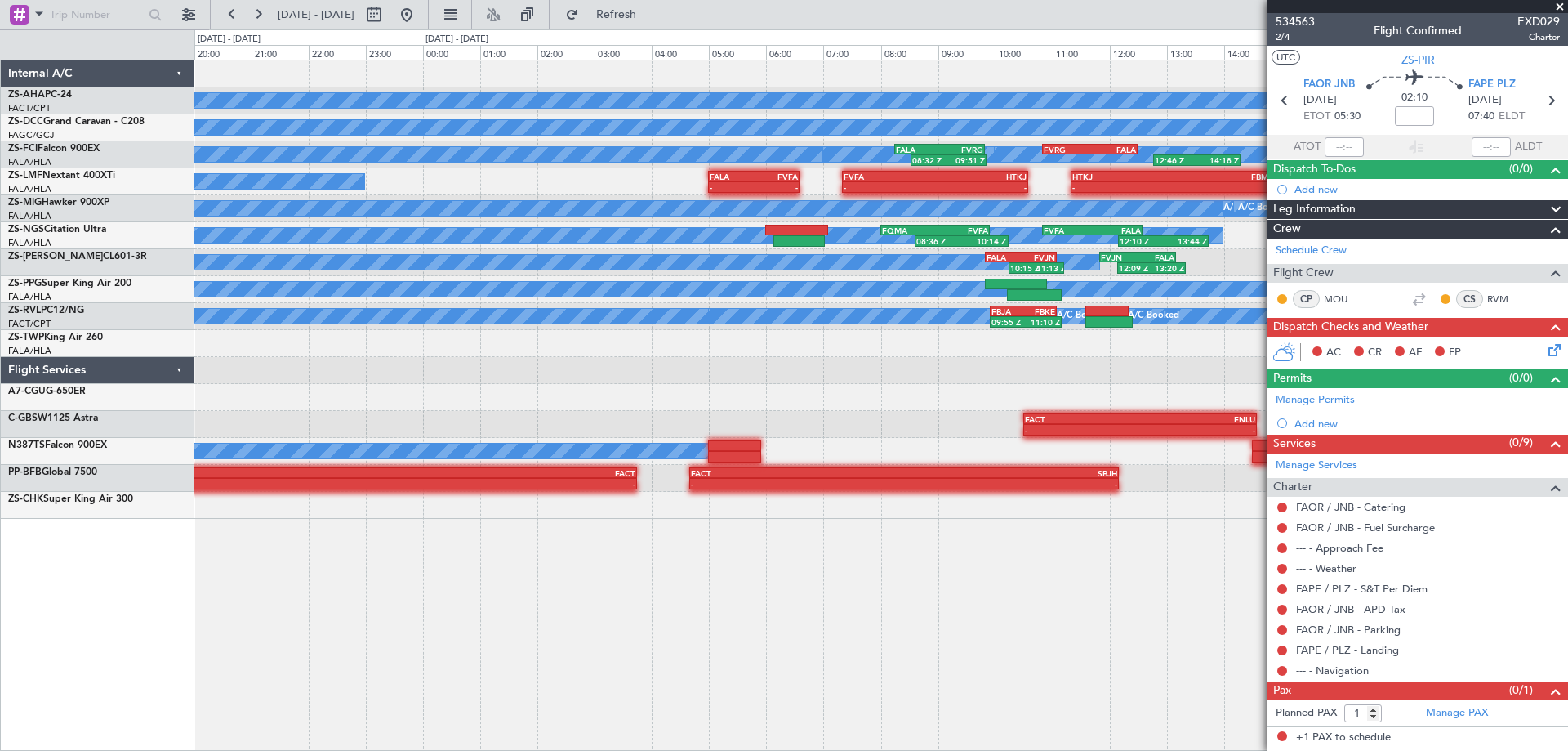
click at [1012, 540] on div "A/C Booked A/C Booked A/C Booked A/C Booked A/C Booked A/C Booked A/C Booked 08…" at bounding box center [881, 405] width 1374 height 691
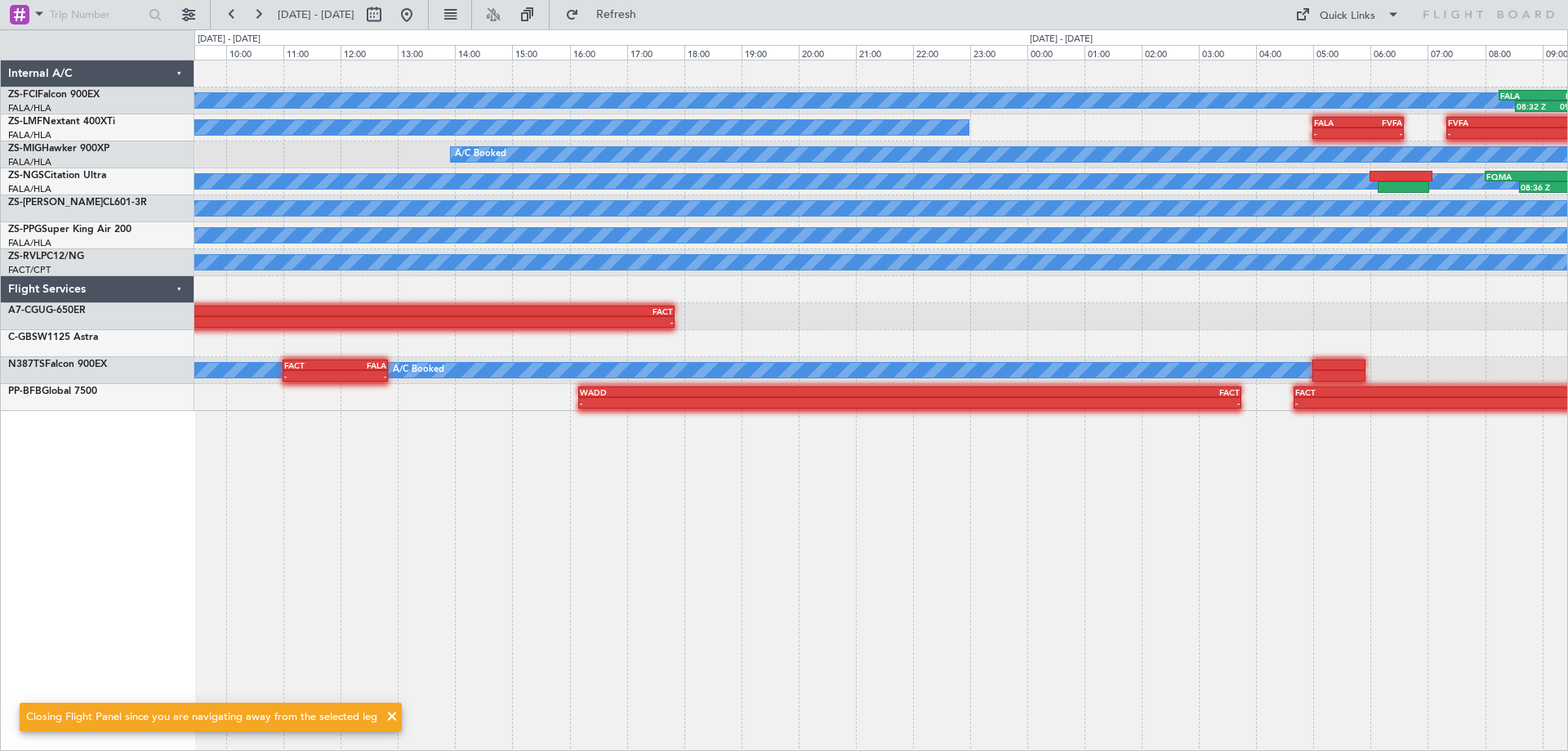
click at [947, 535] on div "A/C Booked A/C Booked A/C Booked A/C Booked A/C Booked 08:32 Z 09:51 Z FALA 08:…" at bounding box center [881, 405] width 1374 height 691
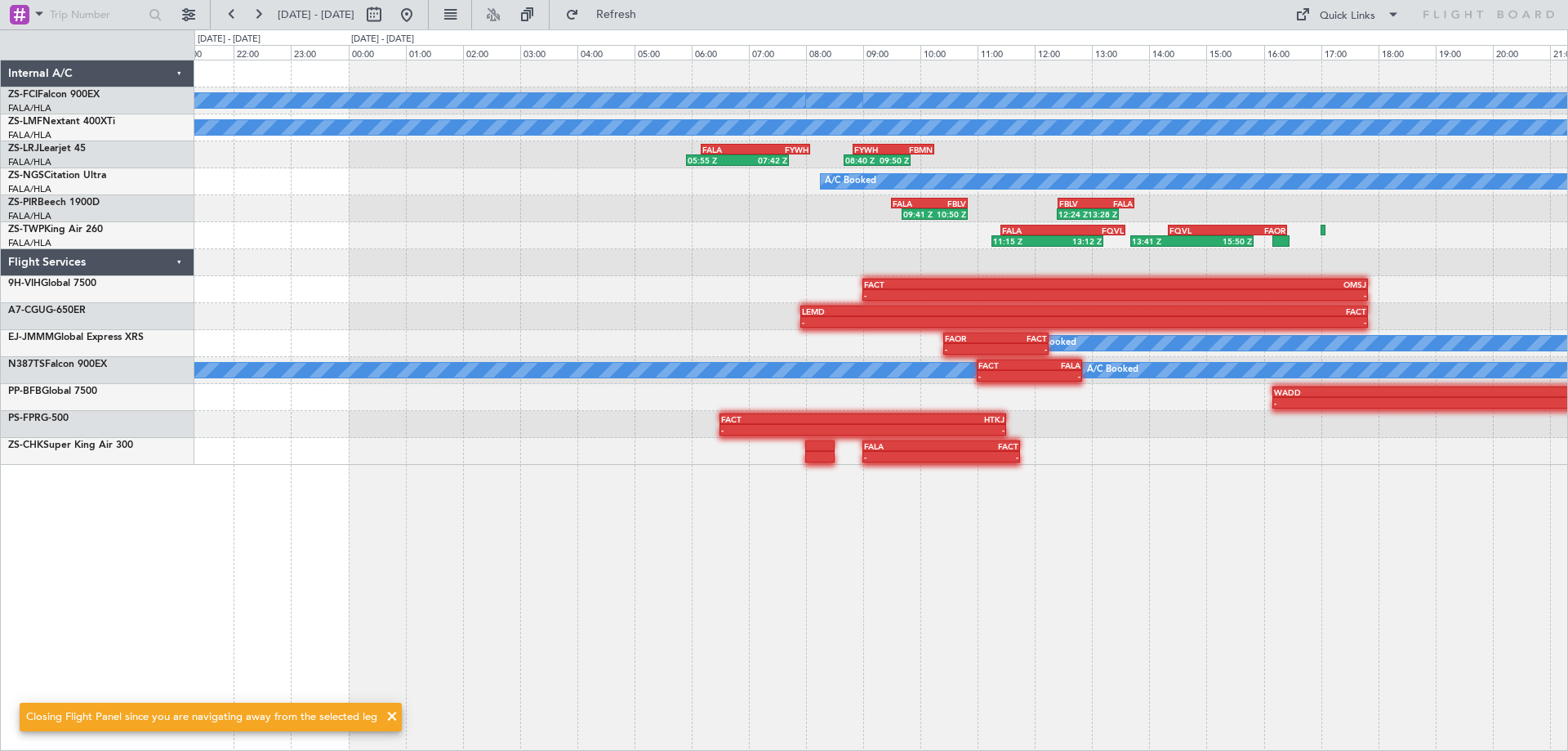
click at [1137, 473] on div "A/C Booked A/C Booked A/C Booked A/C Booked A/C Booked A/C Booked A/C Booked No…" at bounding box center [881, 405] width 1374 height 691
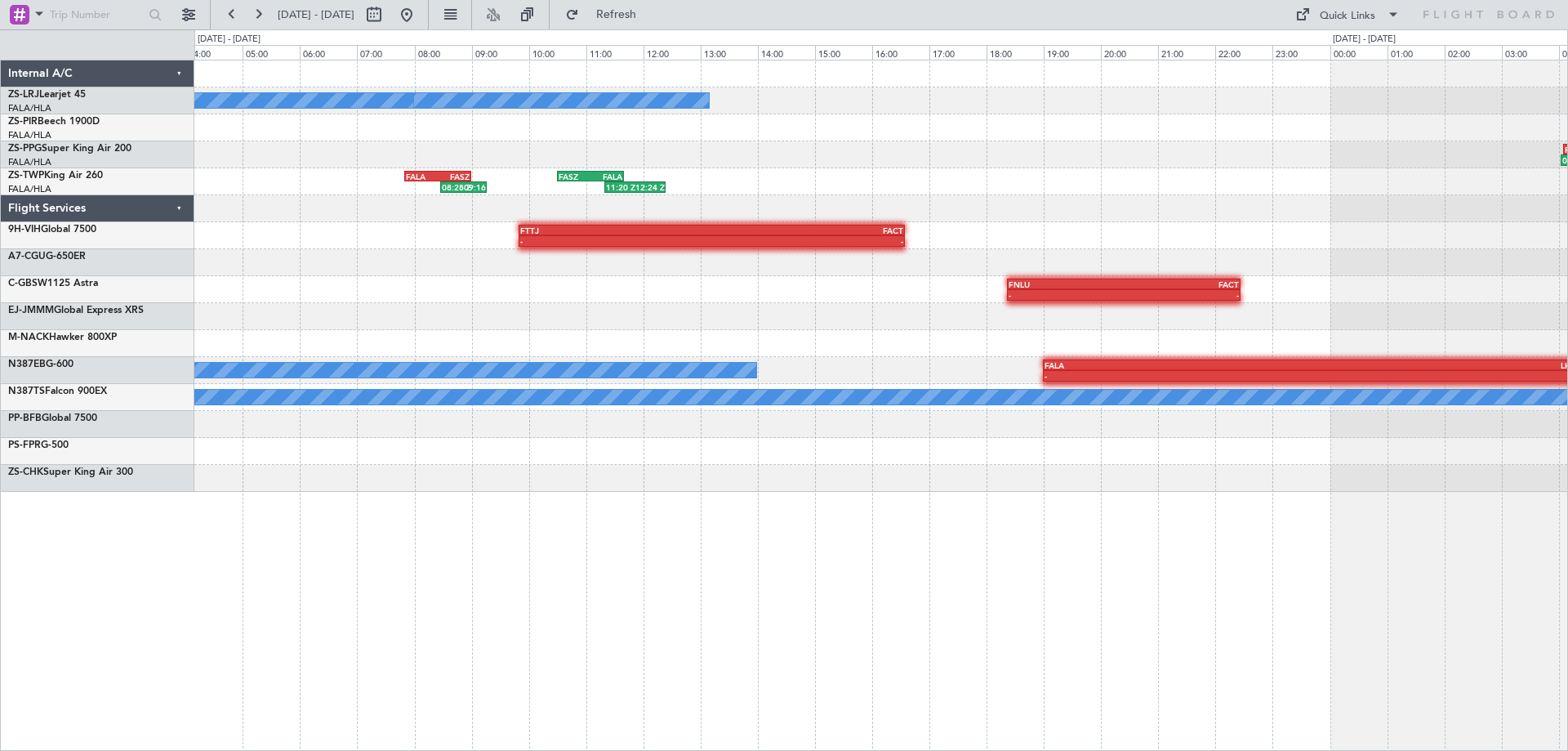
click at [1211, 542] on div "A/C Booked A/C Booked 05:55 Z 07:42 Z FALA 06:10 Z FYWH 08:05 Z 08:40 Z 09:50 Z…" at bounding box center [881, 405] width 1374 height 691
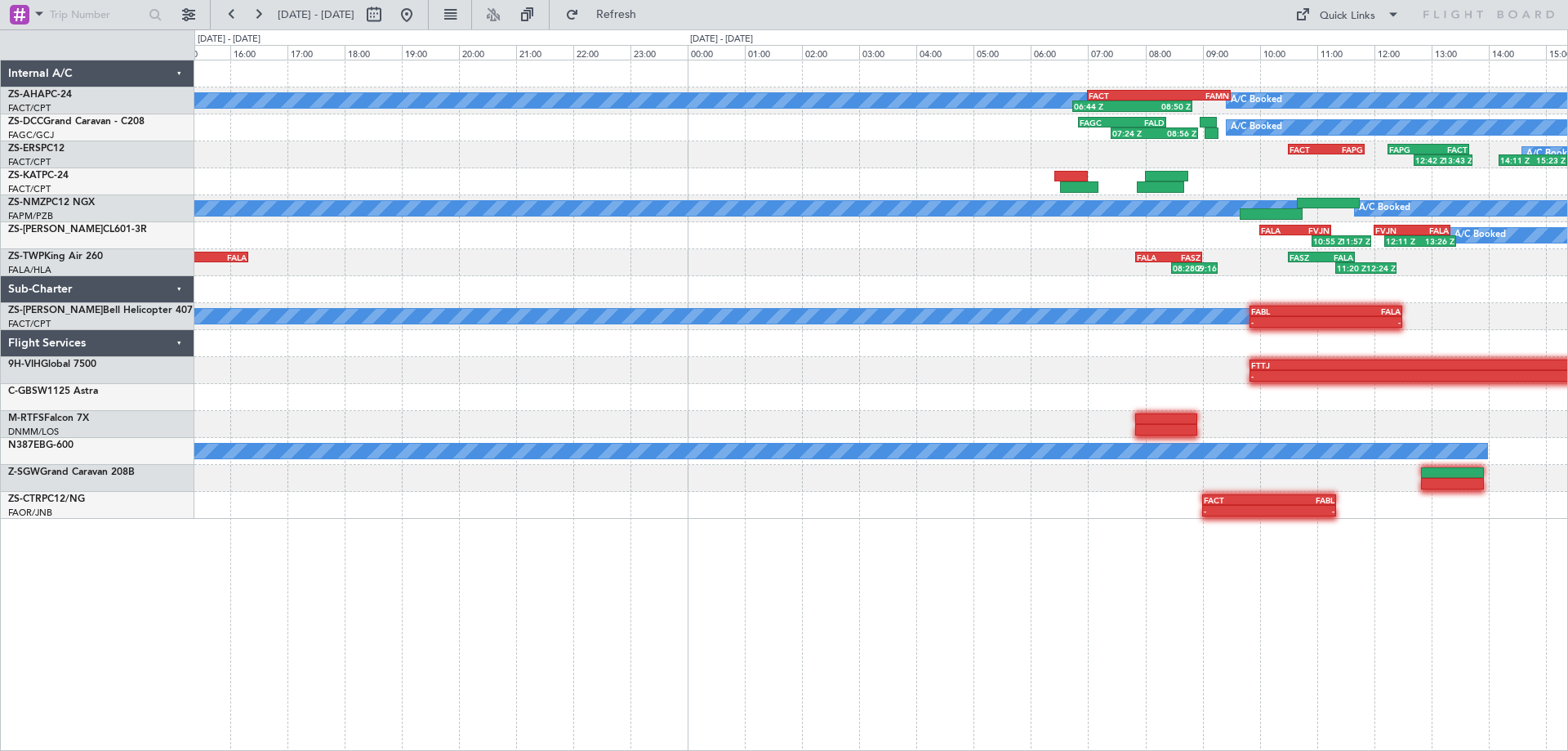
click at [1112, 570] on div "A/C Booked A/C Booked 06:44 Z 08:50 Z FACT 07:00 Z FAMN 09:30 Z A/C Booked 07:2…" at bounding box center [881, 405] width 1374 height 691
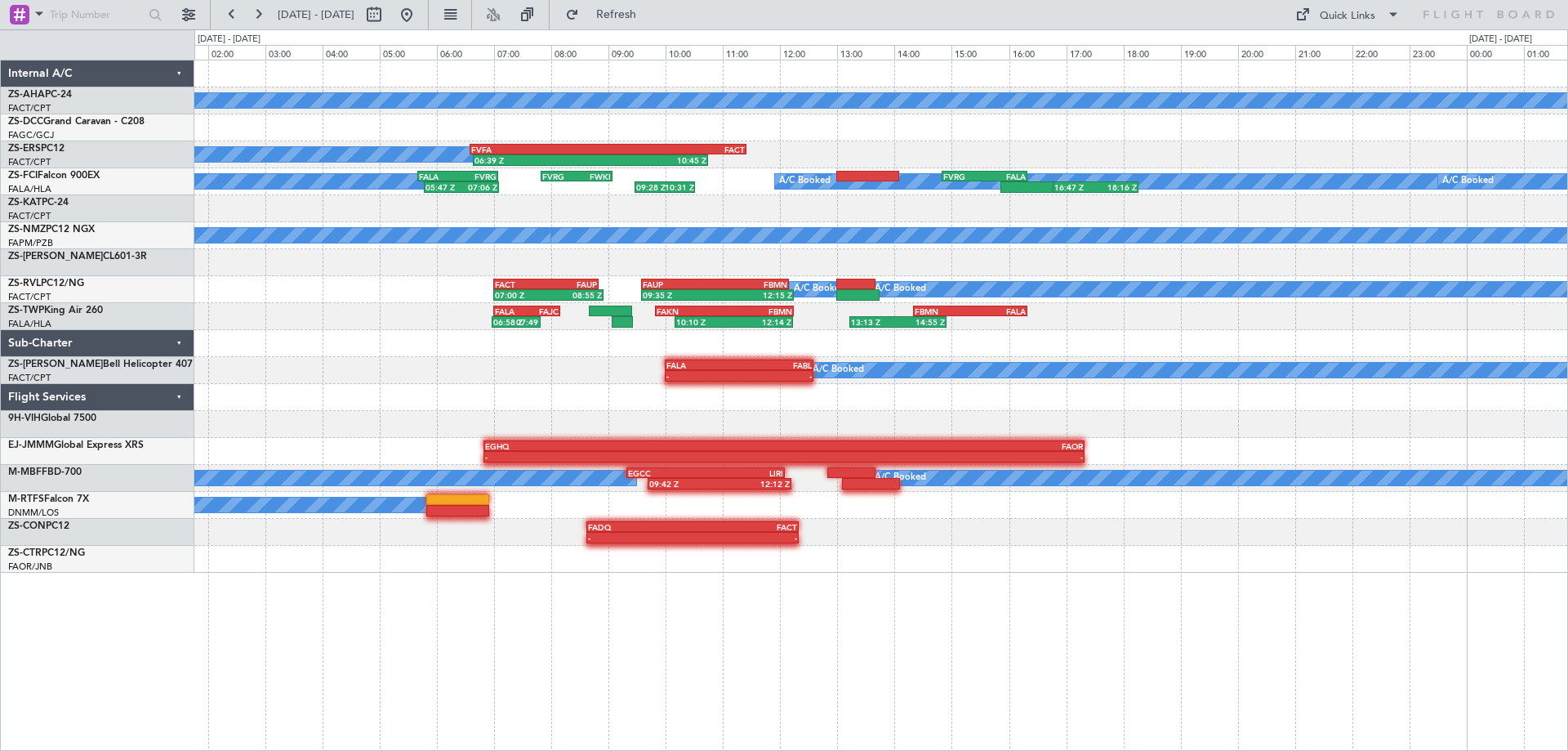
click at [1123, 608] on div "A/C Booked 06:44 Z 08:50 Z FACT 07:00 Z FAMN 09:30 Z 07:24 Z 08:56 Z FAGC 06:50…" at bounding box center [881, 405] width 1374 height 691
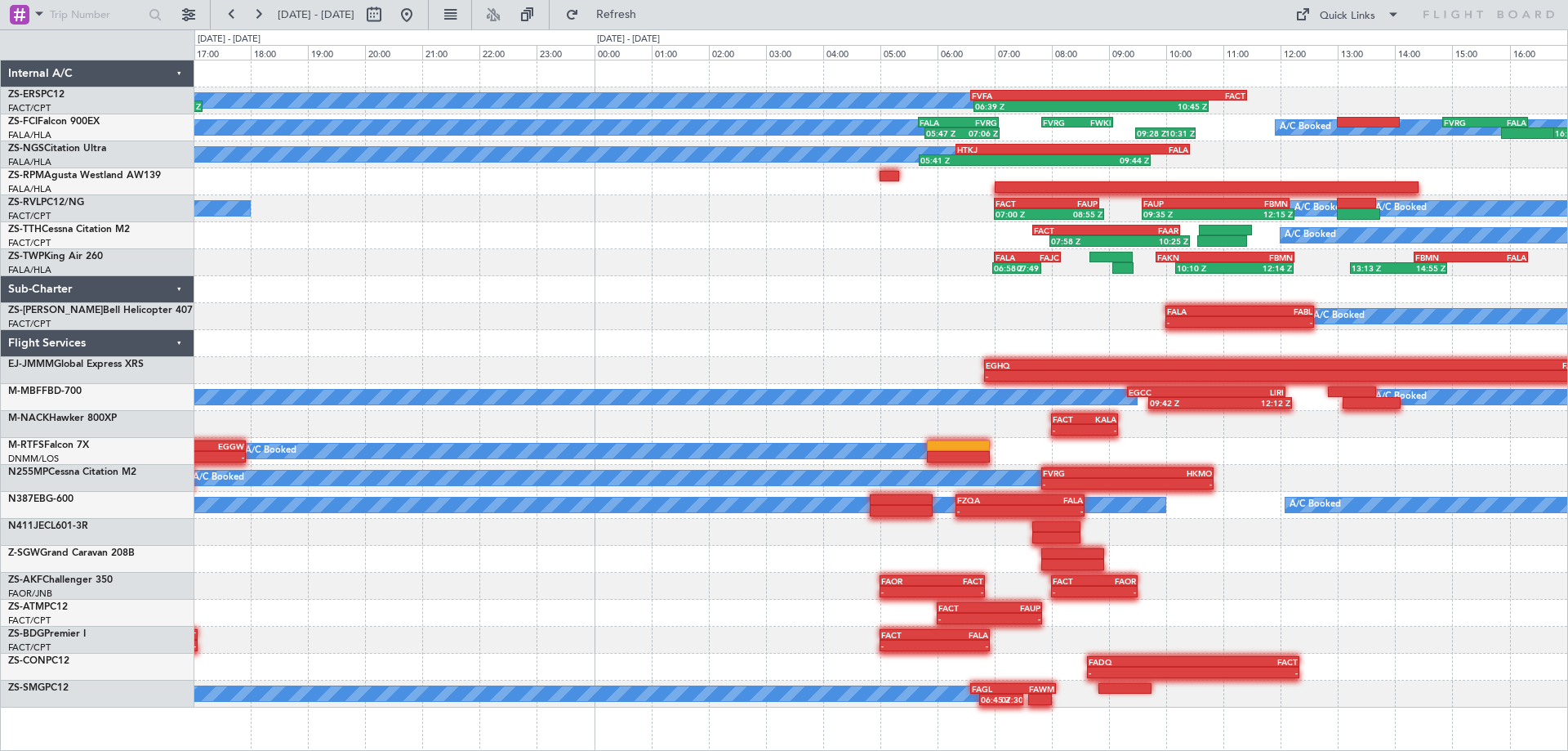
click at [1065, 587] on div "06:39 Z 10:45 Z FVFA 06:35 Z FACT 11:25 Z A/C Booked 11:47 Z 17:10 Z HUEN 06:35…" at bounding box center [881, 384] width 1373 height 647
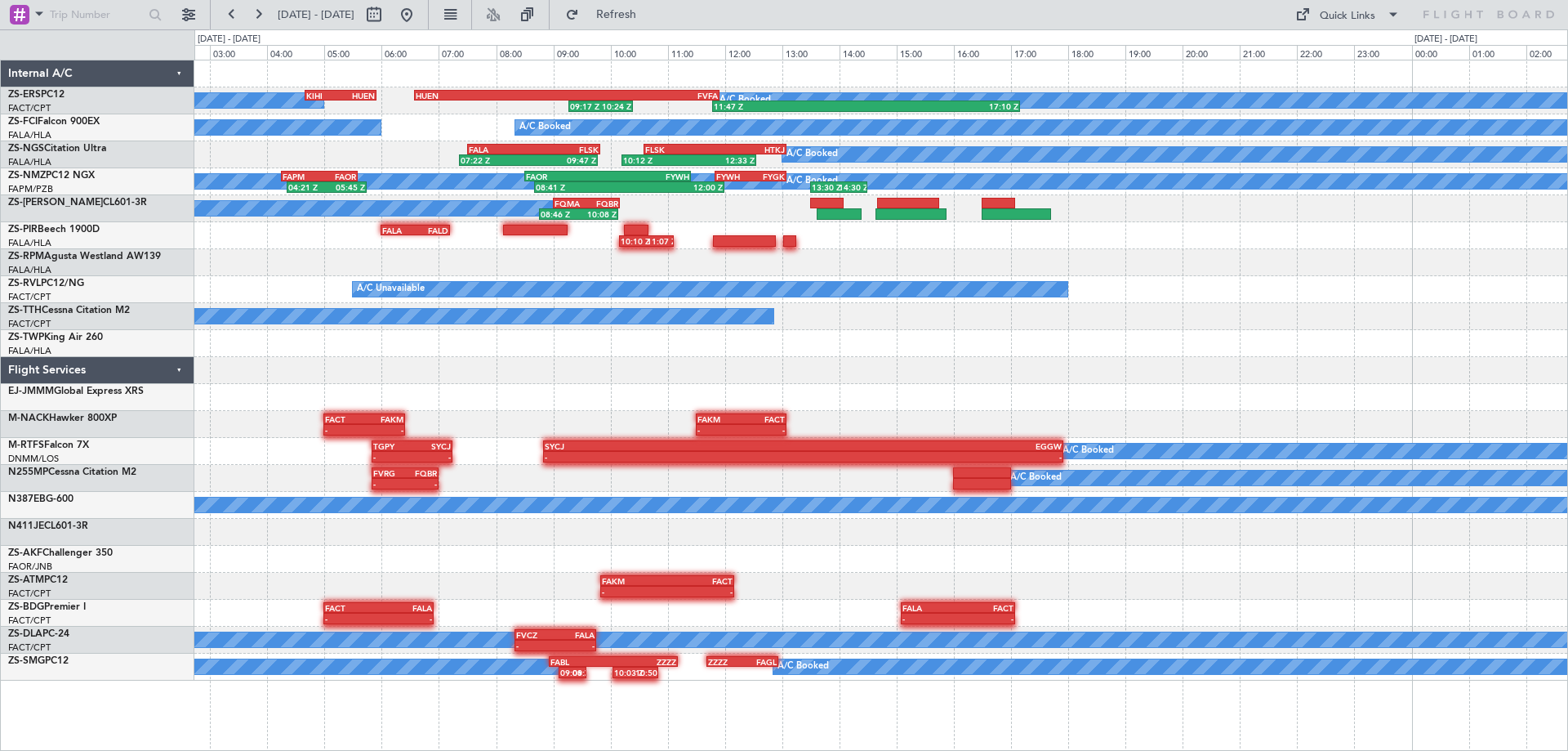
click at [603, 397] on div "A/C Booked 11:47 Z 17:10 Z HUEN 06:35 Z FVFA 11:55 Z 09:17 Z 10:24 Z KIHI 04:40…" at bounding box center [881, 371] width 1373 height 620
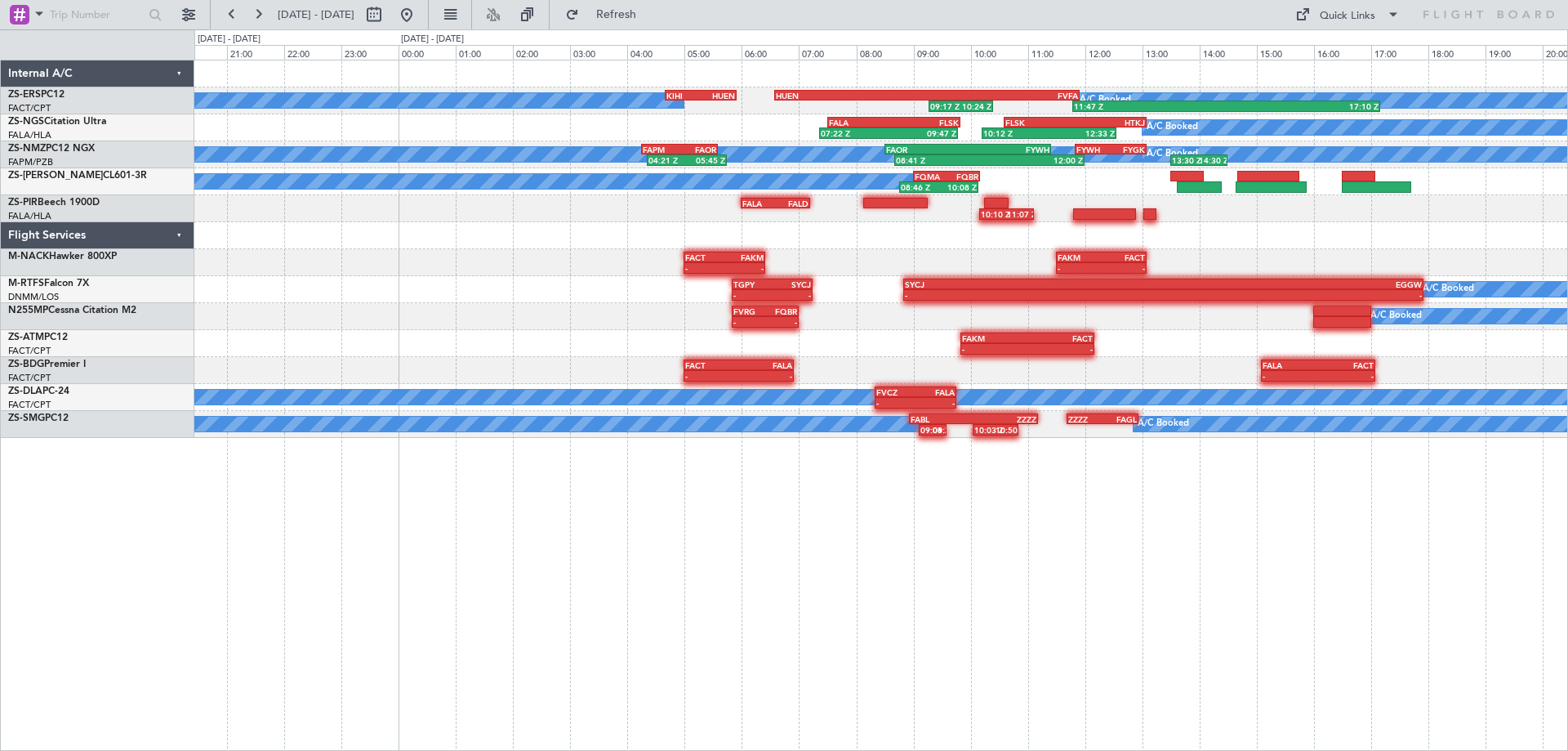
click at [1075, 358] on div "A/C Booked 11:47 Z 17:10 Z HUEN 06:35 Z FVFA 11:55 Z 09:17 Z 10:24 Z KIHI 04:40…" at bounding box center [881, 249] width 1373 height 377
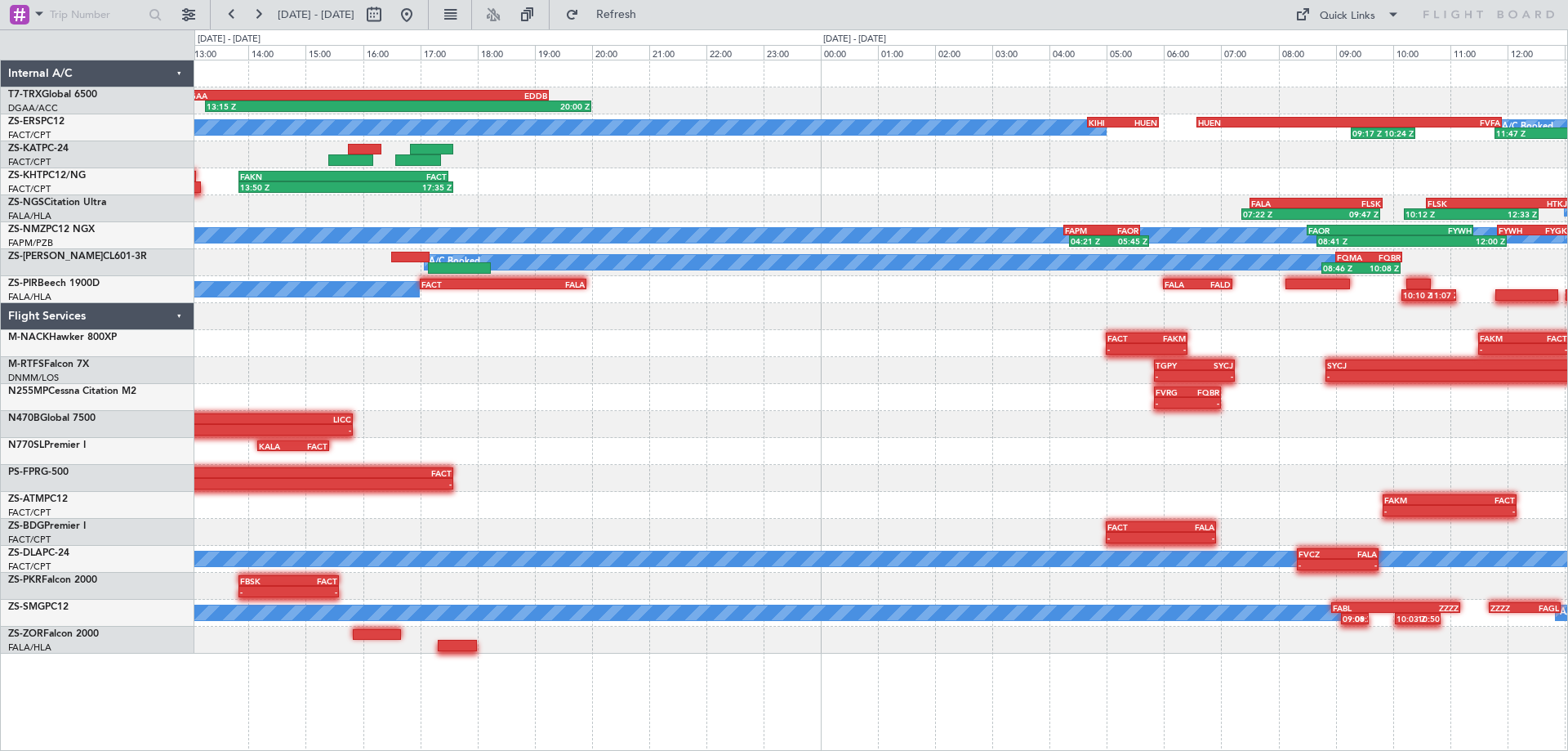
click at [1019, 401] on div "FVRG 05:50 Z FQBR 07:00 Z - - A/C Booked" at bounding box center [881, 397] width 1373 height 27
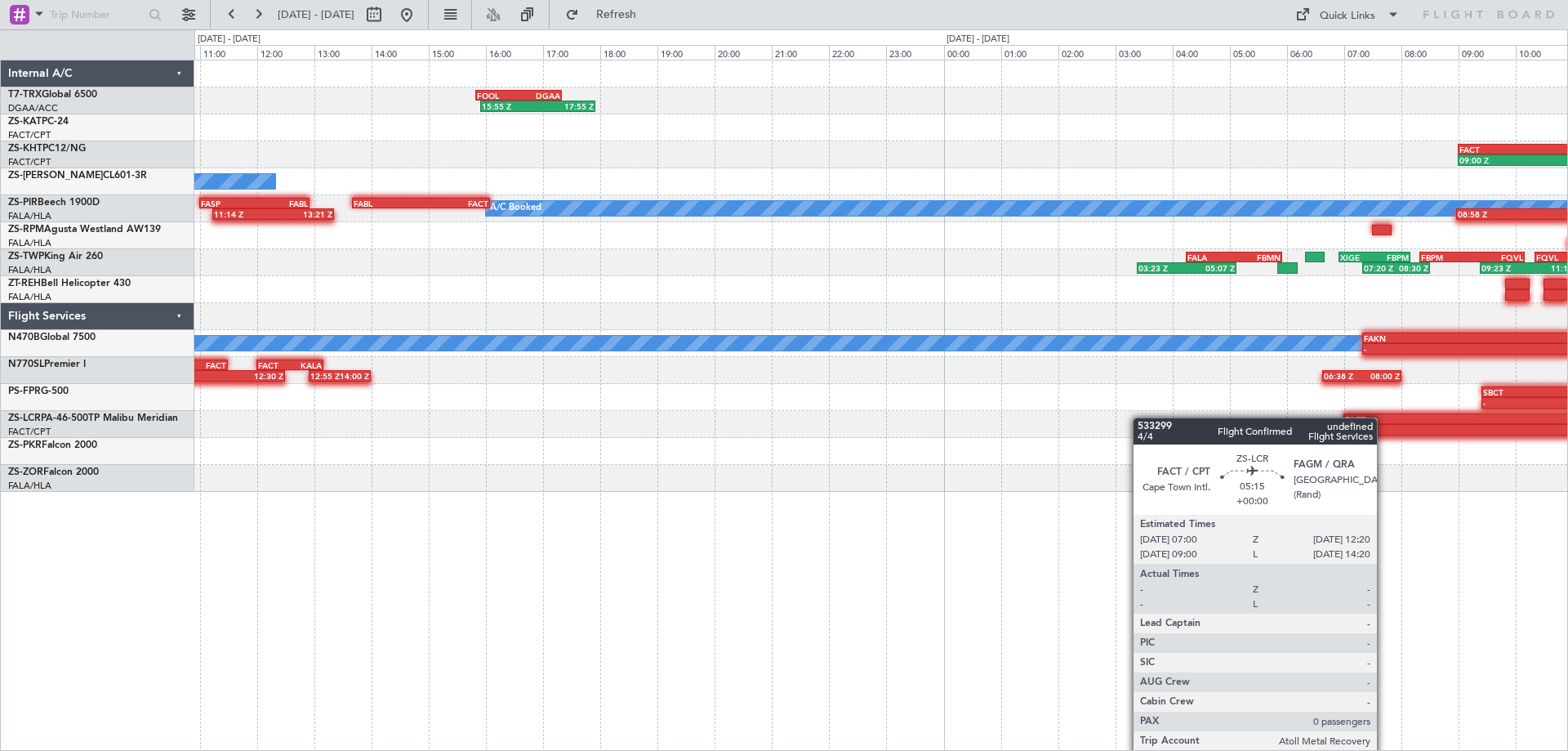
click at [1420, 412] on div "FOOL 15:50 Z DGAA 17:20 Z 15:55 Z 17:55 Z DGAA 12:50 Z EDDB 19:15 Z 13:15 Z 20:…" at bounding box center [881, 276] width 1373 height 432
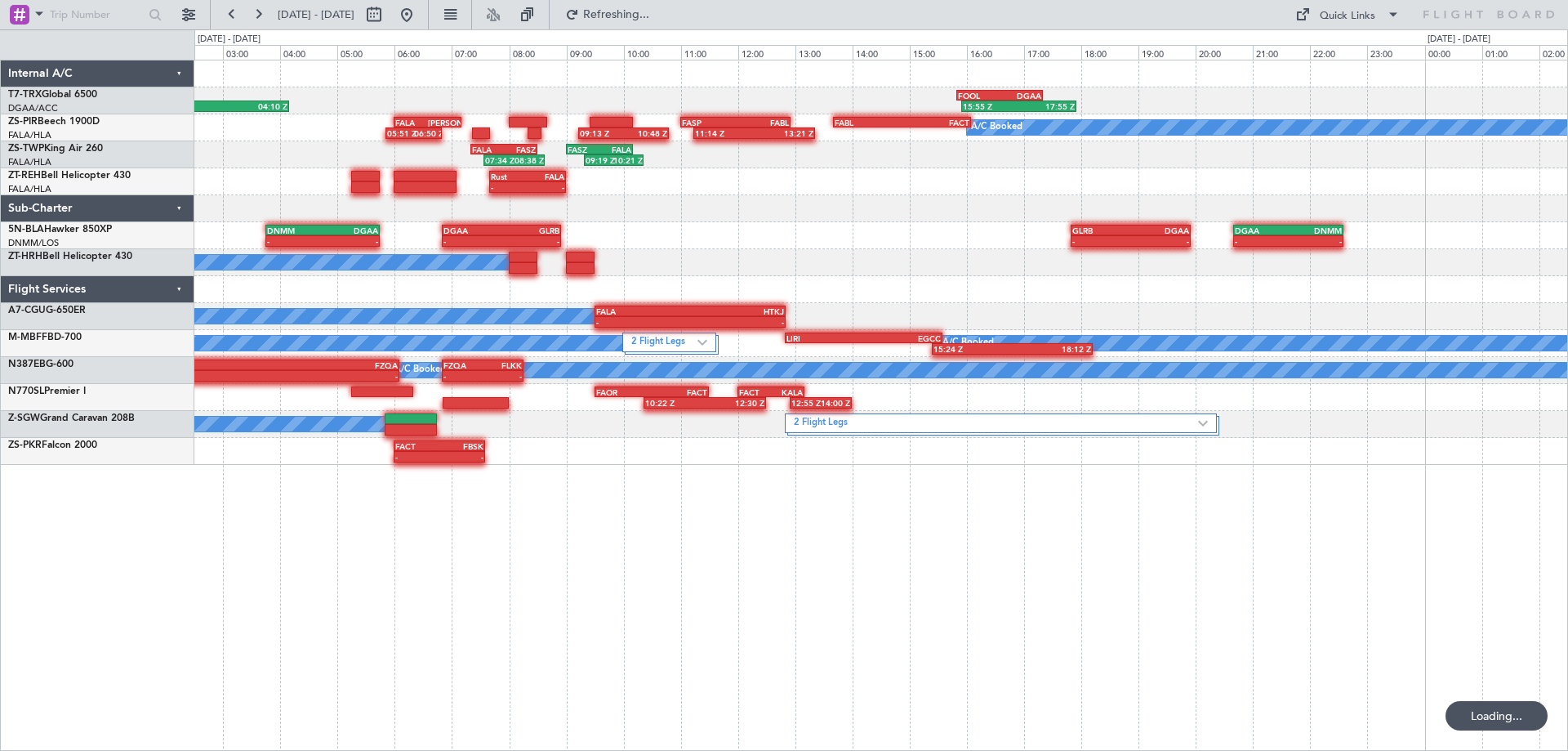
click at [712, 537] on div "FOOL 15:50 Z DGAA 17:20 Z 15:55 Z 17:55 Z 20:00 Z 04:10 Z OMFJ 19:40 Z FOOL 02:…" at bounding box center [881, 405] width 1374 height 691
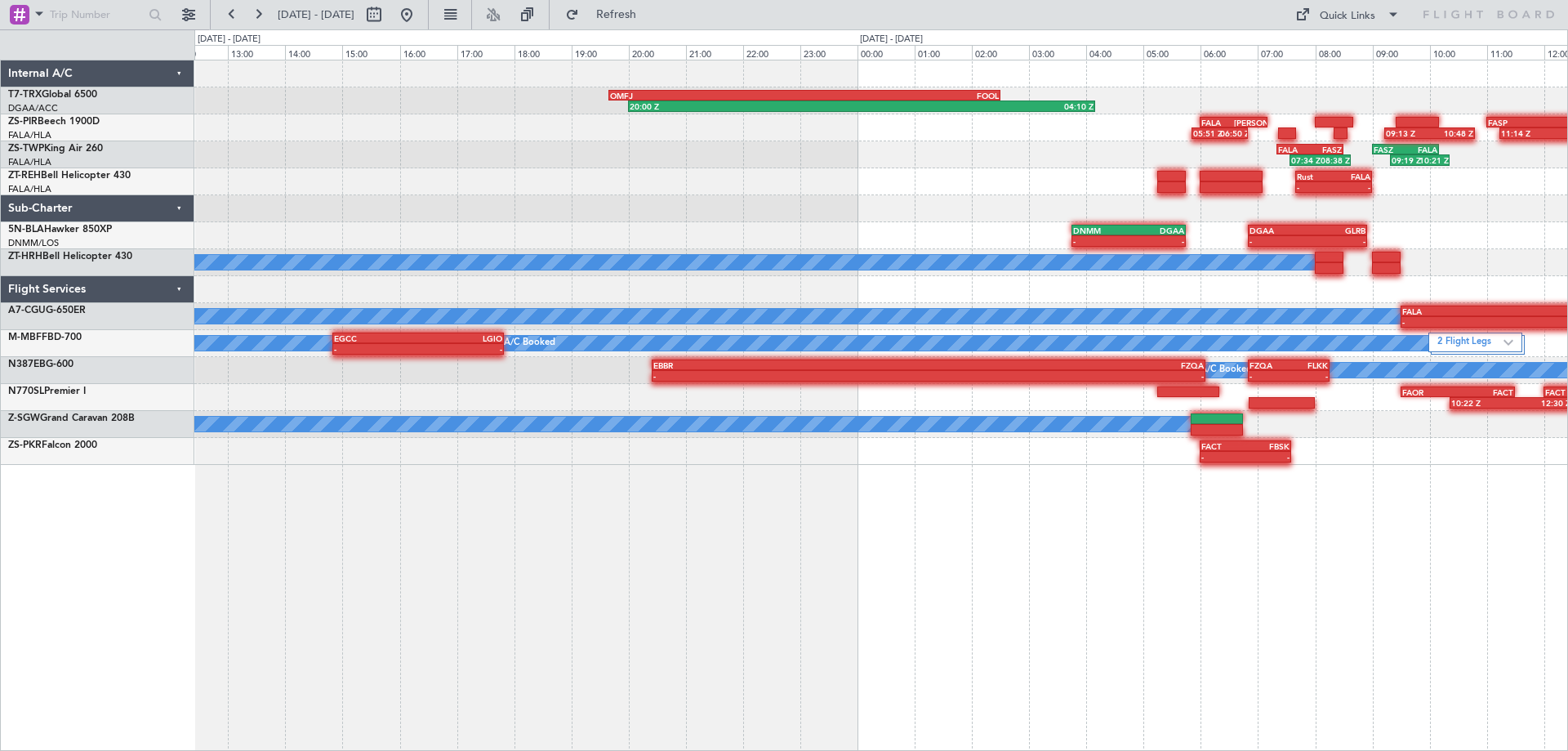
click at [1180, 576] on div "20:00 Z 04:10 Z OMFJ 19:40 Z FOOL 02:30 Z FOOL 15:50 Z DGAA 17:20 Z 15:55 Z 17:…" at bounding box center [881, 405] width 1374 height 691
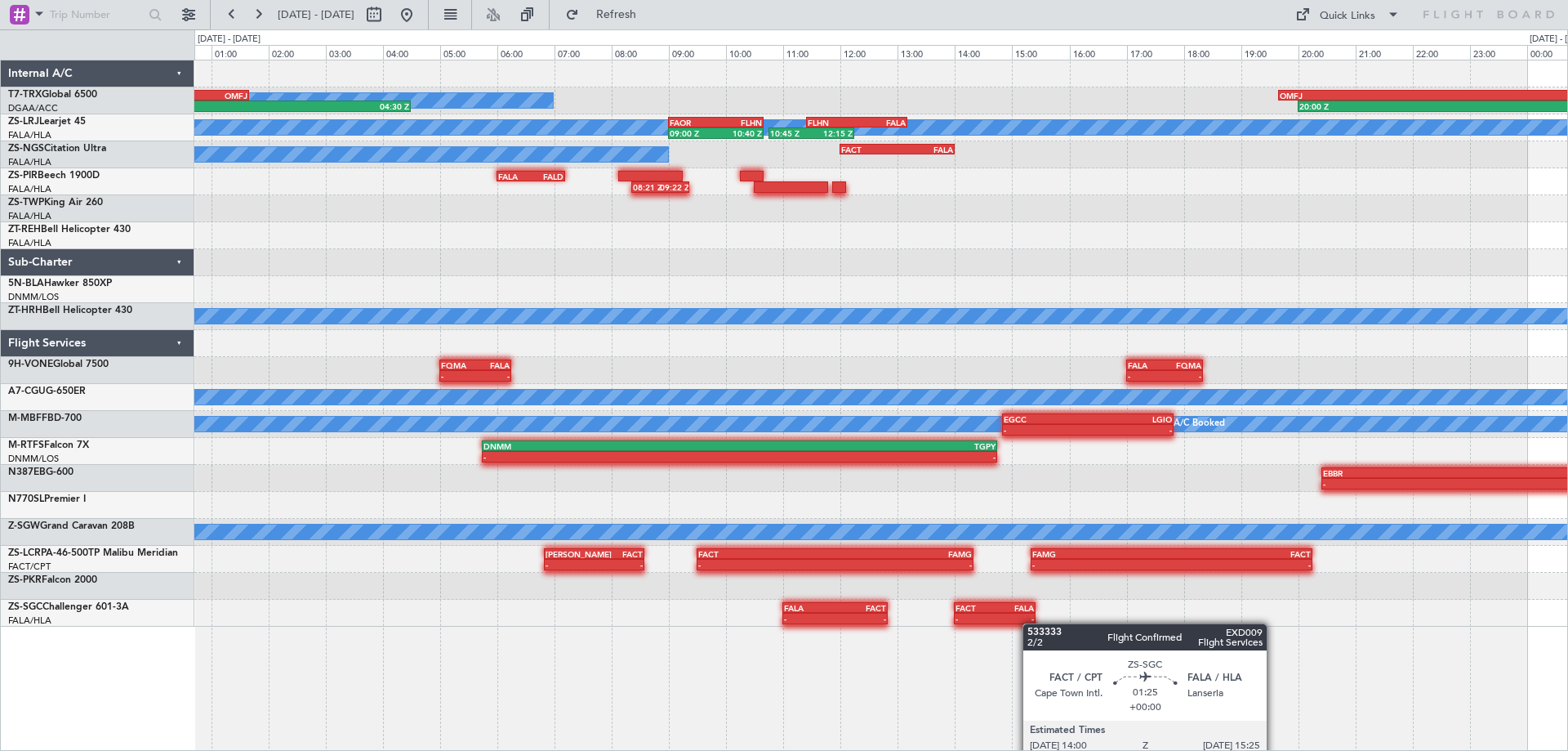
click at [1032, 623] on div "20:00 Z 04:10 Z OMFJ 19:40 Z FOOL 02:30 Z A/C Booked 20:30 Z 04:30 Z FEFF 20:00…" at bounding box center [881, 405] width 1374 height 691
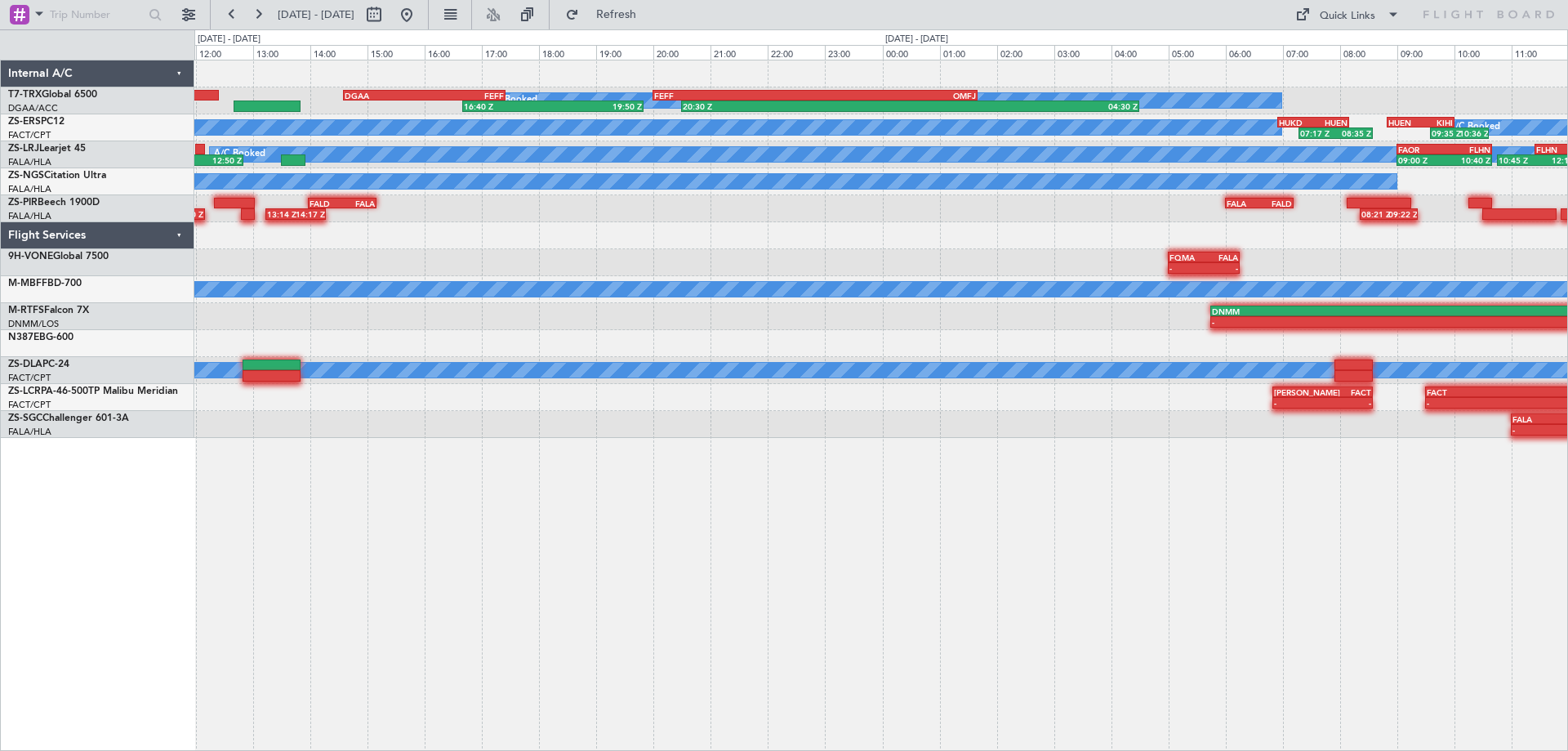
click at [1103, 452] on div "A/C Booked 20:30 Z 04:30 Z FEFF 20:00 Z OMFJ 01:40 Z 16:40 Z 19:50 Z DGAA 14:35…" at bounding box center [881, 405] width 1374 height 691
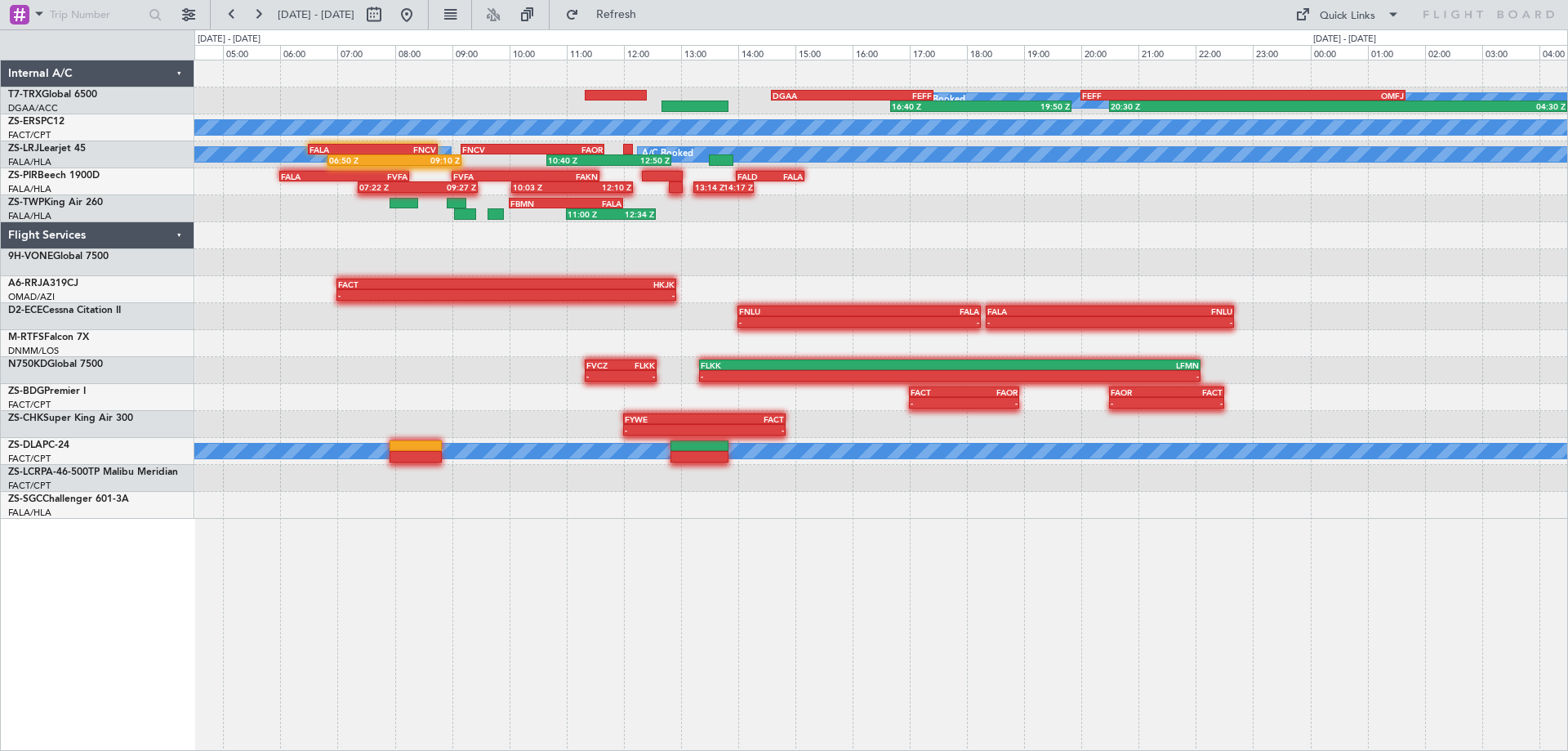
click at [704, 517] on div "A/C Booked 20:30 Z 04:30 Z FEFF 20:00 Z OMFJ 01:40 Z 16:40 Z 19:50 Z DGAA 14:35…" at bounding box center [881, 405] width 1374 height 691
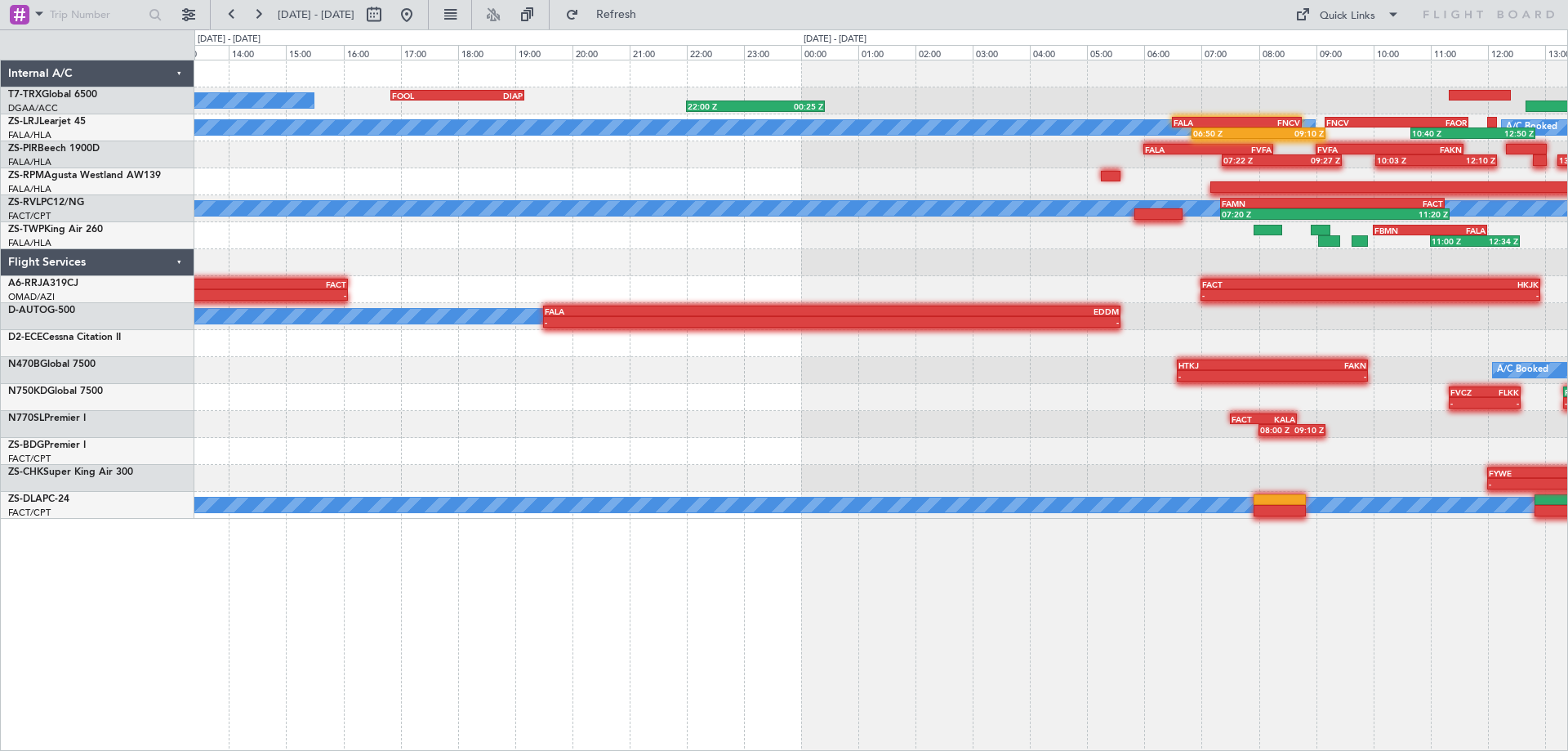
click at [1416, 583] on div "22:00 Z 00:25 Z FOOL 16:50 Z DIAP 19:10 Z A/C Booked DGAA 14:35 Z FEFF 17:25 Z …" at bounding box center [881, 405] width 1374 height 691
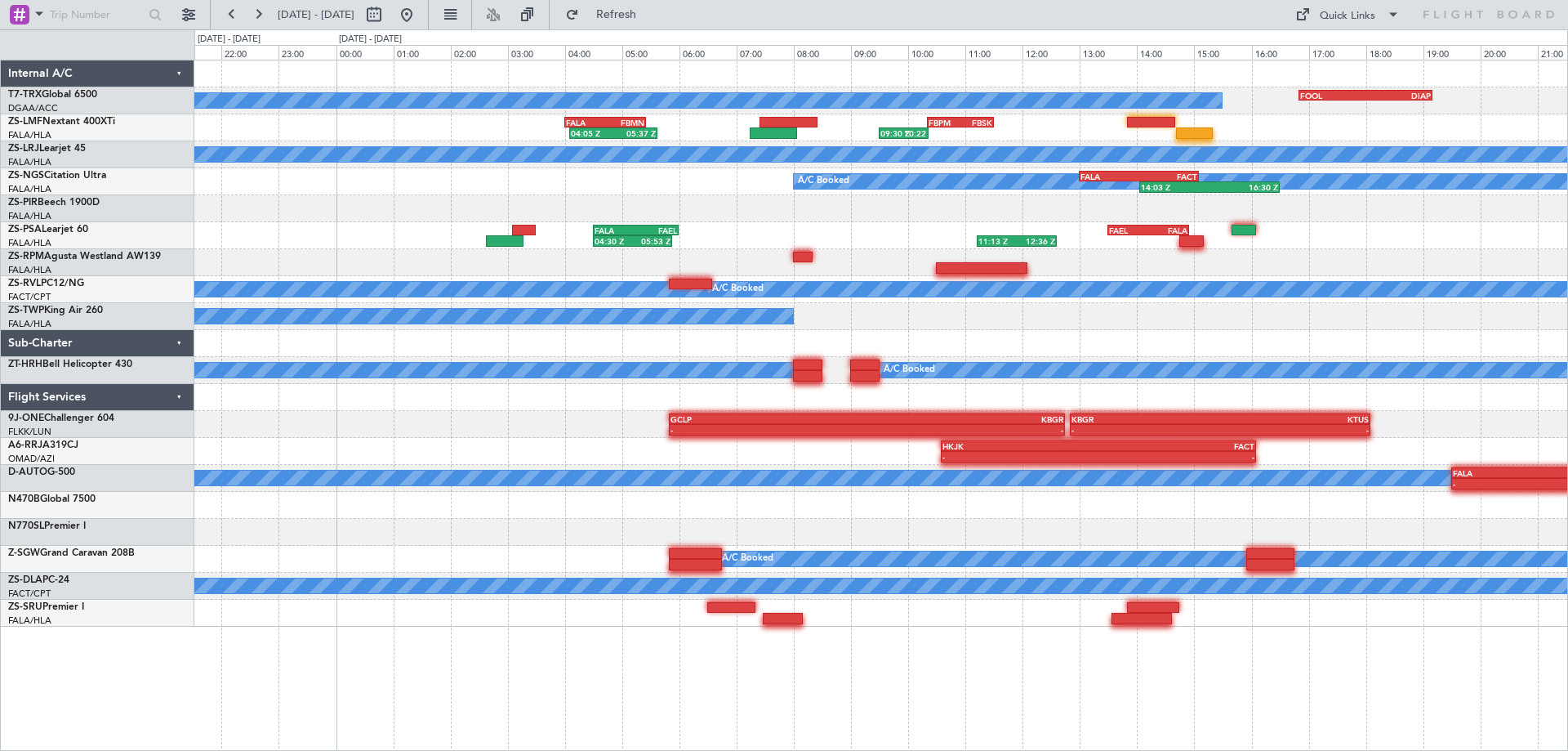
click at [946, 602] on div "FOOL 16:50 Z DIAP 19:10 Z A/C Booked 22:00 Z 00:25 Z 09:30 Z 10:22 Z FBPM 10:20…" at bounding box center [881, 405] width 1374 height 691
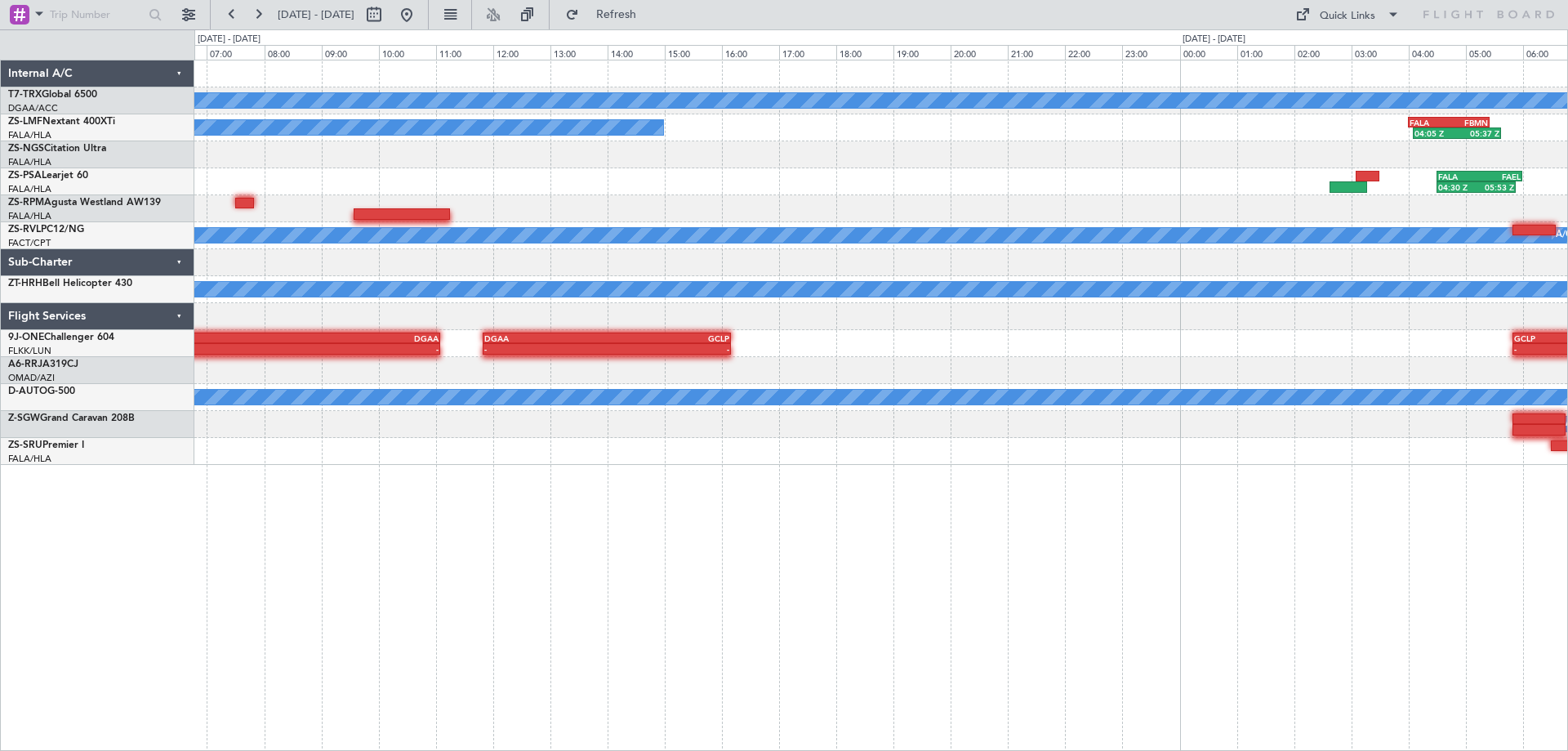
click at [1138, 548] on div "A/C Booked 04:05 Z 05:37 Z FALA 04:00 Z FBMN 05:25 Z A/C Booked 09:30 Z 10:22 Z…" at bounding box center [881, 405] width 1374 height 691
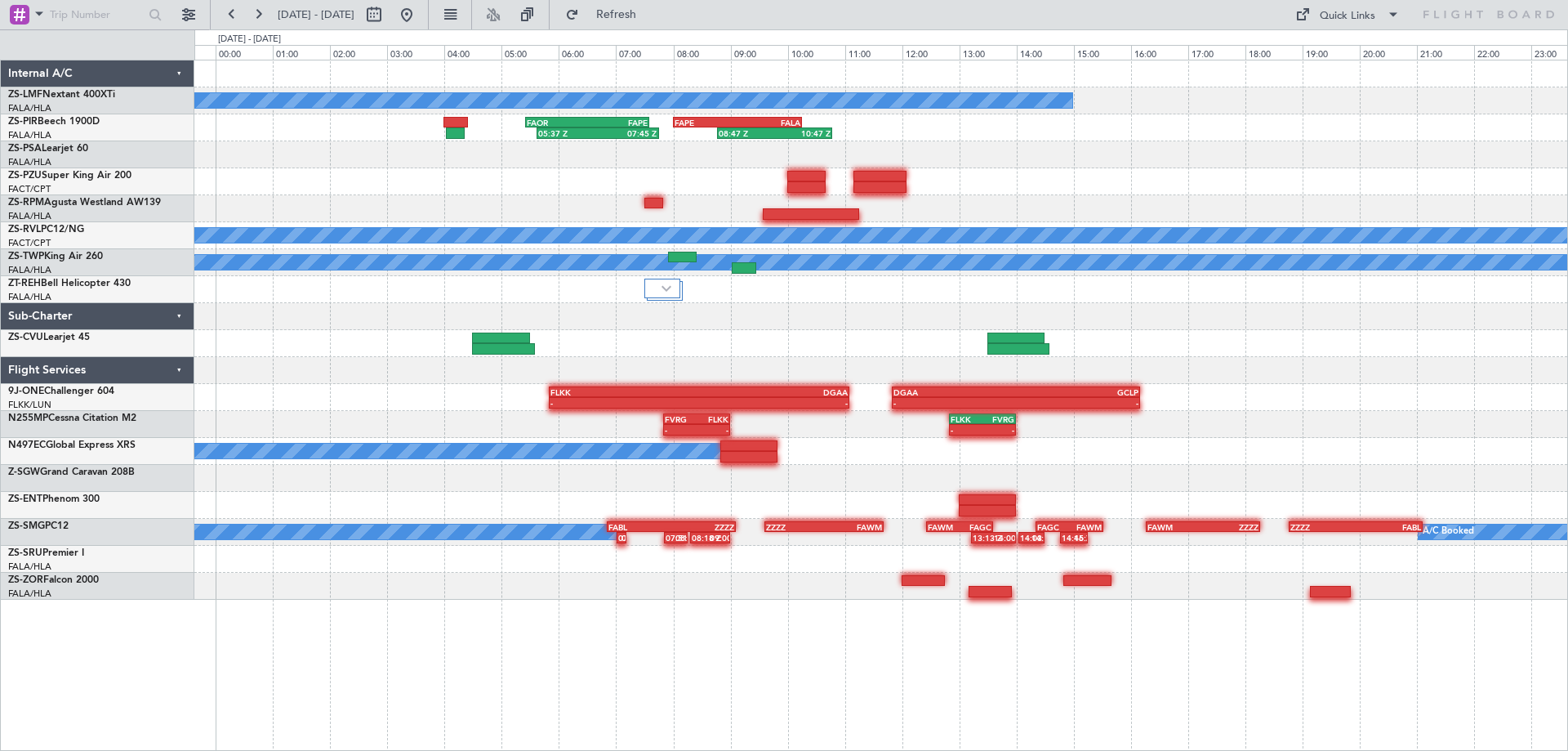
click at [713, 626] on div "A/C Booked FALA 04:00 Z FBMN 05:25 Z 04:05 Z 05:37 Z 05:37 Z 07:45 Z FAOR 05:25…" at bounding box center [881, 405] width 1374 height 691
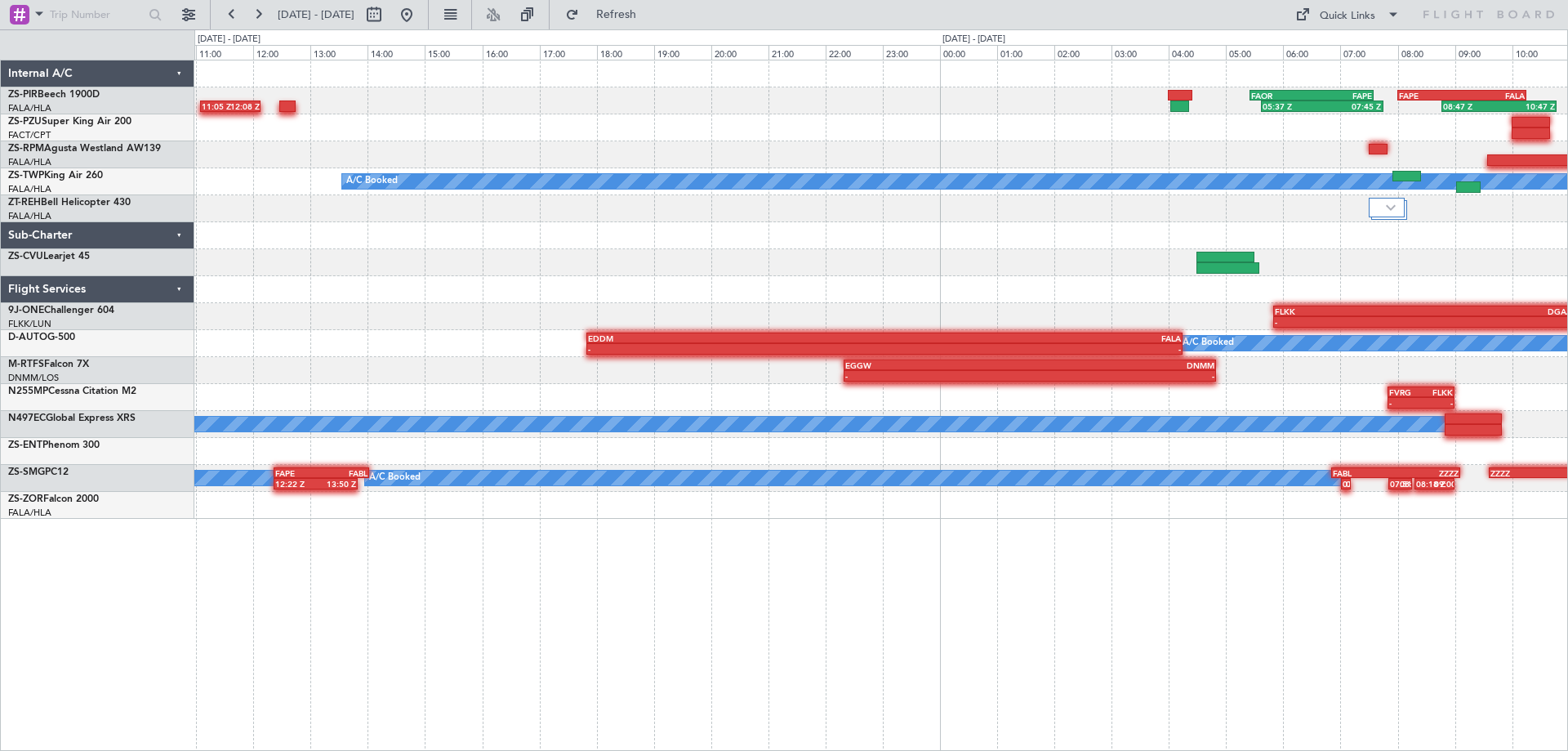
click at [1022, 612] on div "05:37 Z 07:45 Z FAOR 05:25 Z FAPE 07:35 Z 08:47 Z 10:47 Z FAPE 08:00 Z FALA 10:…" at bounding box center [881, 405] width 1374 height 691
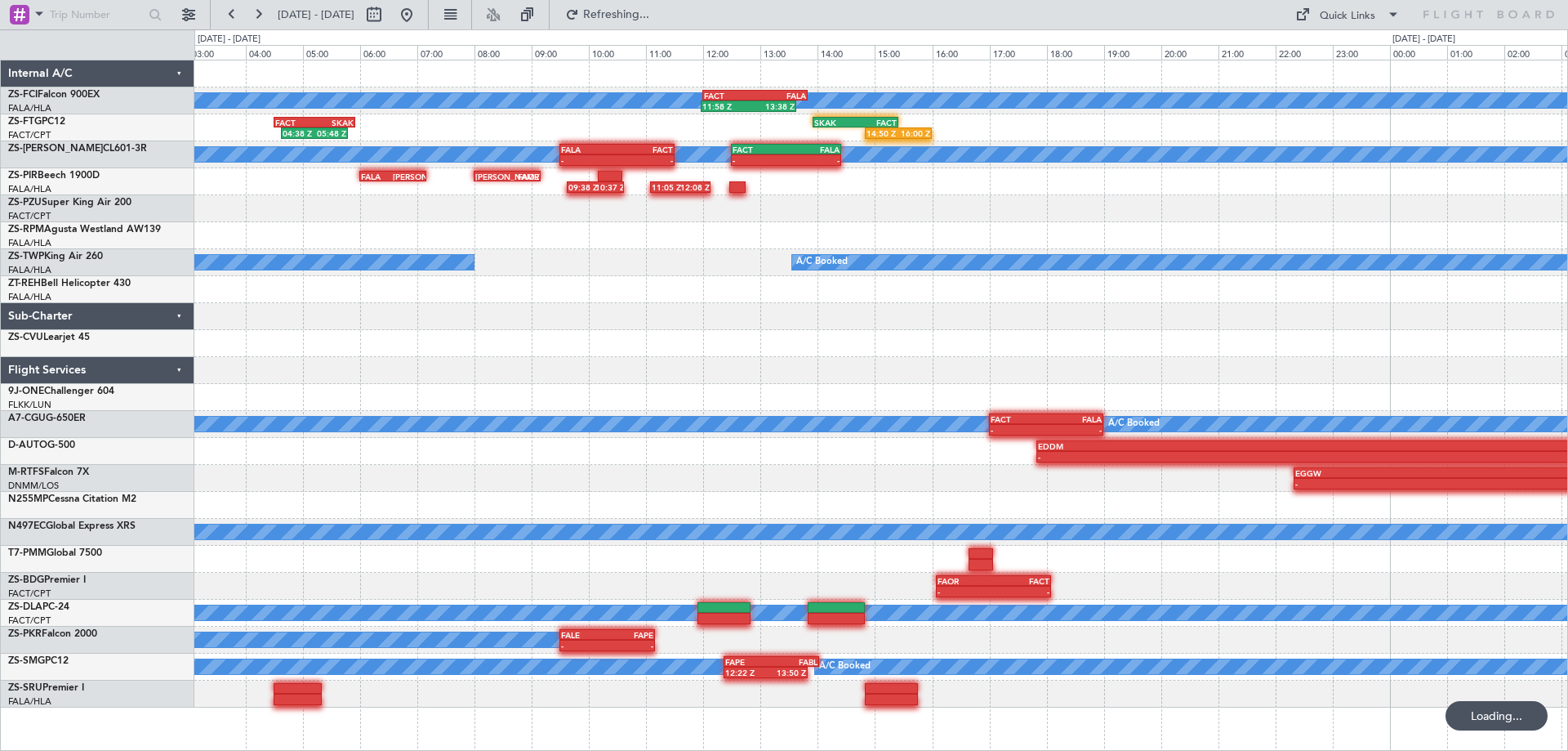
click at [714, 446] on div "- - EDDM 17:50 Z FALA 04:15 Z A/C Booked" at bounding box center [881, 451] width 1373 height 27
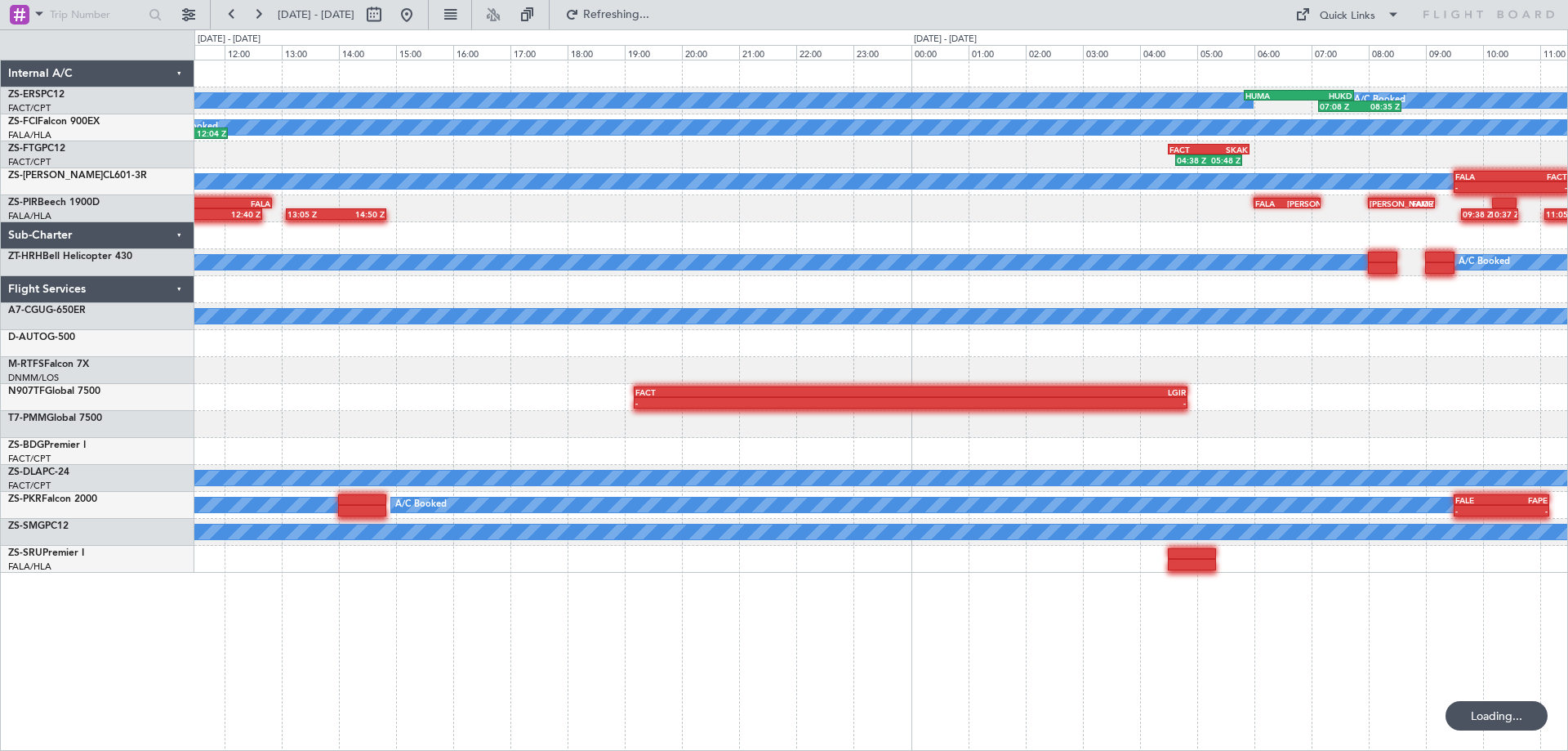
click at [1240, 627] on div "A/C Booked A/C Booked 07:08 Z 08:35 Z HUMA 05:50 Z HUKD 07:45 Z A/C Booked A/C …" at bounding box center [881, 405] width 1374 height 691
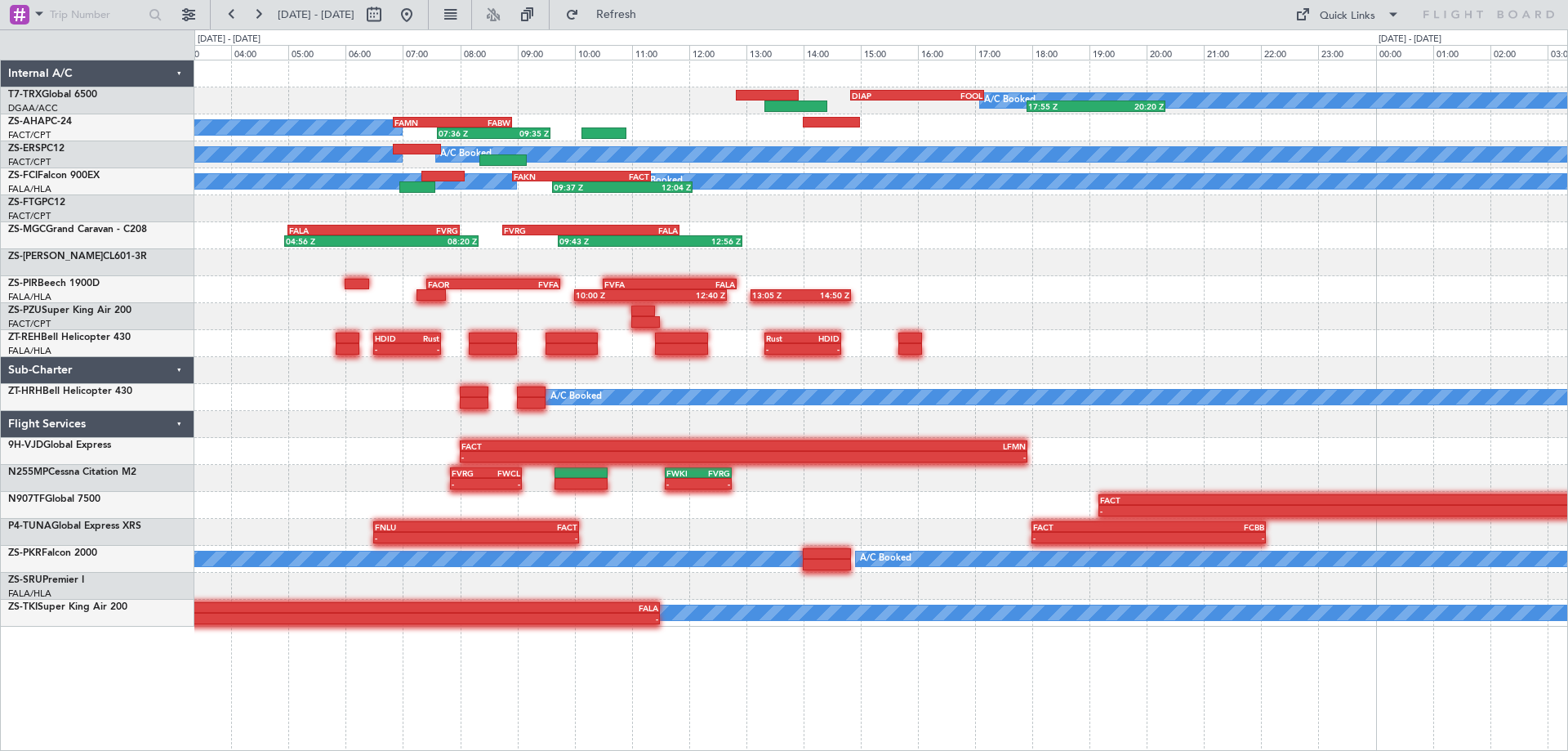
click at [756, 325] on div at bounding box center [881, 316] width 1373 height 27
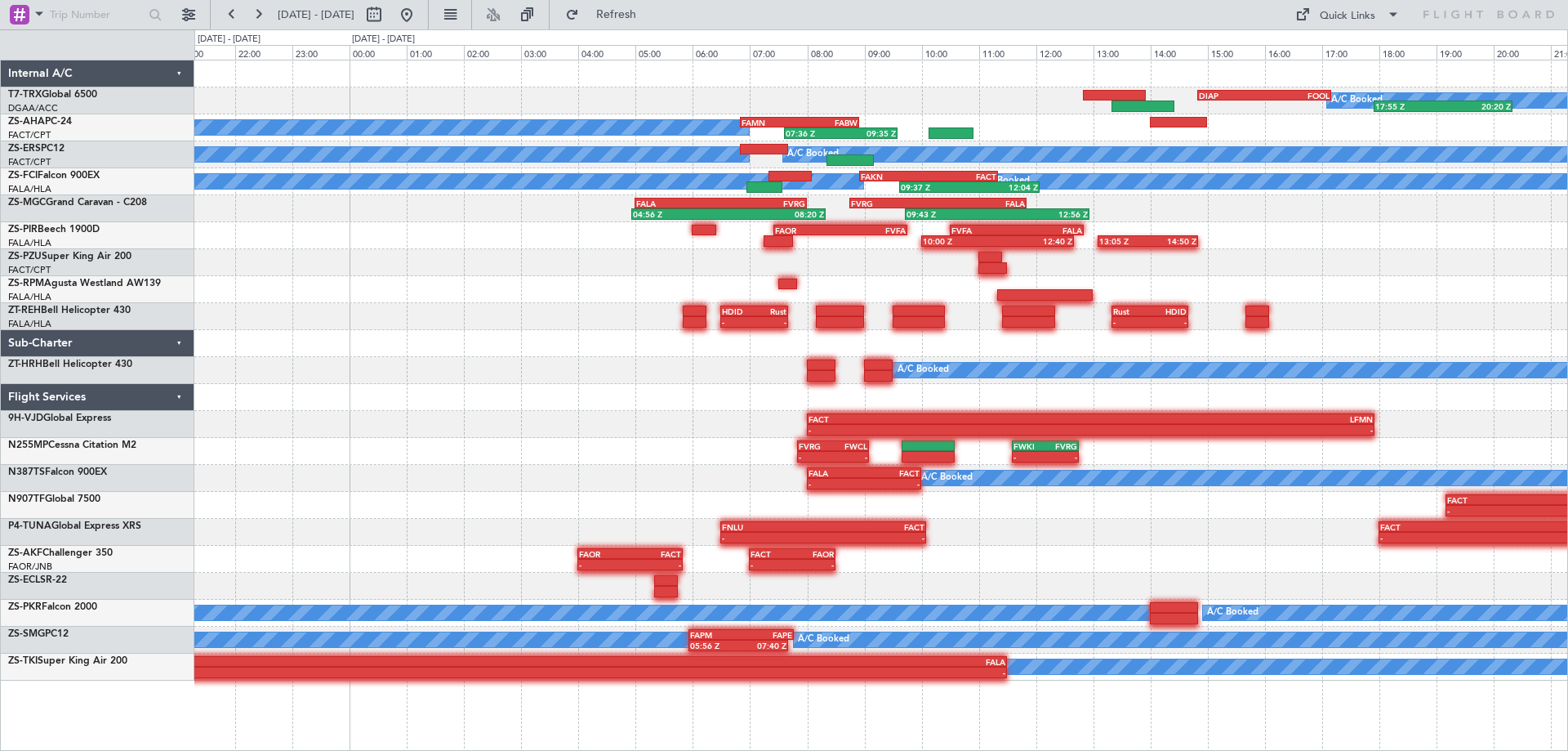
click at [880, 447] on div "A/C Booked 17:55 Z 20:20 Z DIAP 14:50 Z FOOL 17:10 Z 07:36 Z 09:35 Z FAMN 06:50…" at bounding box center [881, 371] width 1373 height 620
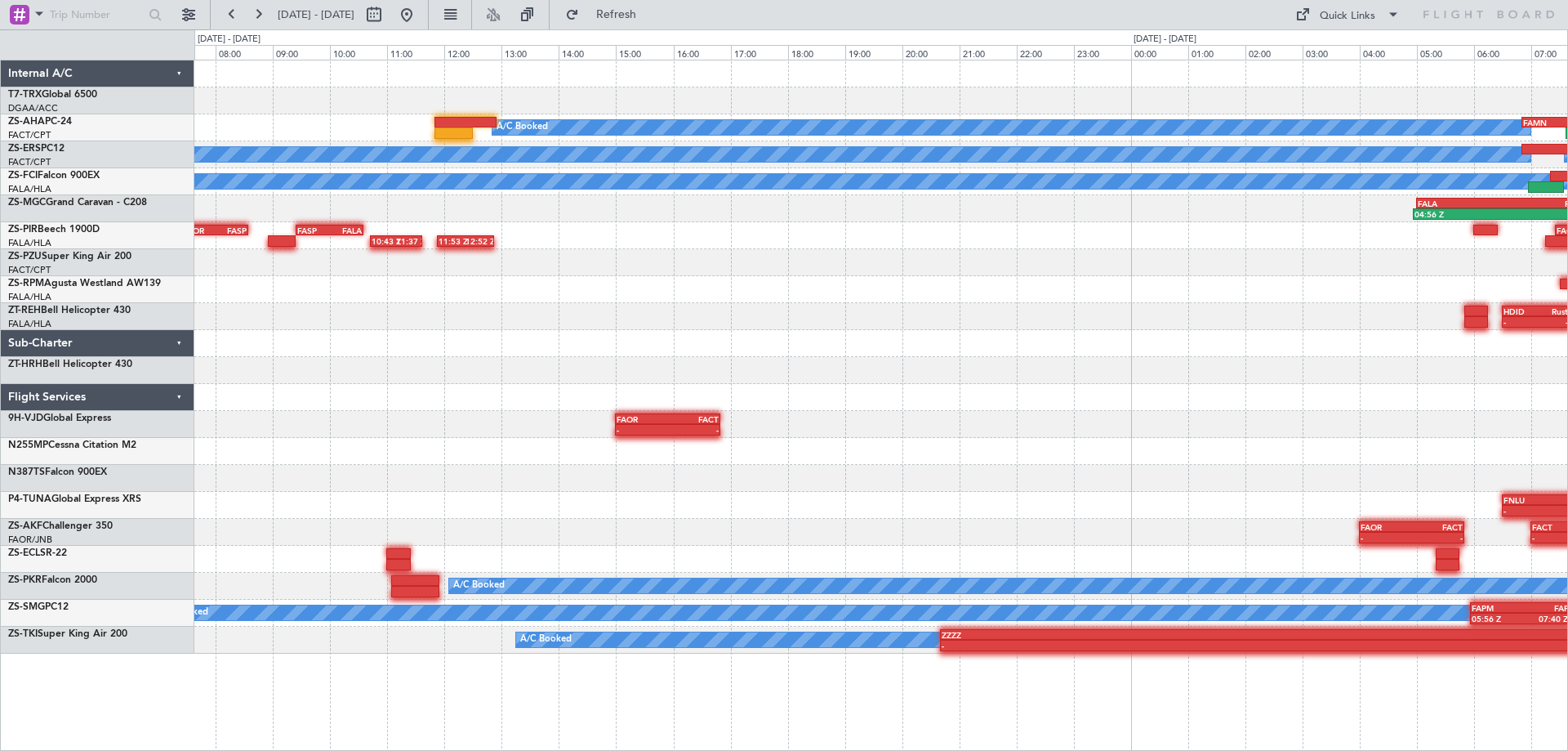
click at [807, 488] on div "A/C Booked FALA 08:00 Z FACT 10:00 Z - -" at bounding box center [881, 478] width 1373 height 27
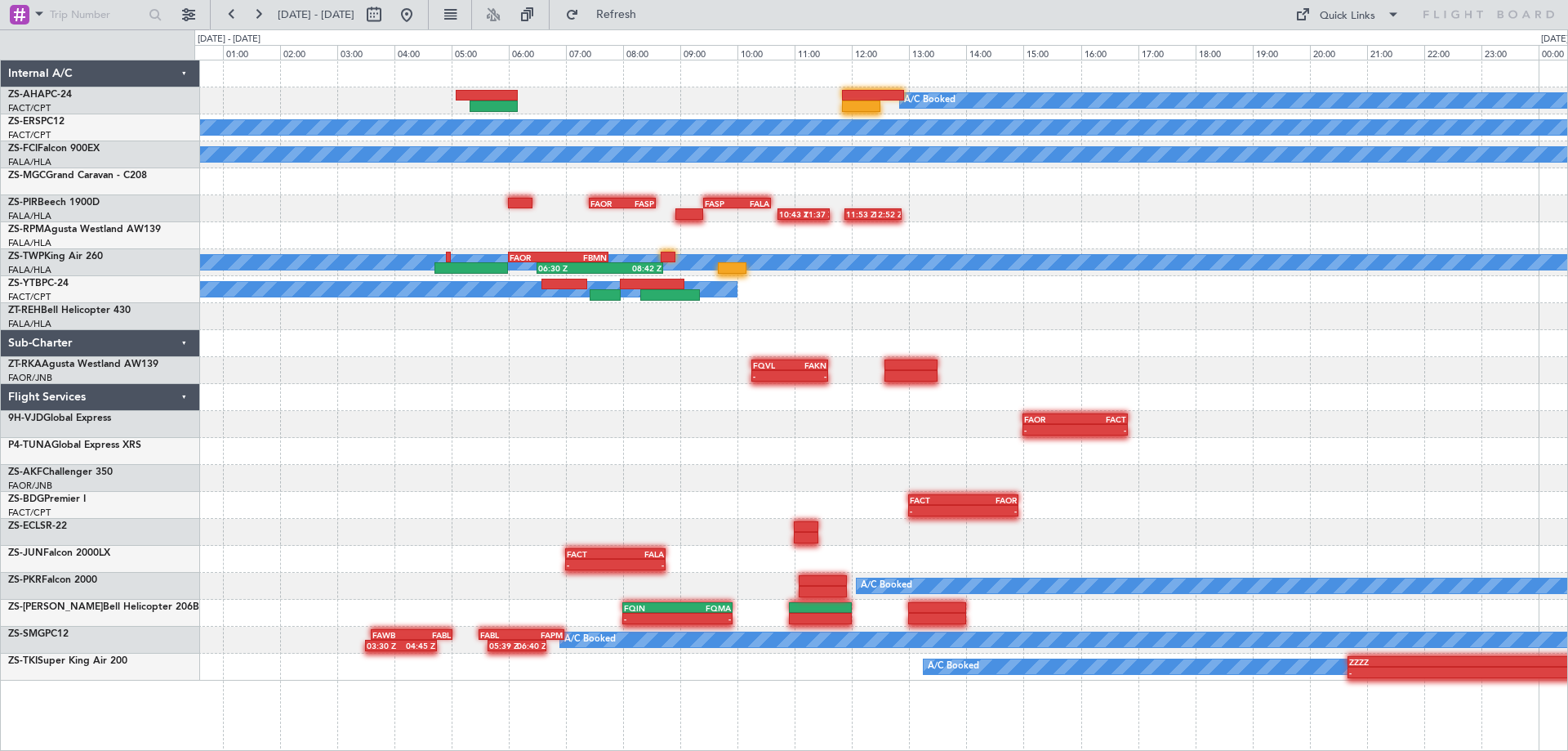
click at [693, 491] on div "A/C Booked A/C Booked A/C Booked FALA 05:00 Z FVRG 08:00 Z 04:56 Z 08:20 Z 11:5…" at bounding box center [881, 371] width 1373 height 620
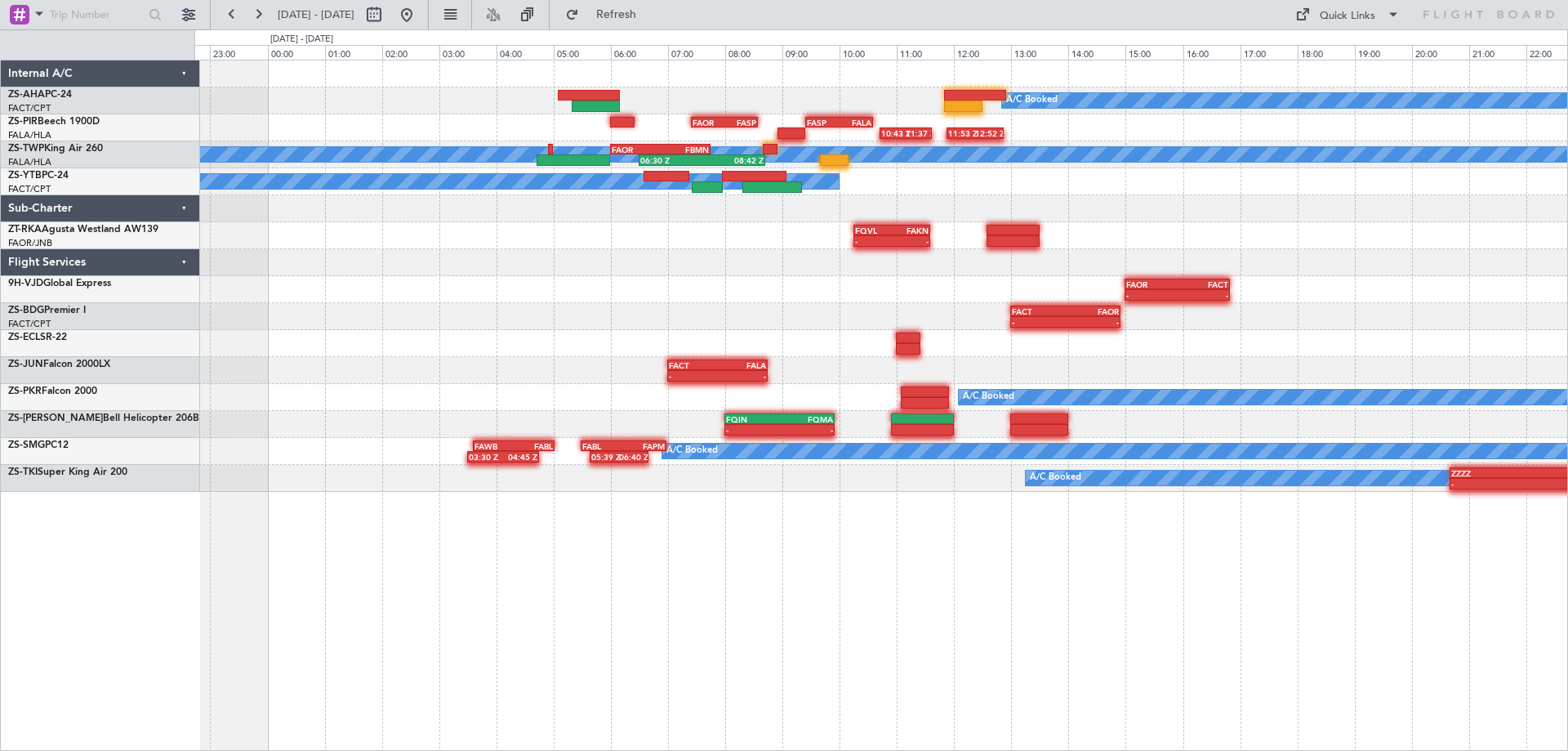
click at [1095, 347] on div "A/C Booked 11:53 Z 12:52 Z 10:43 Z 11:37 Z FASP 09:25 Z FALA 10:35 Z FAOR 07:25…" at bounding box center [881, 276] width 1373 height 432
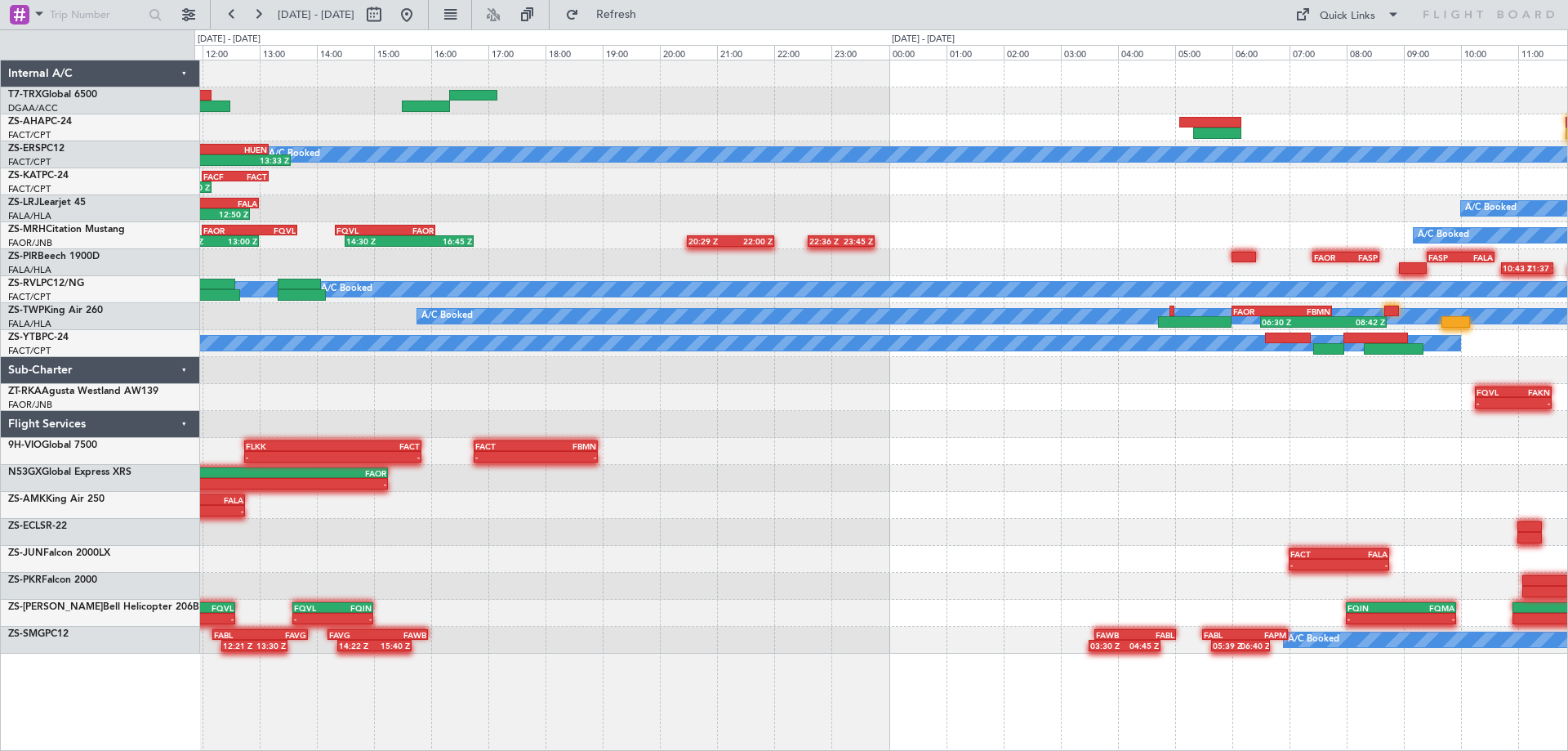
click at [293, 415] on div "FACT 08:00 Z FAMN 10:30 Z 08:02 Z 10:10 Z A/C Booked A/C Booked A/C Booked 10:4…" at bounding box center [881, 357] width 1373 height 593
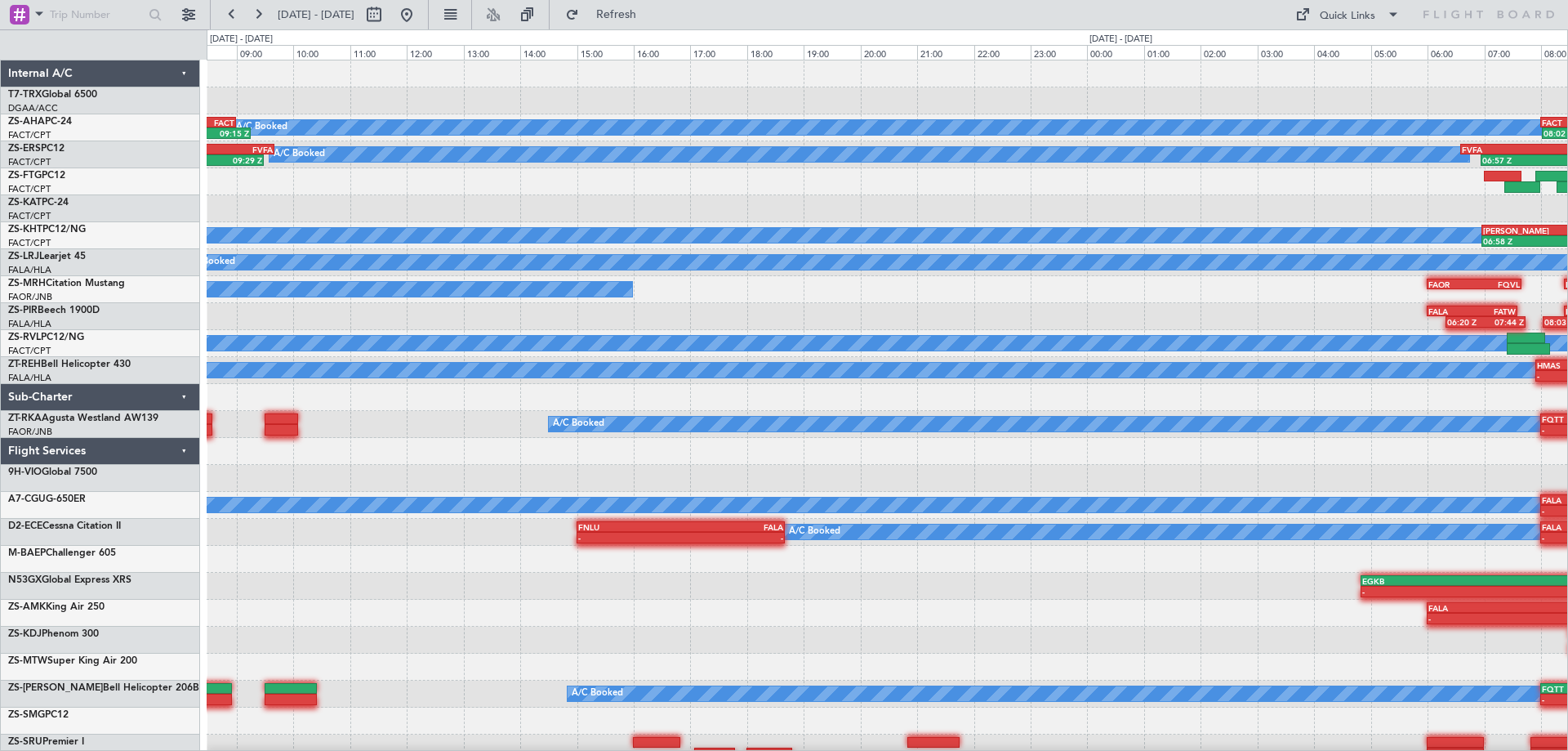
click at [1156, 497] on div "A/C Booked FACT 08:00 Z FAMN 10:30 Z 08:02 Z 10:10 Z 07:45 Z 09:15 Z FAKM 07:20…" at bounding box center [886, 424] width 1361 height 728
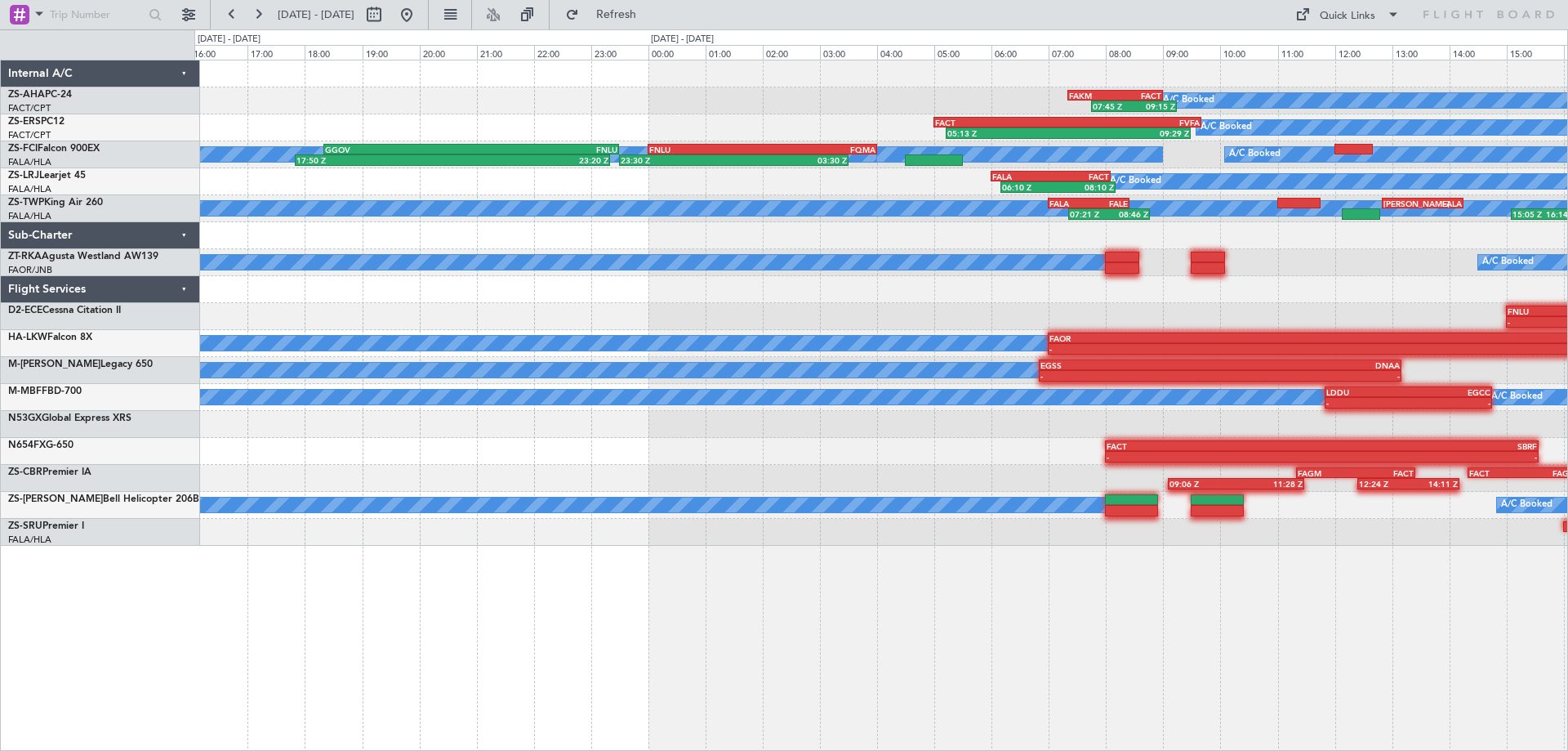
click at [1180, 542] on div "A/C Booked 07:45 Z 09:15 Z FAKM 07:20 Z FACT 09:00 Z 10:47 Z 12:10 Z FAMN 09:50…" at bounding box center [881, 405] width 1374 height 691
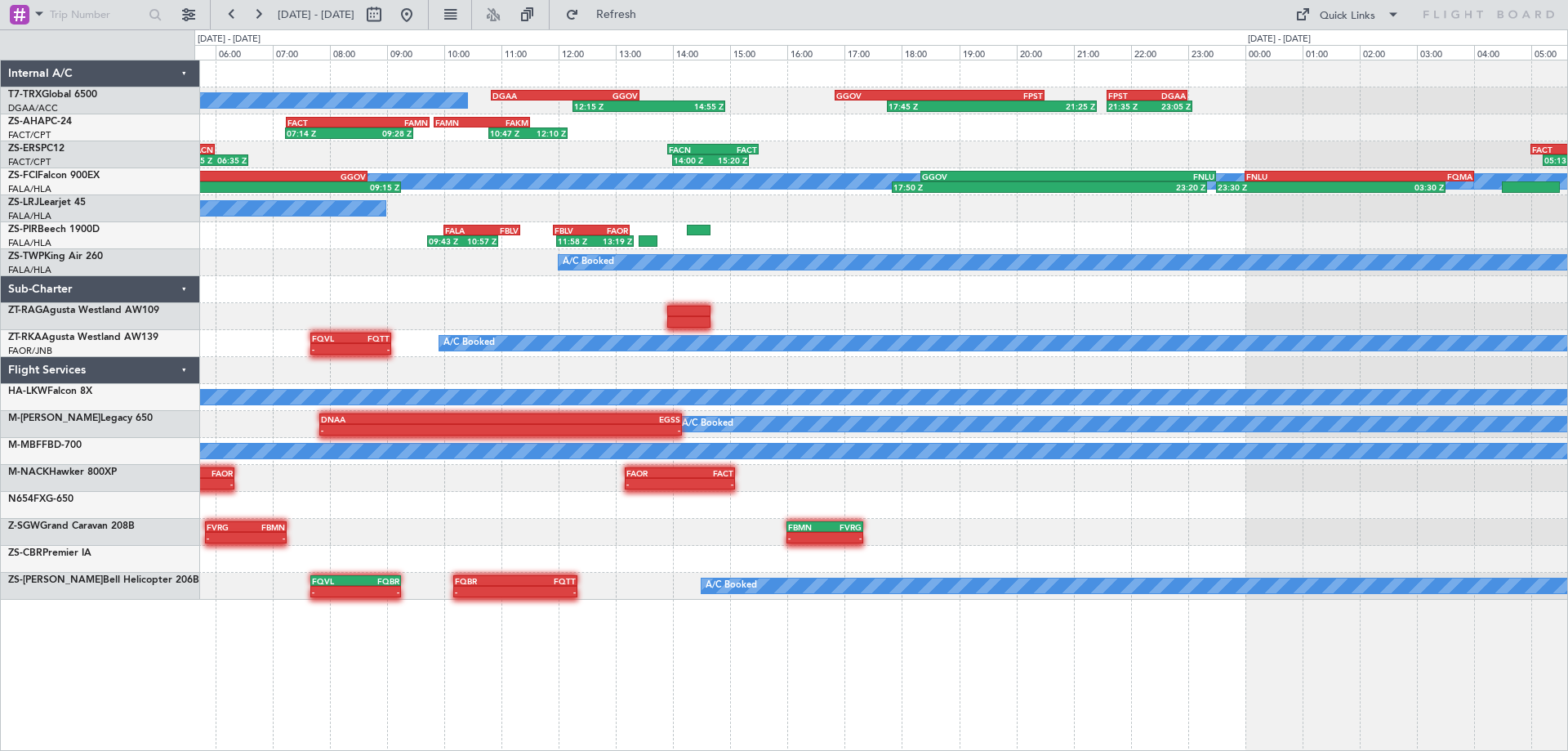
click at [1246, 578] on div "12:15 Z 14:55 Z DGAA 10:50 Z GGOV 13:25 Z 17:45 Z 21:25 Z GGOV 16:50 Z FPST 20:…" at bounding box center [881, 405] width 1374 height 691
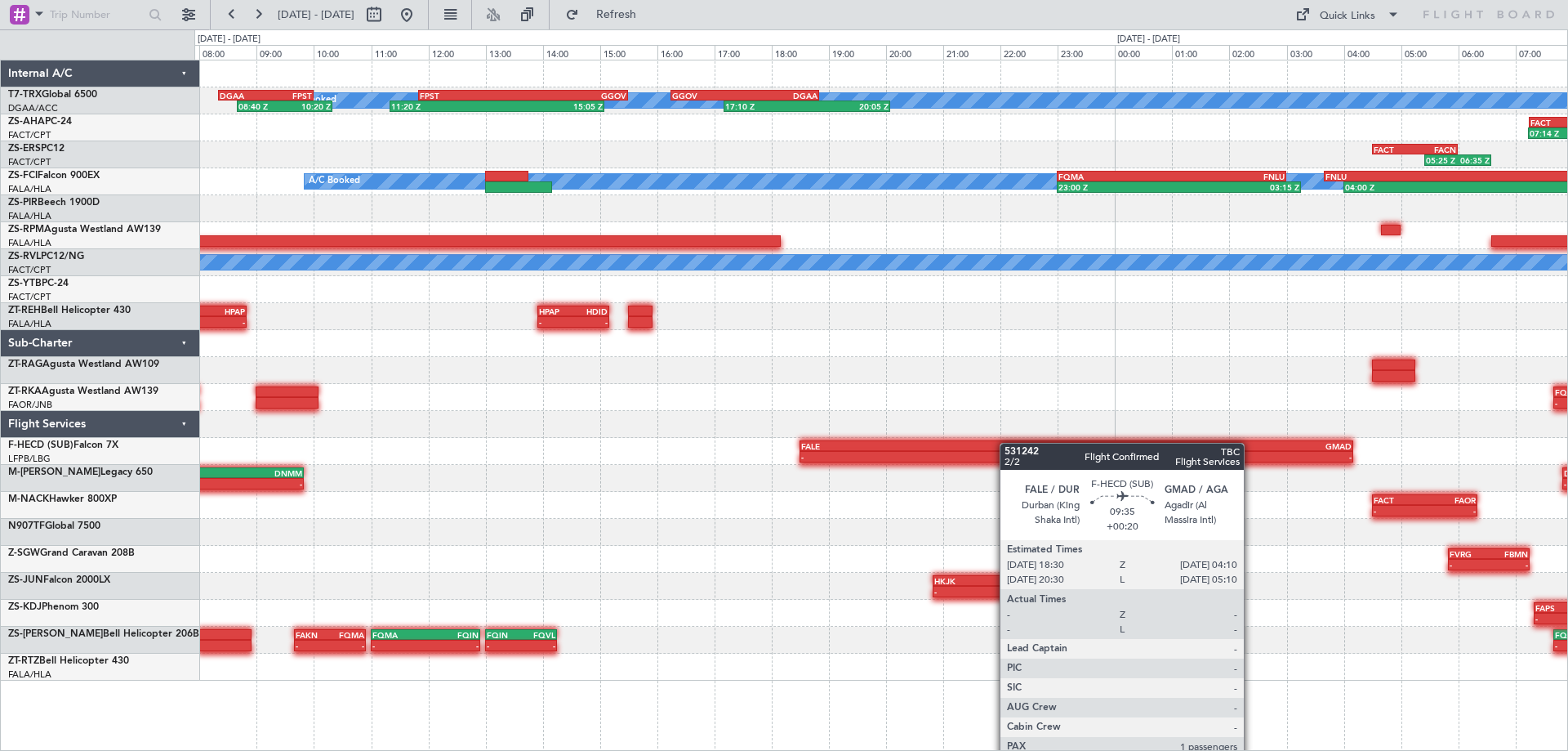
click at [1114, 446] on div "A/C Booked 17:10 Z 20:05 Z GGOV 16:15 Z DGAA 18:50 Z FPST 11:50 Z GGOV 15:30 Z …" at bounding box center [881, 371] width 1373 height 620
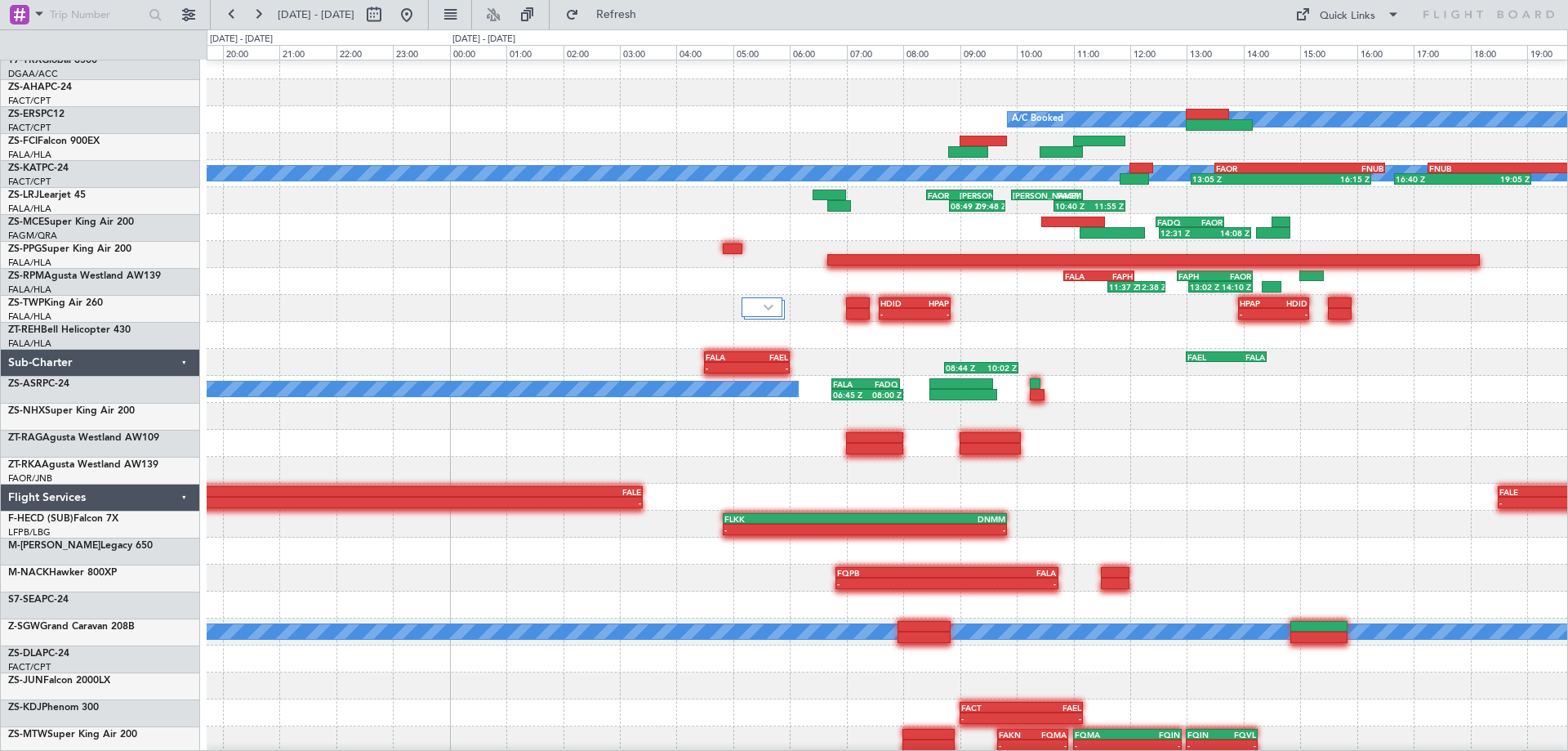
click at [942, 492] on div "- - FALE 18:30 Z GMAD 04:10 Z HELX 19:00 Z FALE 03:25 Z - -" at bounding box center [886, 497] width 1361 height 27
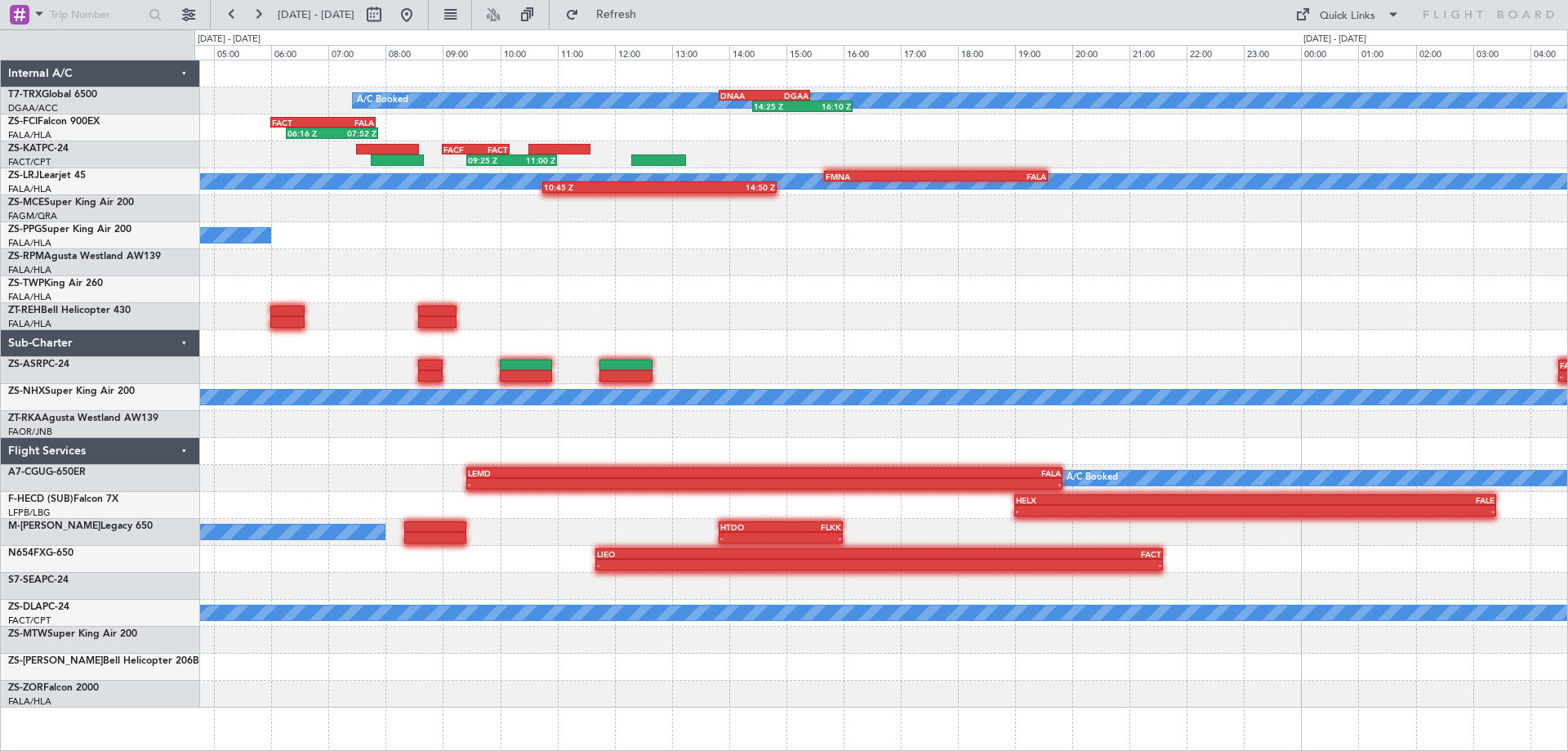
click at [1149, 658] on div "A/C Booked 14:25 Z 16:10 Z DNAA 13:50 Z DGAA 15:25 Z DGAA 08:20 Z FPST 10:00 Z …" at bounding box center [881, 384] width 1373 height 647
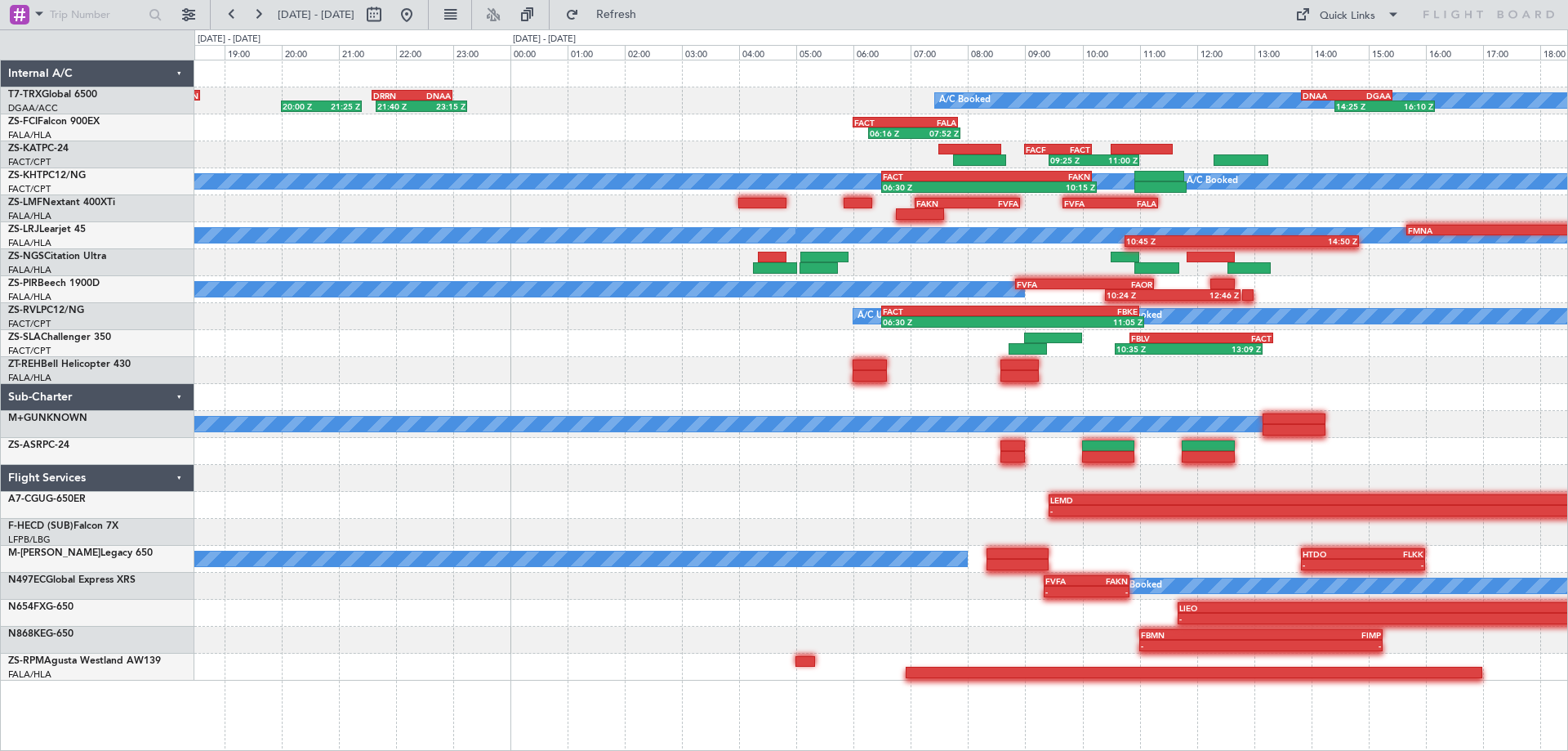
click at [850, 330] on div "A/C Booked 14:25 Z 16:10 Z DNAA 13:50 Z DGAA 15:25 Z 21:40 Z 23:15 Z DRRN 21:35…" at bounding box center [881, 371] width 1373 height 620
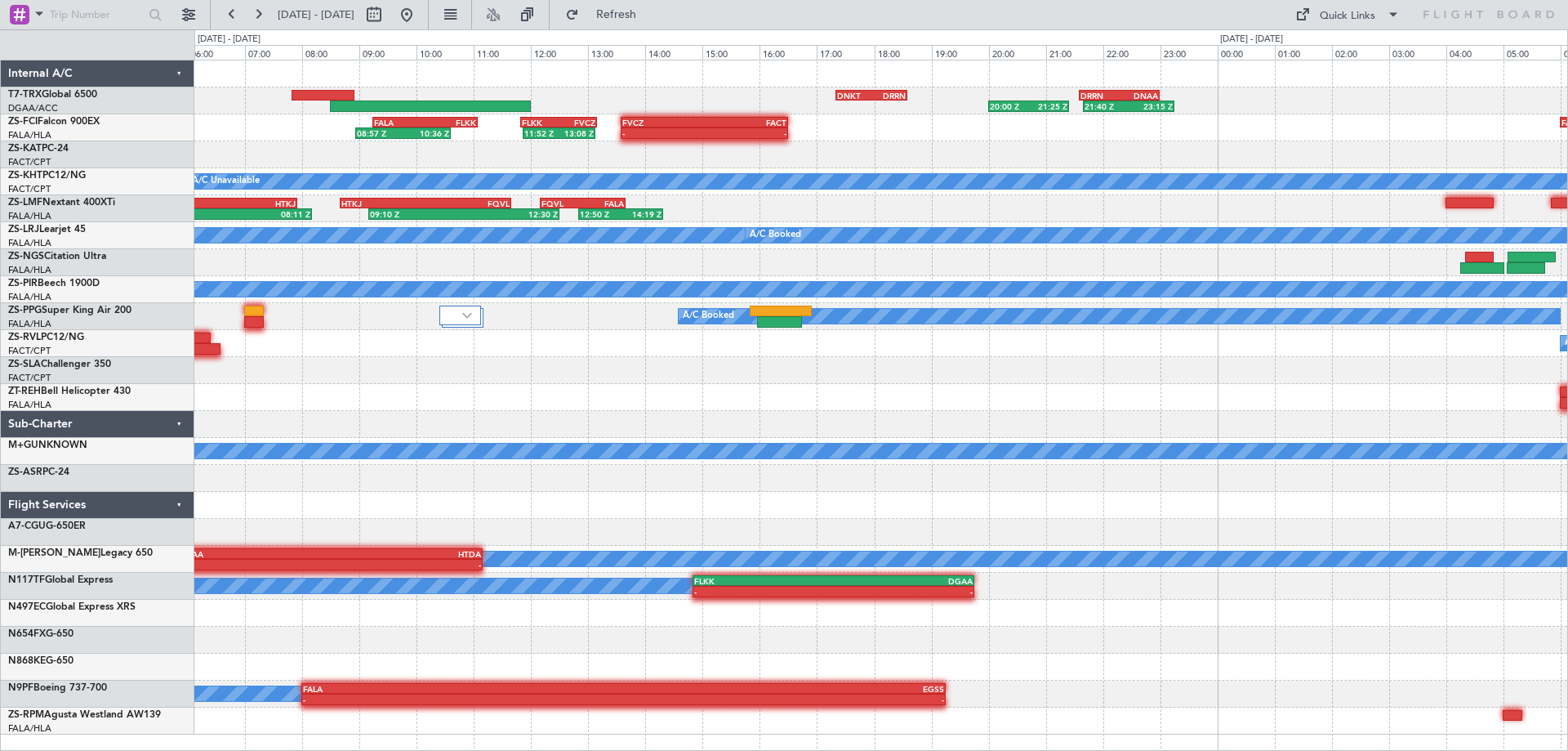
click at [947, 411] on div "21:40 Z 23:15 Z DRRN 21:35 Z DNAA 23:00 Z 20:00 Z 21:25 Z DNKT 17:20 Z DRRN 18:…" at bounding box center [881, 397] width 1373 height 673
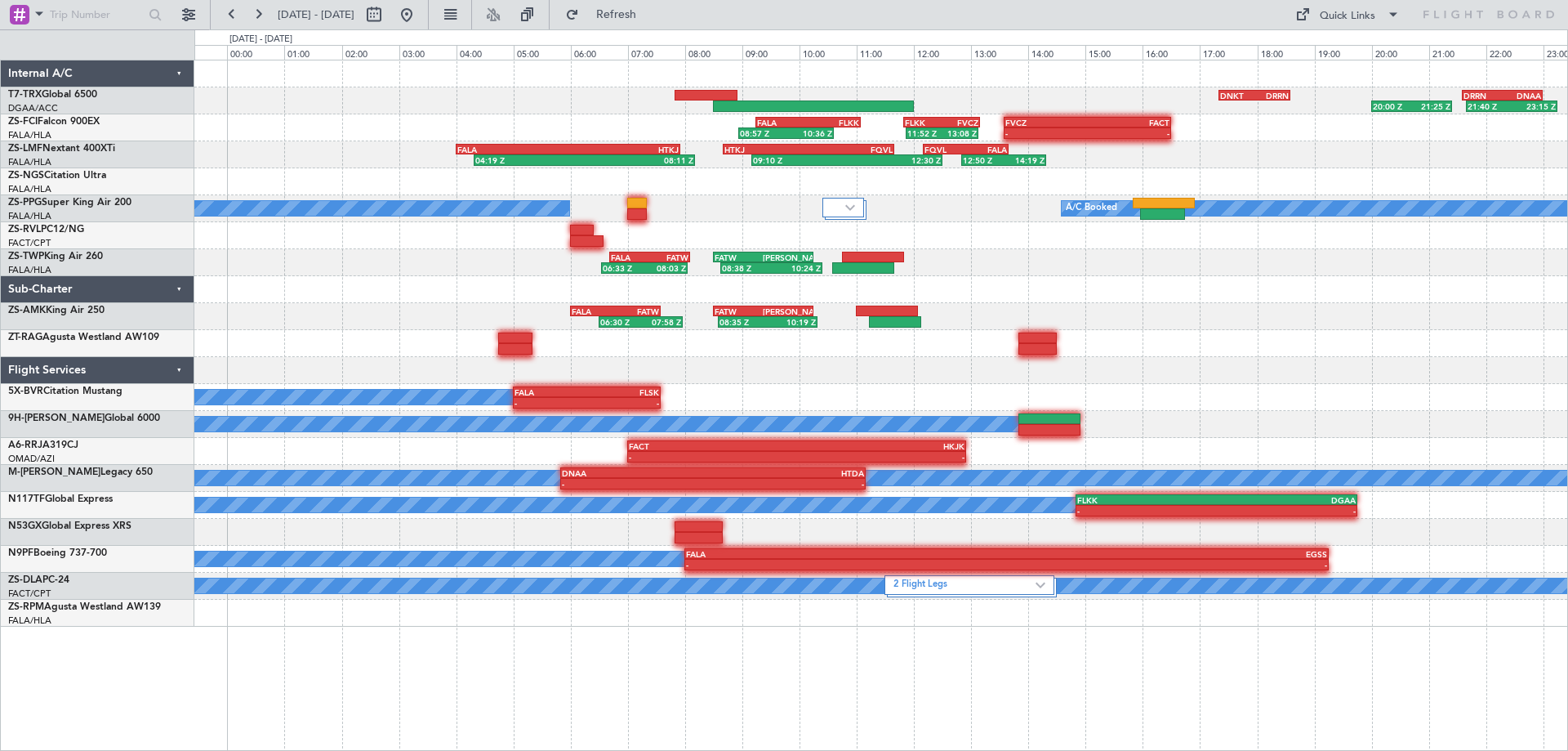
click at [1100, 385] on div "- - FALA 05:00 Z FLSK 07:35 Z A/C Booked" at bounding box center [881, 397] width 1373 height 27
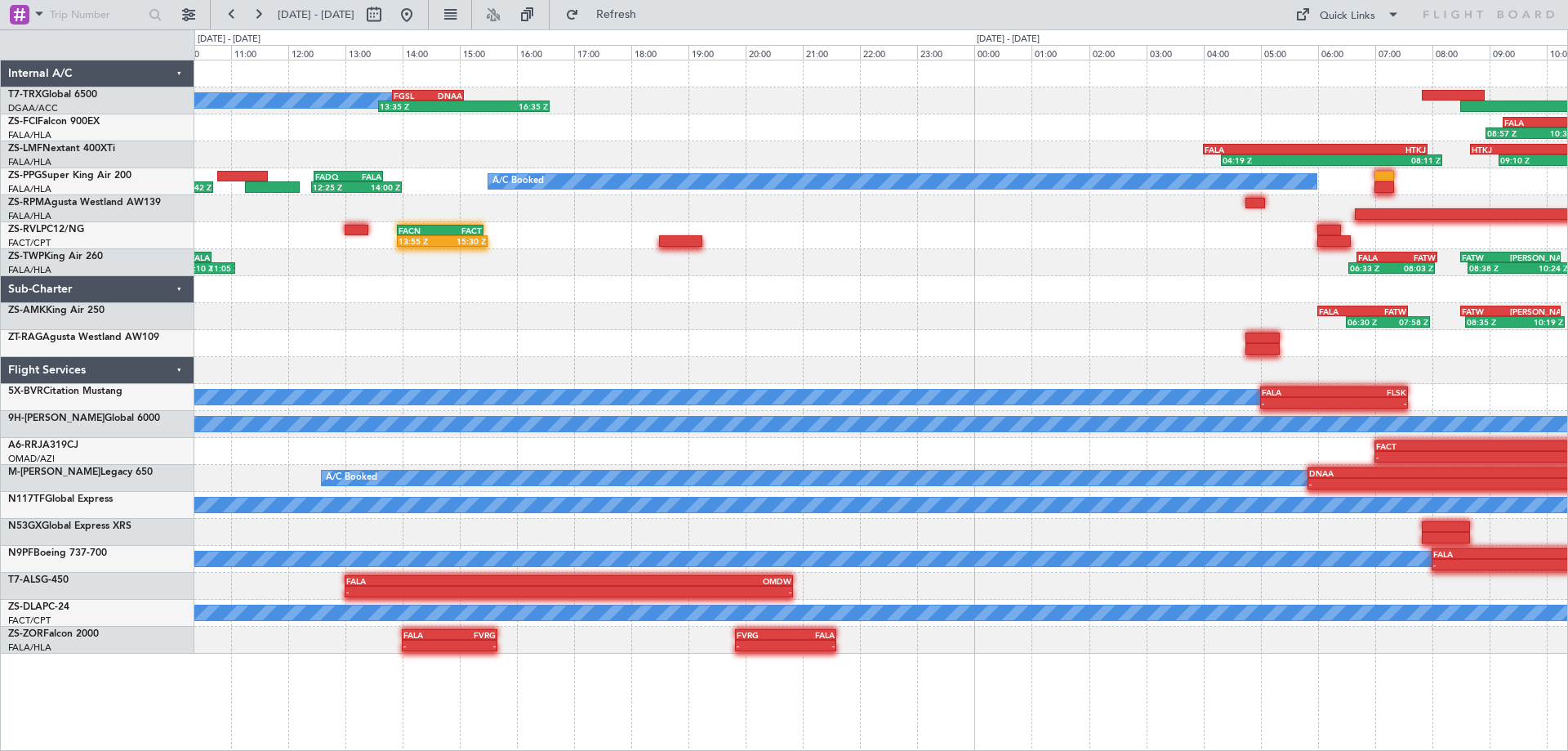
click at [949, 378] on div "13:35 Z 16:35 Z FGSL 13:50 Z DNAA 15:05 Z A/C Booked FALA 09:15 Z FLKK 11:05 Z …" at bounding box center [881, 357] width 1373 height 593
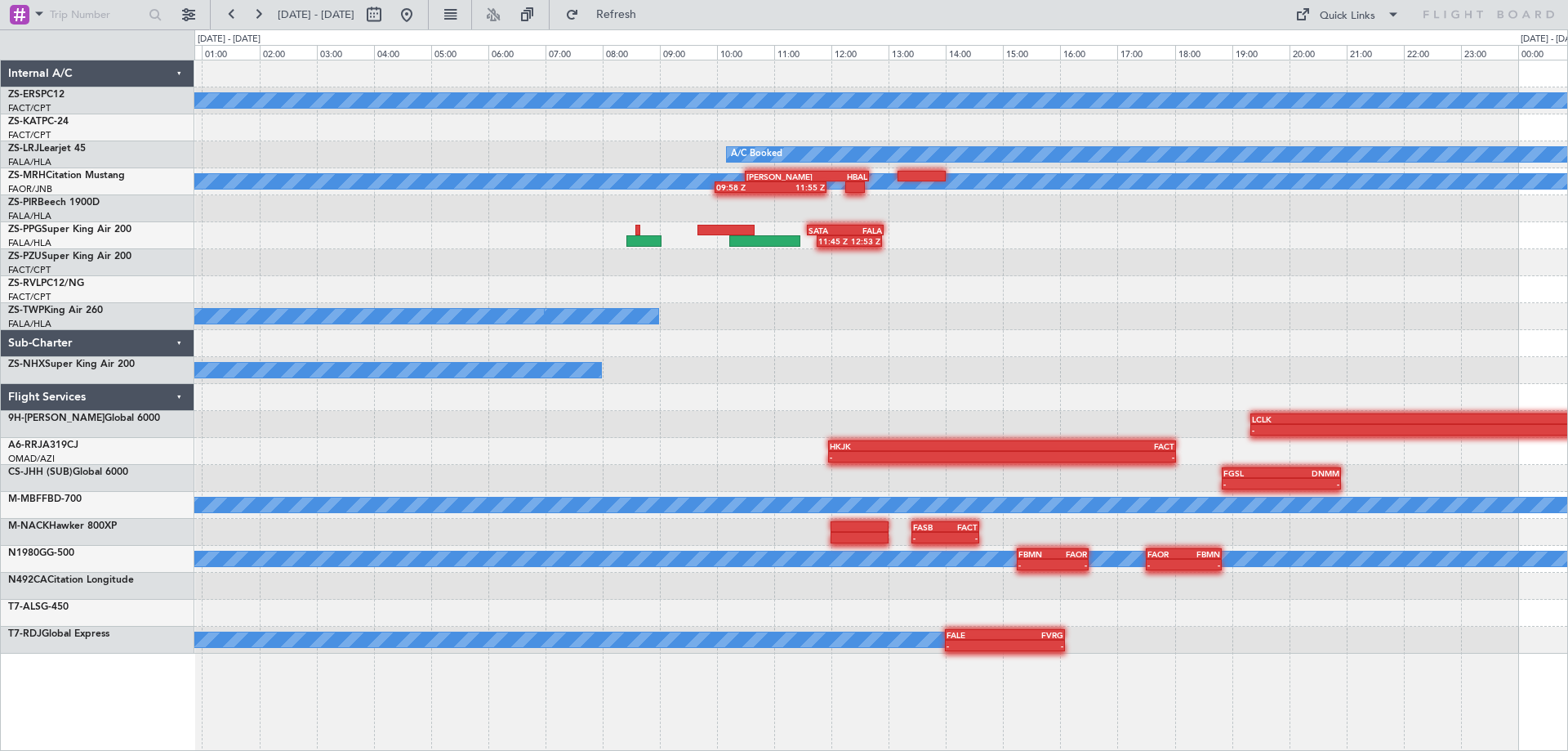
click at [1122, 376] on div "A/C Booked FALA 06:00 Z FQVL 08:05 Z 06:00 Z 08:10 Z" at bounding box center [881, 370] width 1373 height 27
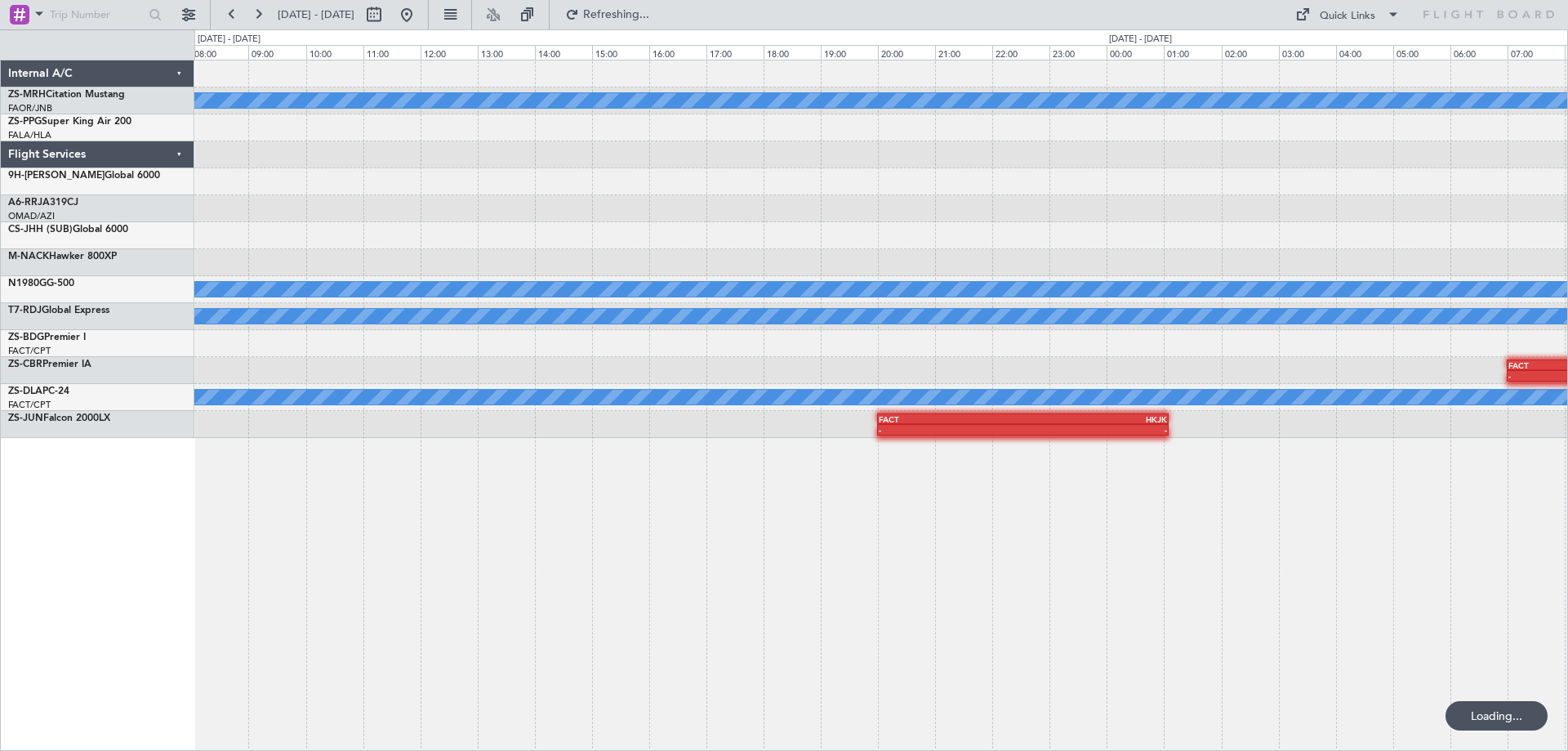
click at [1132, 263] on div "A/C Unavailable A/C Booked [PERSON_NAME] 10:30 Z HBAL 12:40 Z 09:58 Z 11:55 Z S…" at bounding box center [881, 249] width 1373 height 377
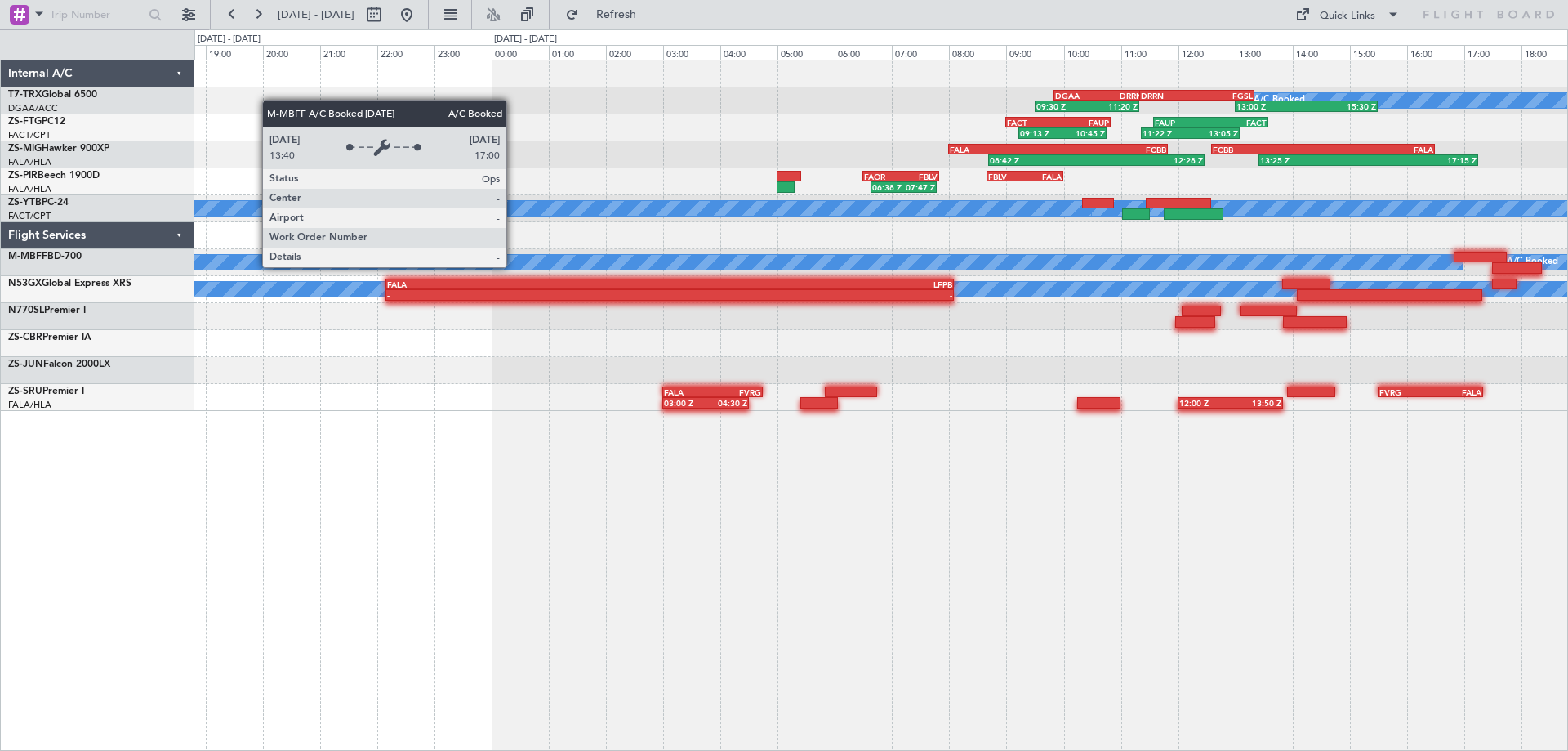
click at [1071, 605] on div "A/C Booked 09:30 Z 11:20 Z DGAA 09:50 Z DRRN 11:25 Z 13:00 Z 15:30 Z DRRN 11:20…" at bounding box center [881, 405] width 1374 height 691
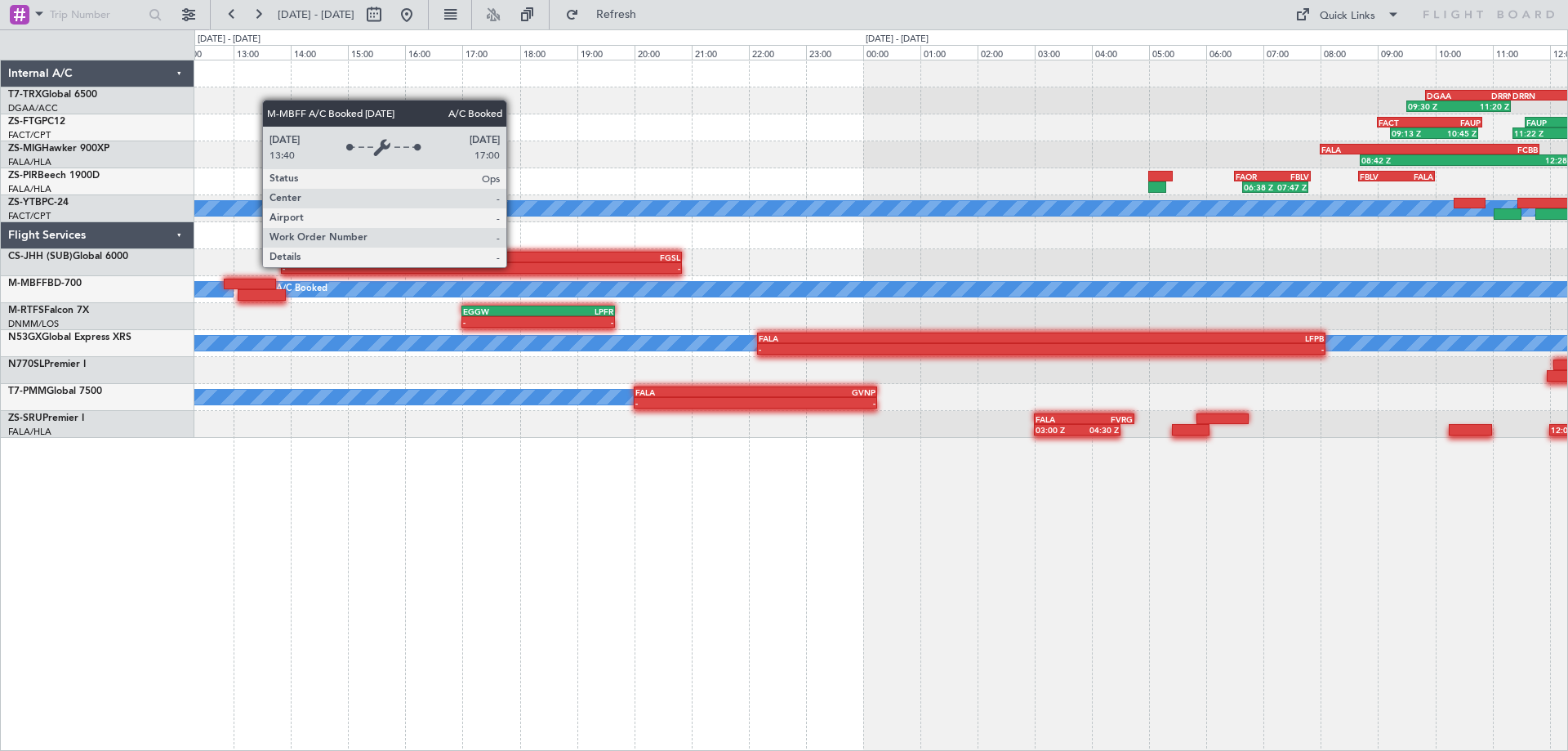
click at [993, 602] on div "09:30 Z 11:20 Z DGAA 09:50 Z DRRN 11:25 Z DRRN 11:20 Z FGSL 13:20 Z A/C Booked …" at bounding box center [881, 405] width 1374 height 691
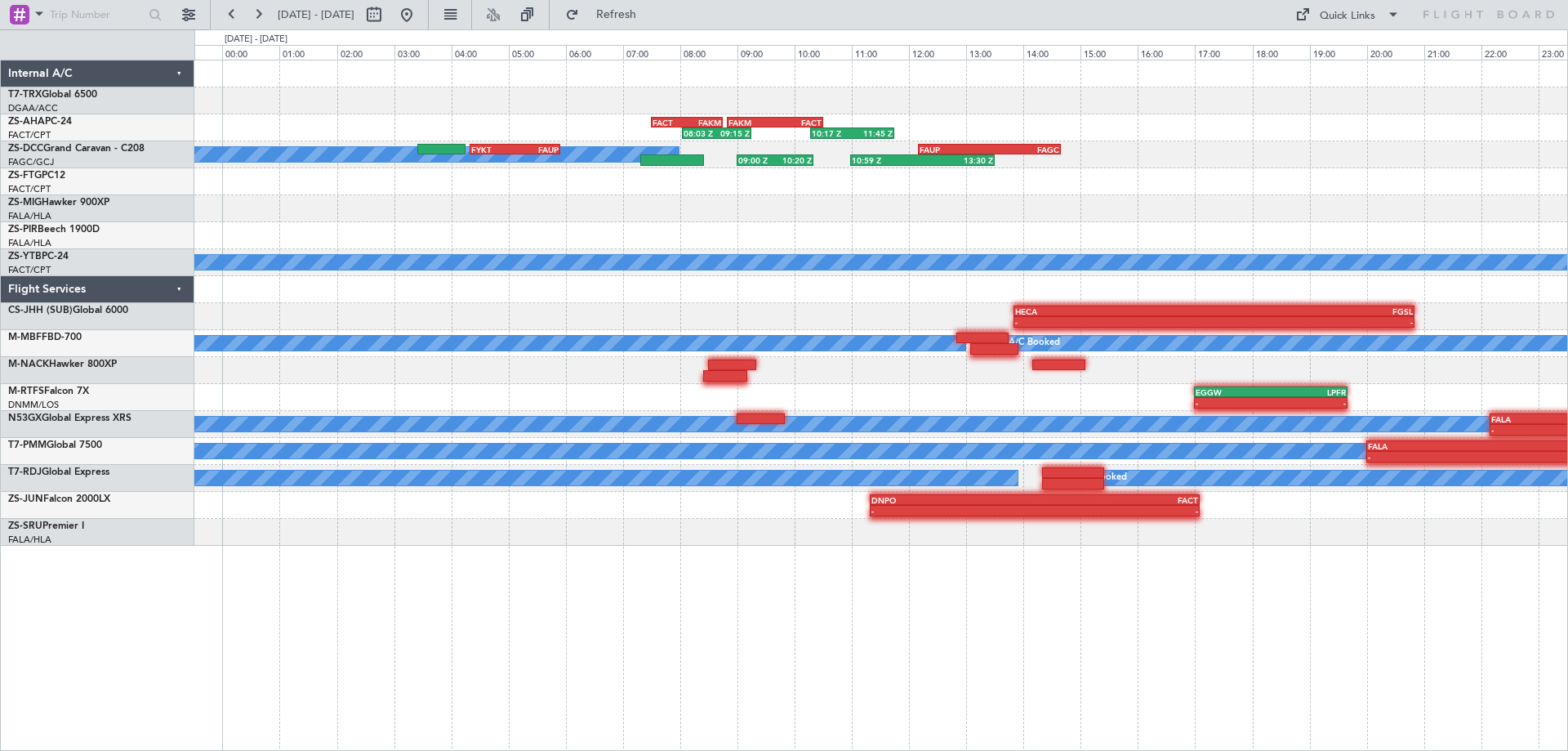
click at [1142, 192] on div "20:25 Z 21:30 Z DXXX 19:50 Z DIAP 21:05 Z A/C Booked 10:17 Z 11:45 Z FAKM 08:50…" at bounding box center [881, 303] width 1373 height 485
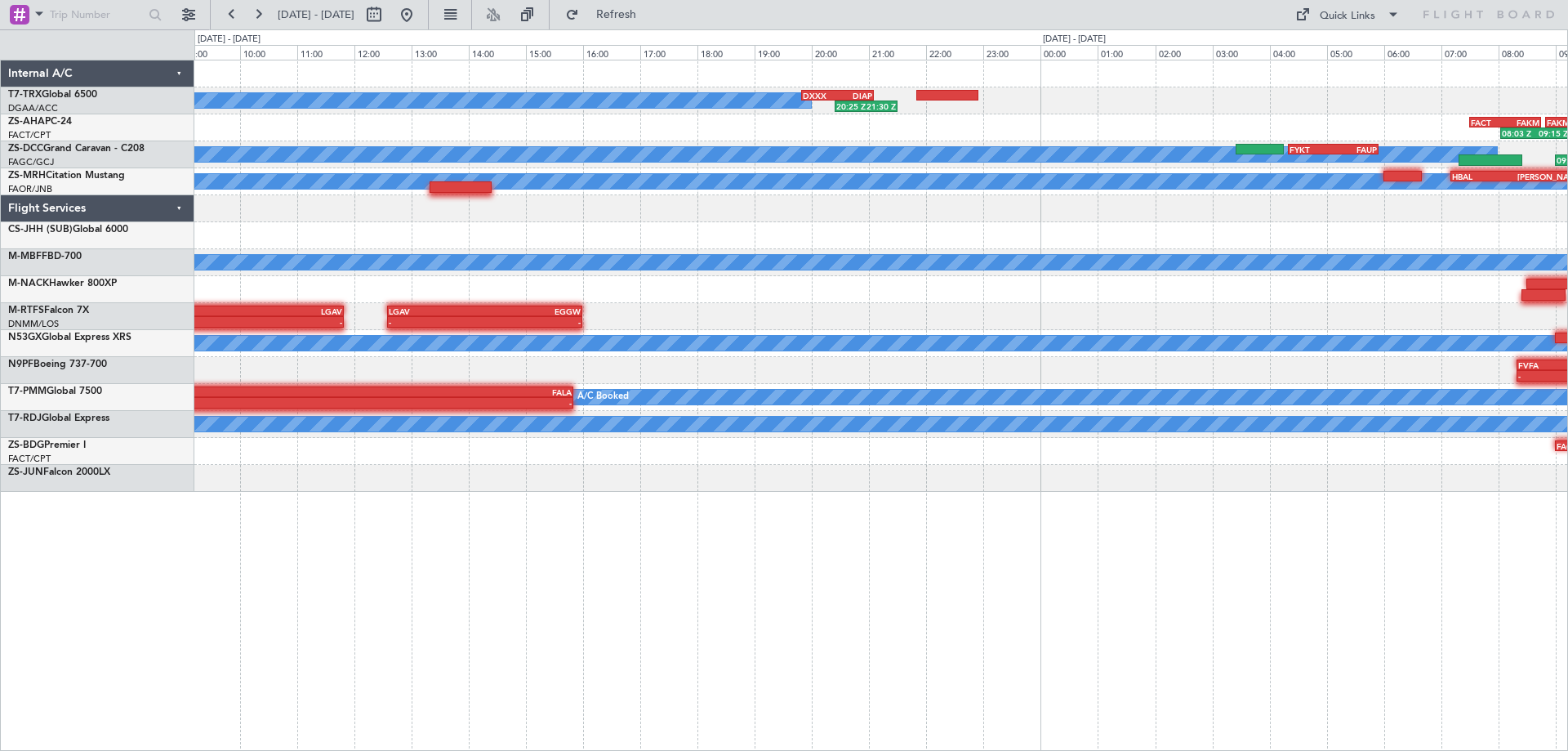
click at [1065, 521] on div "20:25 Z 21:30 Z DXXX 19:50 Z DIAP 21:05 Z A/C Booked FAKM 08:50 Z FACT 10:30 Z …" at bounding box center [881, 405] width 1374 height 691
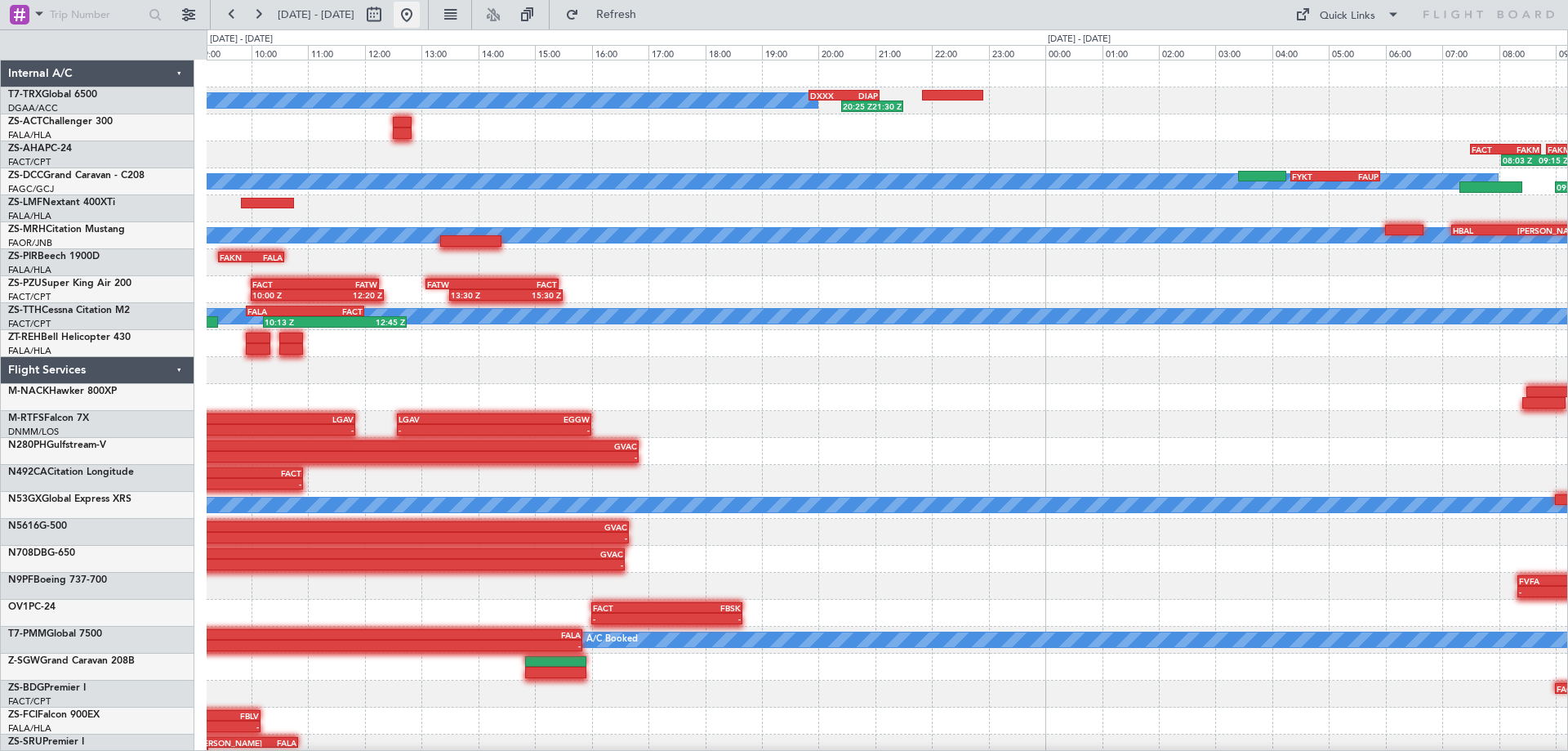
click at [420, 21] on button at bounding box center [407, 15] width 26 height 26
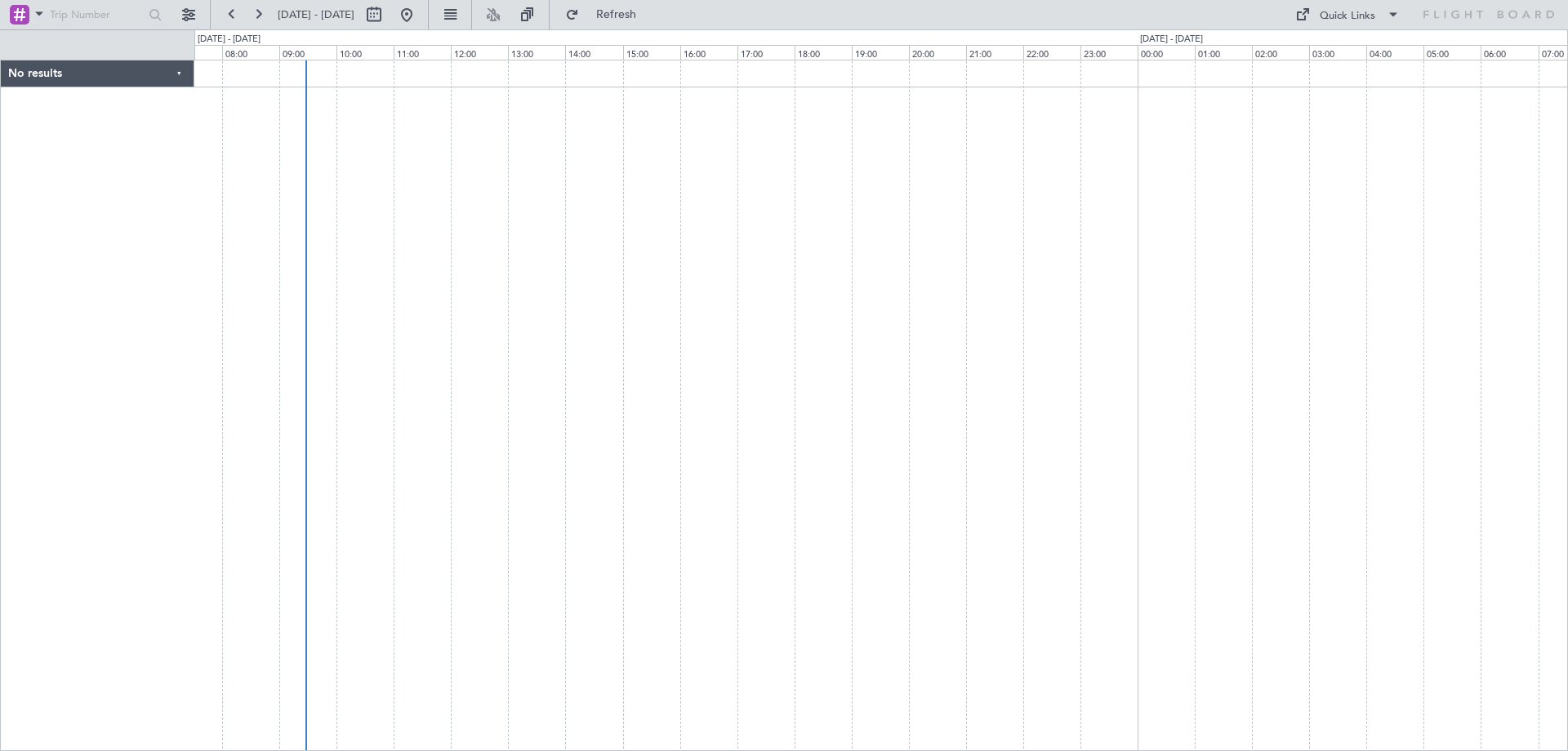
click at [542, 461] on div at bounding box center [881, 405] width 1374 height 691
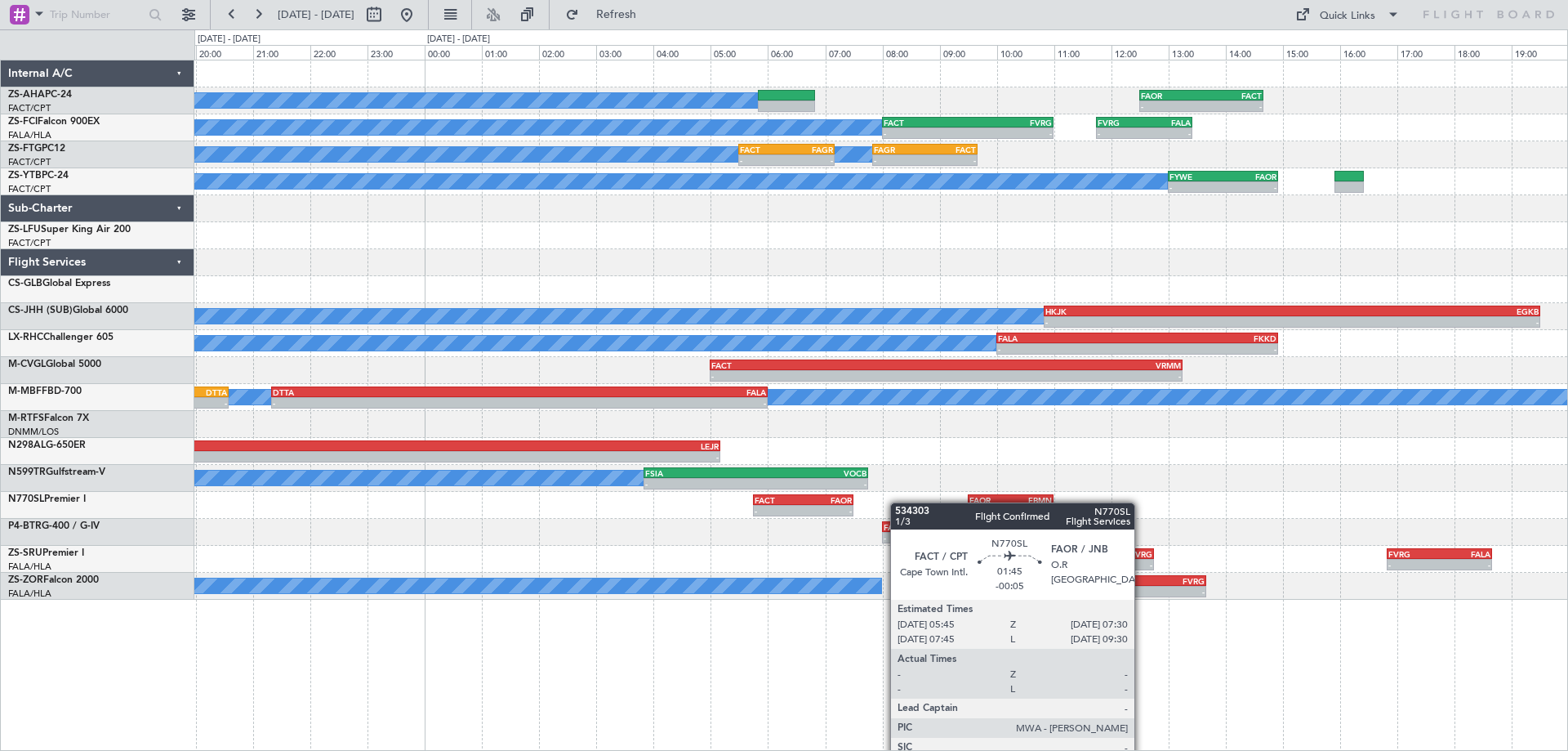
click at [293, 607] on div "A/C Booked - - FAOR 12:30 Z FACT 14:40 Z FACT 11:30 Z FAMN 14:00 Z - - A/C Book…" at bounding box center [881, 405] width 1374 height 691
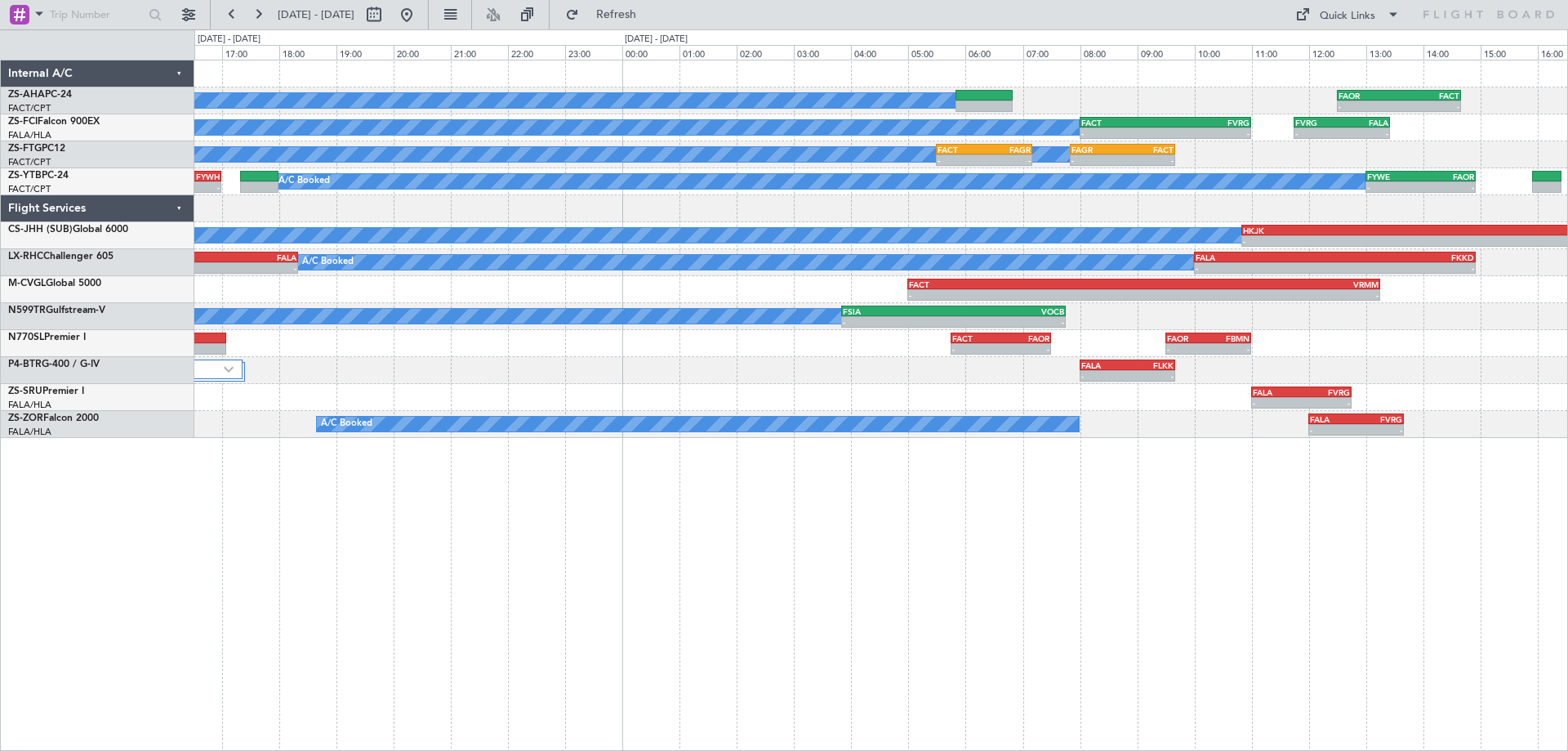
click at [1328, 443] on div "- - FAOR 12:30 Z FACT 14:40 Z A/C Booked FACT 11:30 Z FAMN 14:00 Z - - A/C Book…" at bounding box center [881, 405] width 1374 height 691
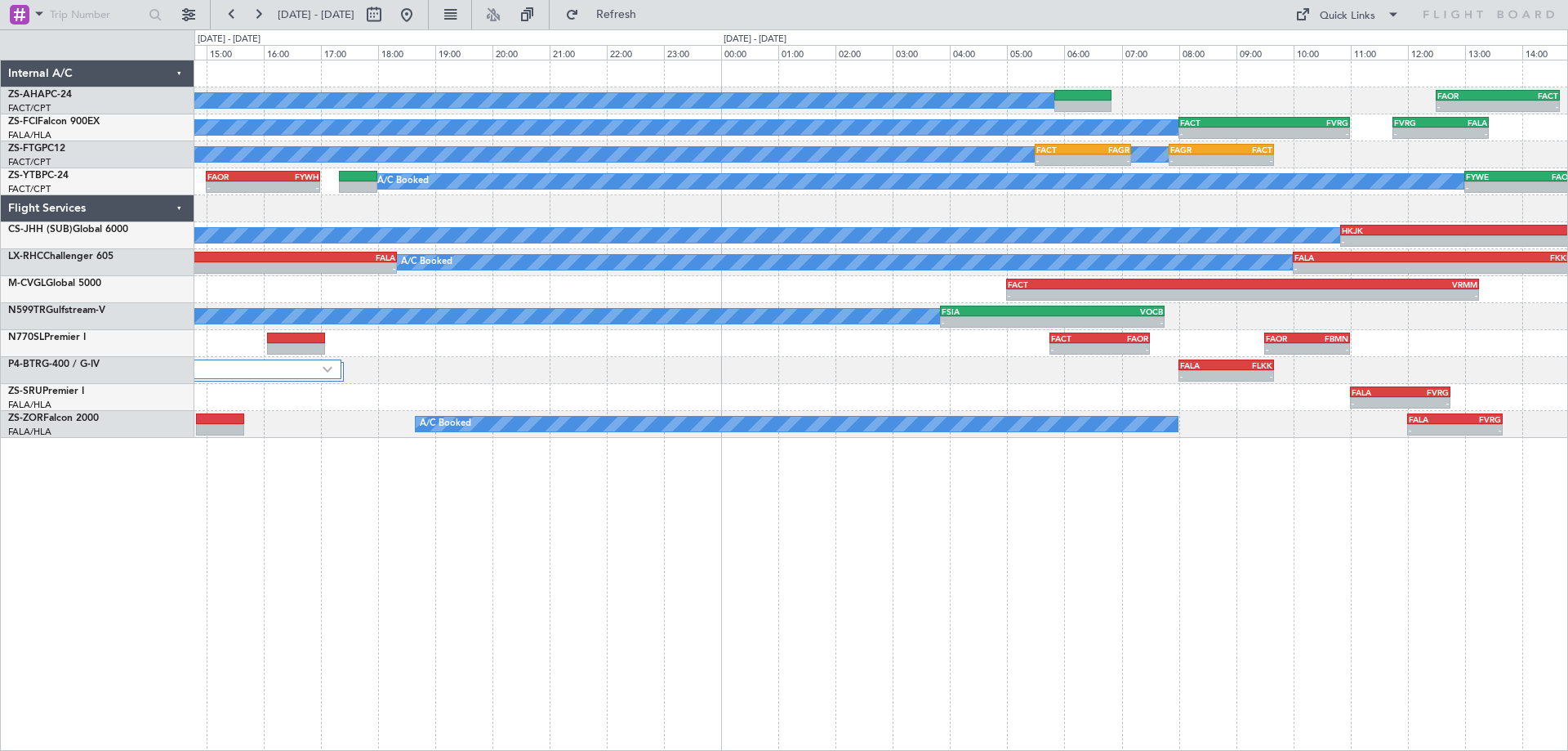
click at [1081, 416] on div "A/C Booked - - FALA 12:00 Z FVRG 13:40 Z" at bounding box center [881, 424] width 1373 height 27
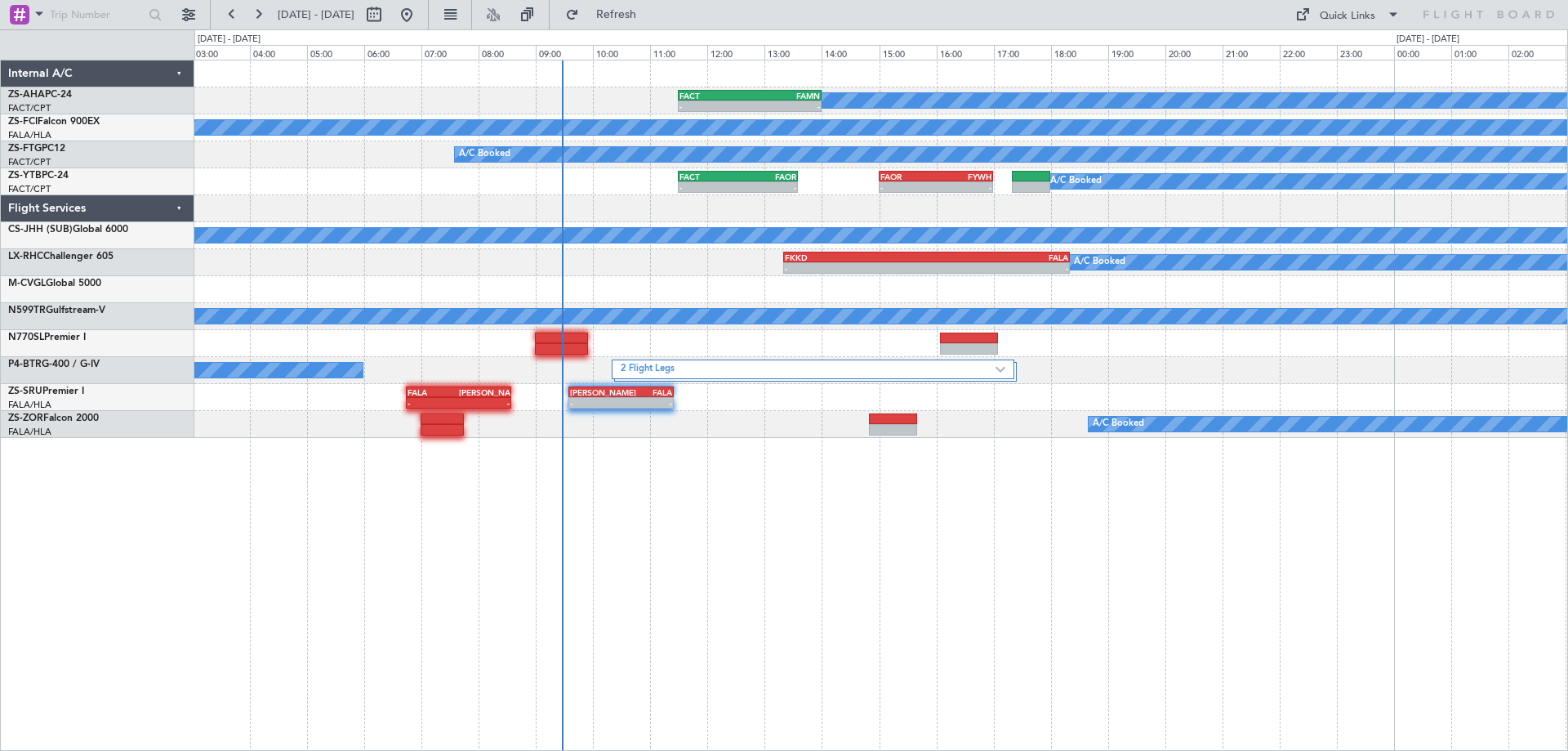
click at [1030, 468] on div "A/C Booked FACT 11:30 Z FAMN 14:00 Z - - A/C Booked - - FACT 08:00 Z FVRG 11:00…" at bounding box center [881, 405] width 1374 height 691
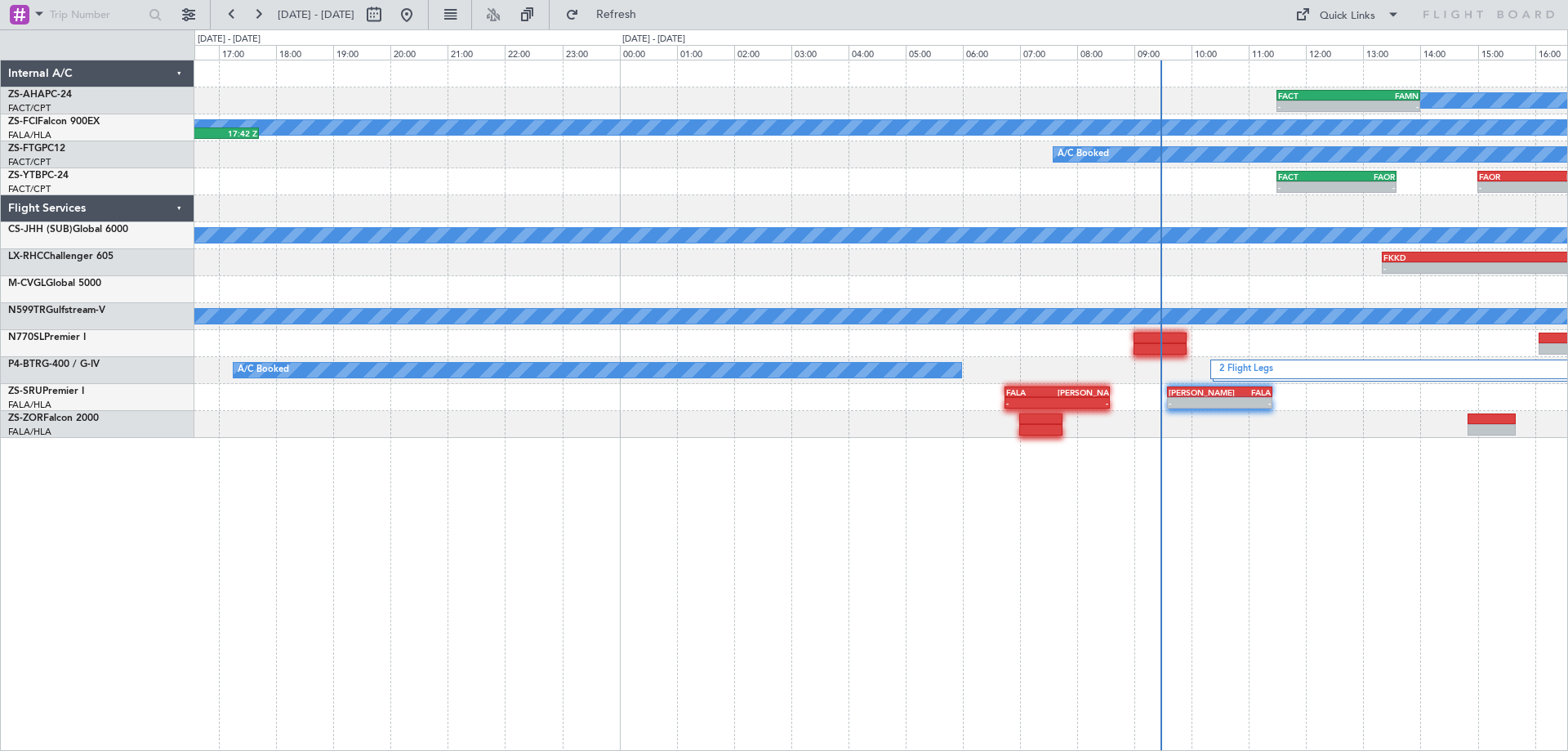
click at [973, 504] on div "A/C Booked FACT 11:30 Z FAMN 14:00 Z - - FAKN 12:50 Z FACT 15:30 Z 11:26 Z 14:2…" at bounding box center [881, 405] width 1374 height 691
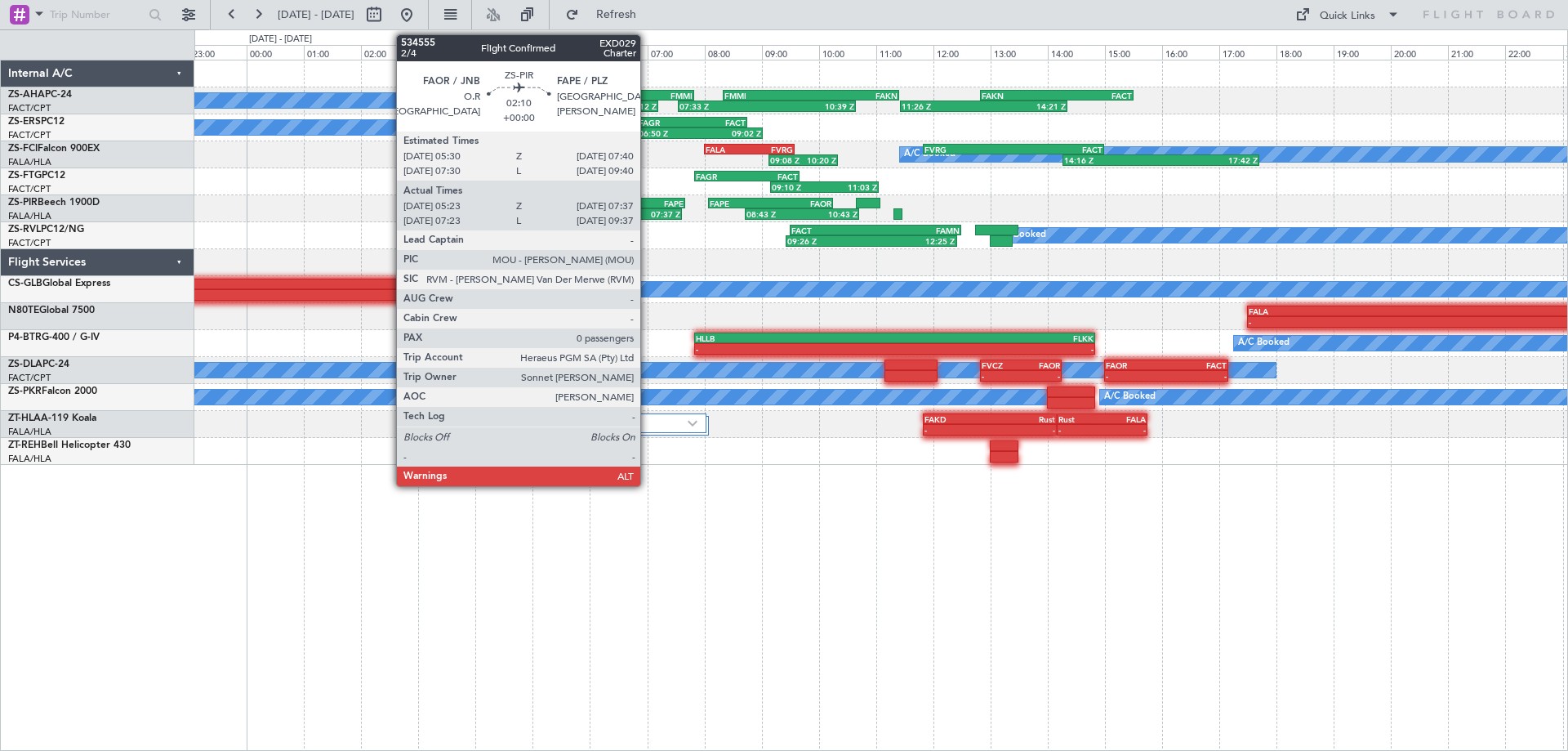
click at [648, 205] on div "FAPE" at bounding box center [653, 204] width 61 height 9
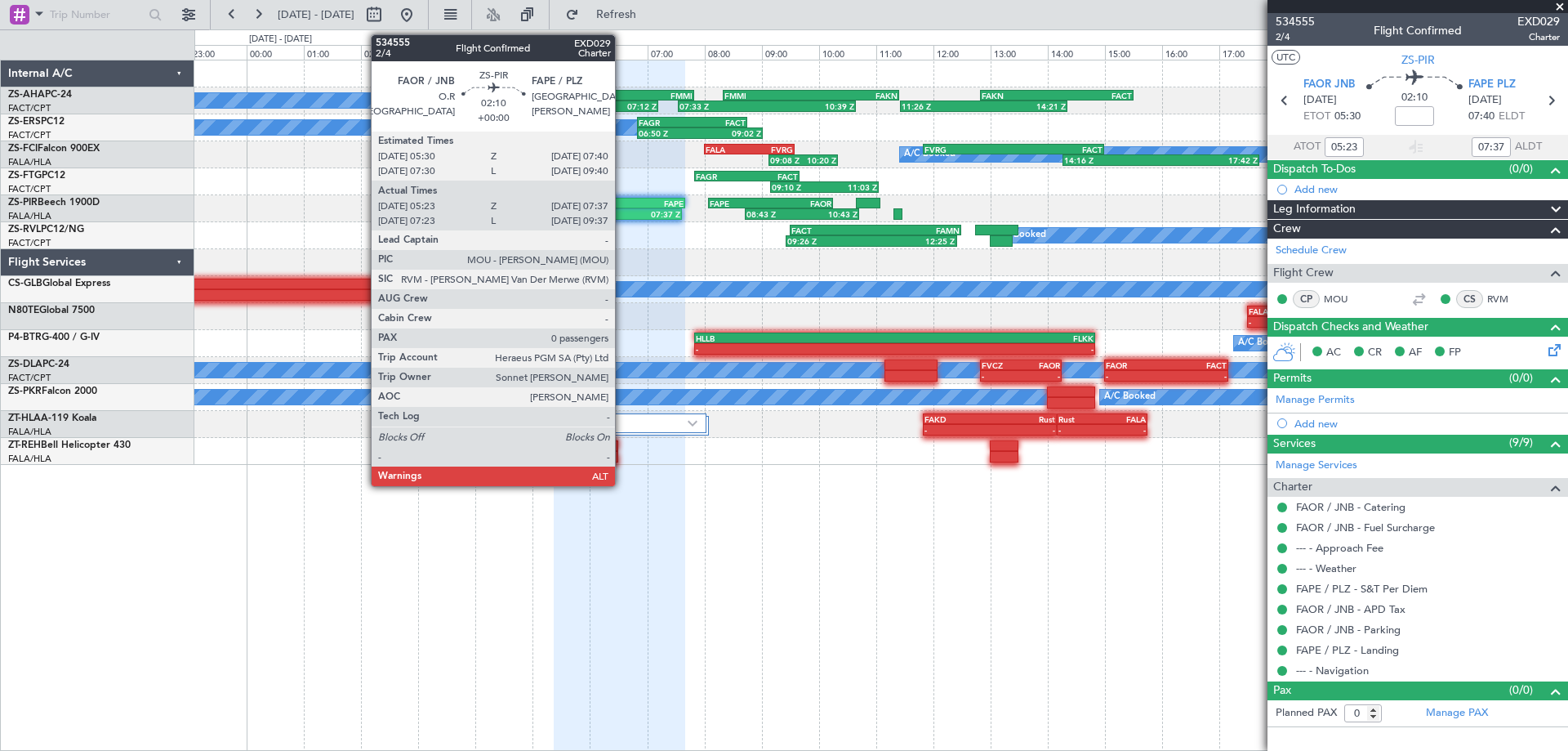
click at [622, 211] on div "07:37 Z" at bounding box center [649, 214] width 62 height 9
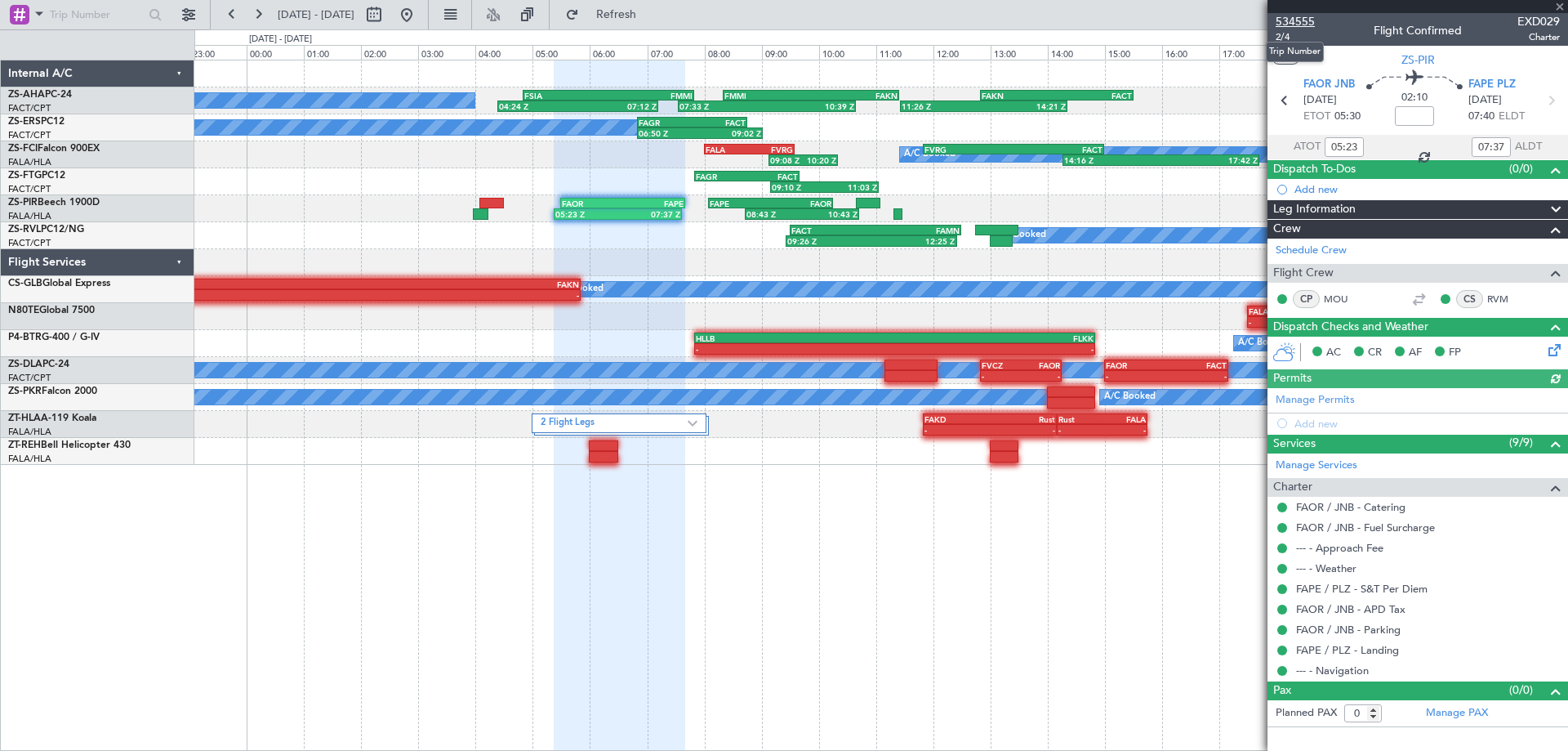
click at [1307, 23] on span "534555" at bounding box center [1295, 21] width 39 height 17
